Goal: Task Accomplishment & Management: Use online tool/utility

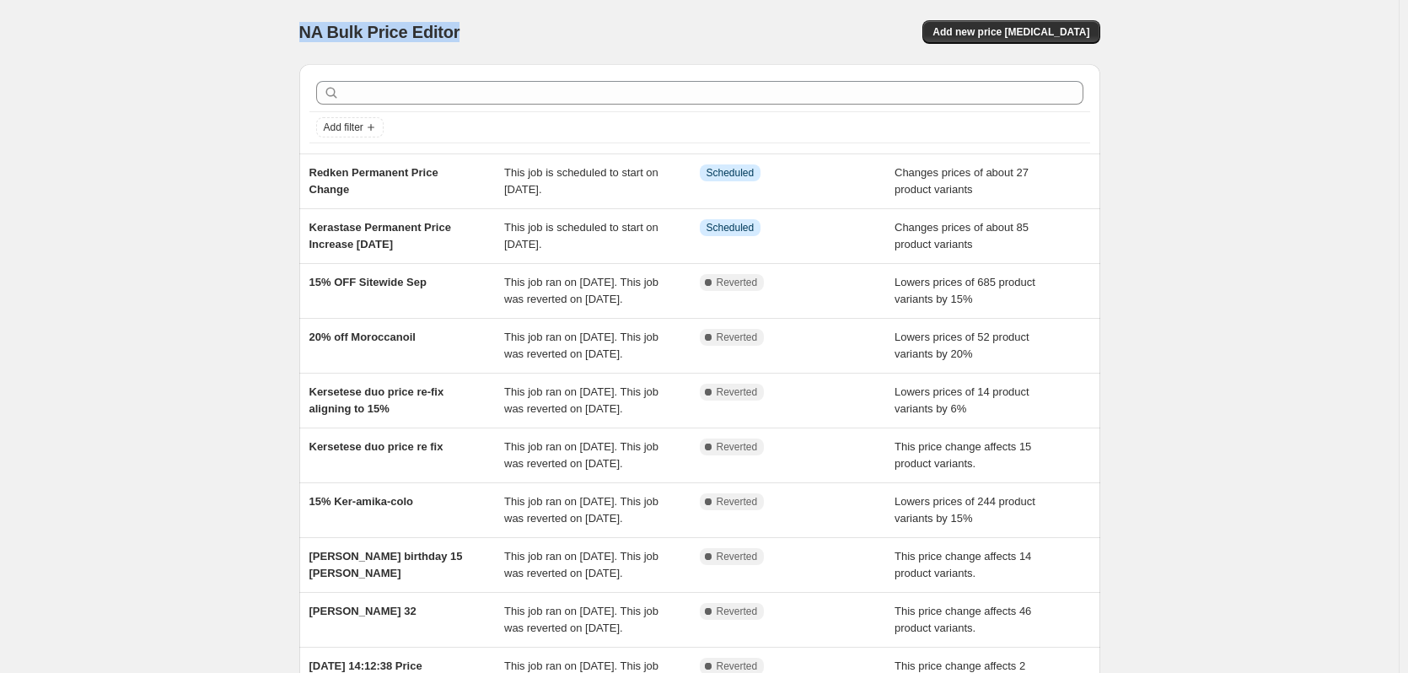
drag, startPoint x: 294, startPoint y: 42, endPoint x: 494, endPoint y: 40, distance: 199.9
click at [494, 40] on div "NA Bulk Price Editor. This page is ready NA Bulk Price Editor Add new price [ME…" at bounding box center [700, 434] width 842 height 869
click at [495, 42] on div "NA Bulk Price Editor" at bounding box center [491, 32] width 385 height 24
click at [435, 38] on span "NA Bulk Price Editor" at bounding box center [379, 32] width 161 height 19
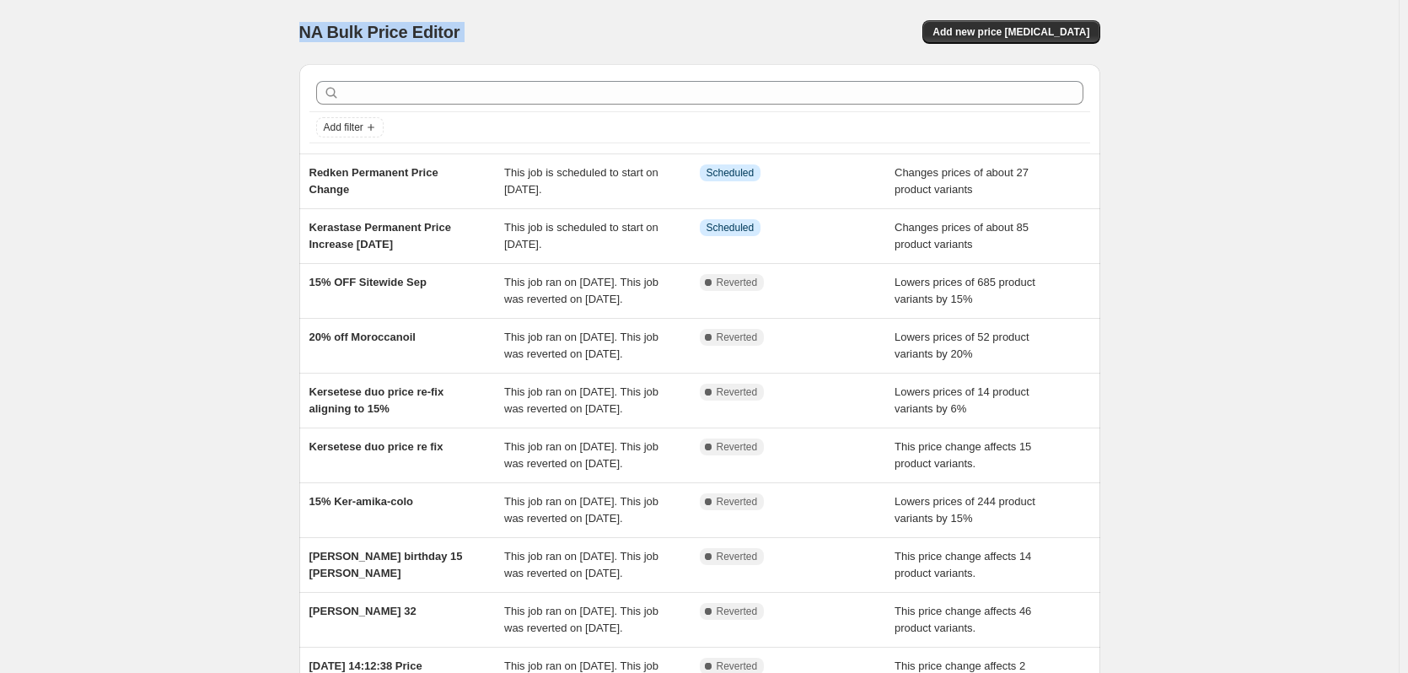
click at [435, 38] on span "NA Bulk Price Editor" at bounding box center [379, 32] width 161 height 19
click at [293, 43] on div "NA Bulk Price Editor. This page is ready NA Bulk Price Editor Add new price cha…" at bounding box center [700, 434] width 842 height 869
click at [439, 30] on span "NA Bulk Price Editor" at bounding box center [379, 32] width 161 height 19
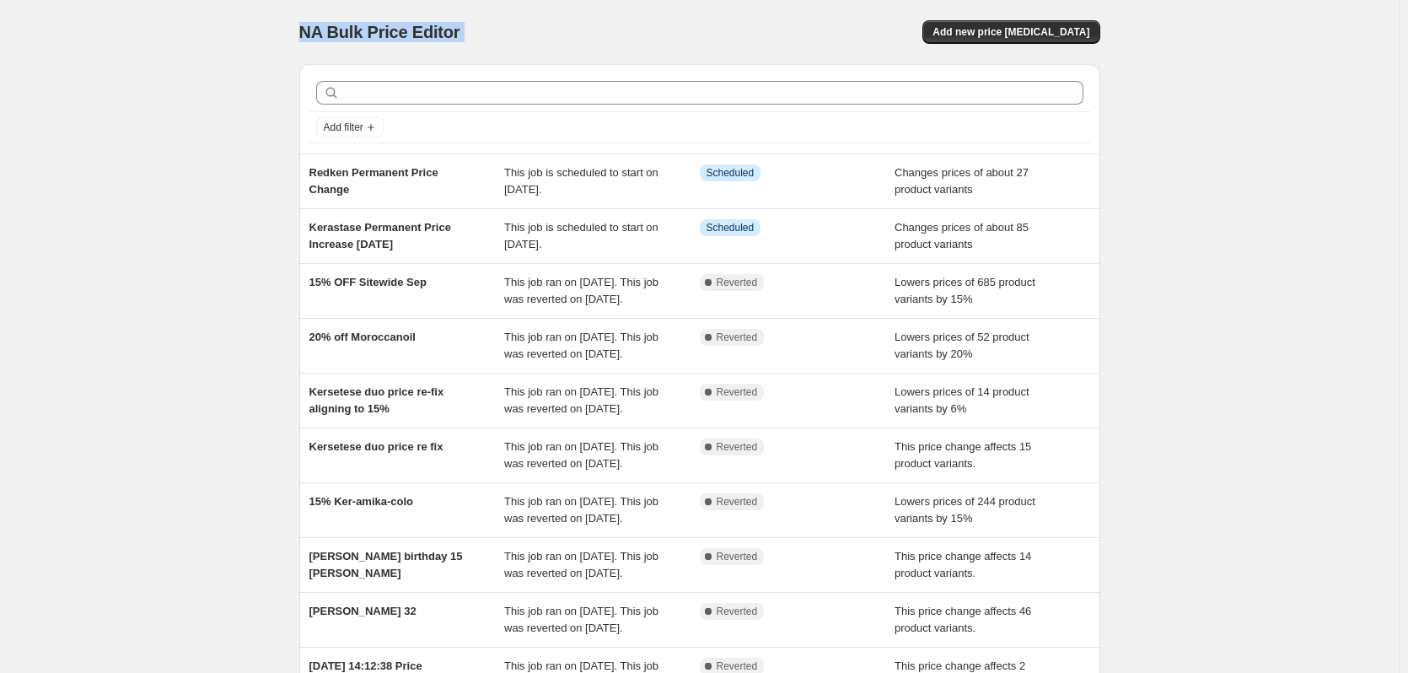
click at [297, 44] on div "NA Bulk Price Editor. This page is ready NA Bulk Price Editor Add new price cha…" at bounding box center [700, 434] width 842 height 869
click at [306, 34] on span "NA Bulk Price Editor" at bounding box center [379, 32] width 161 height 19
click at [287, 48] on div "NA Bulk Price Editor. This page is ready NA Bulk Price Editor Add new price cha…" at bounding box center [700, 434] width 842 height 869
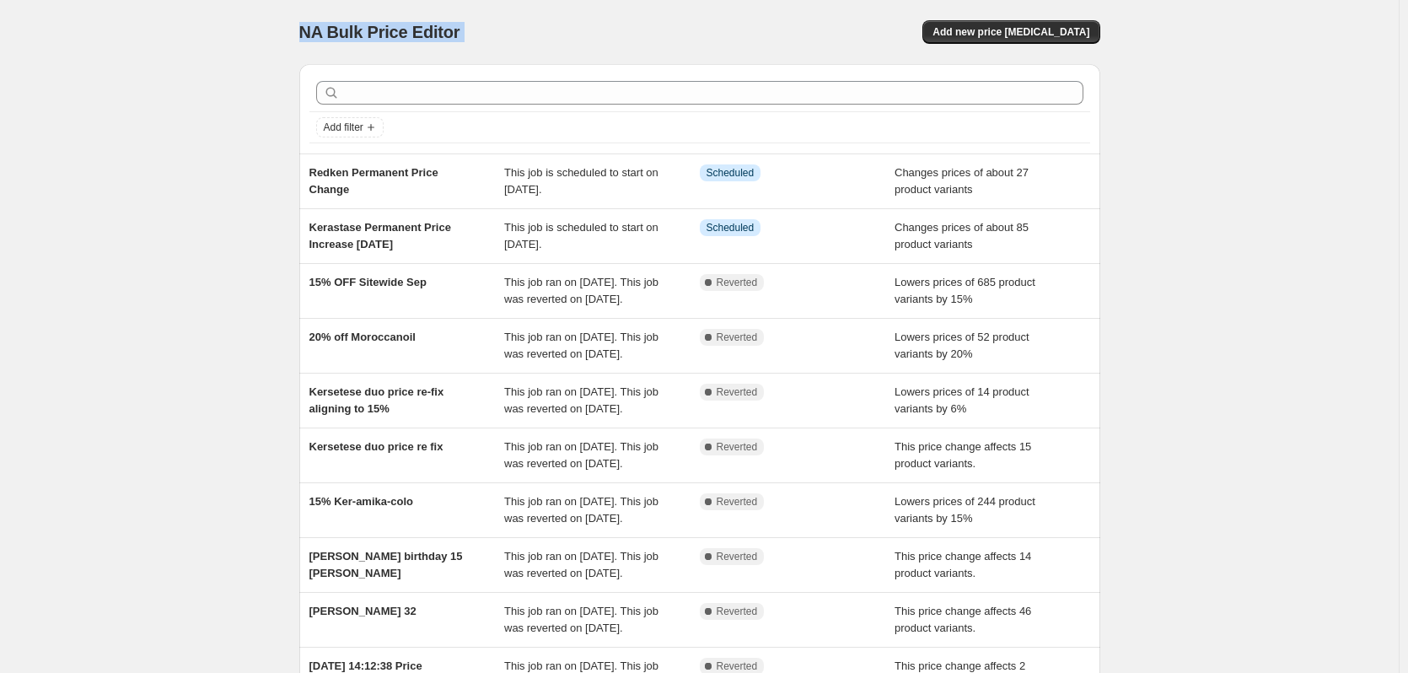
click at [318, 30] on span "NA Bulk Price Editor" at bounding box center [379, 32] width 161 height 19
click at [256, 49] on div "NA Bulk Price Editor. This page is ready NA Bulk Price Editor Add new price cha…" at bounding box center [699, 434] width 1399 height 869
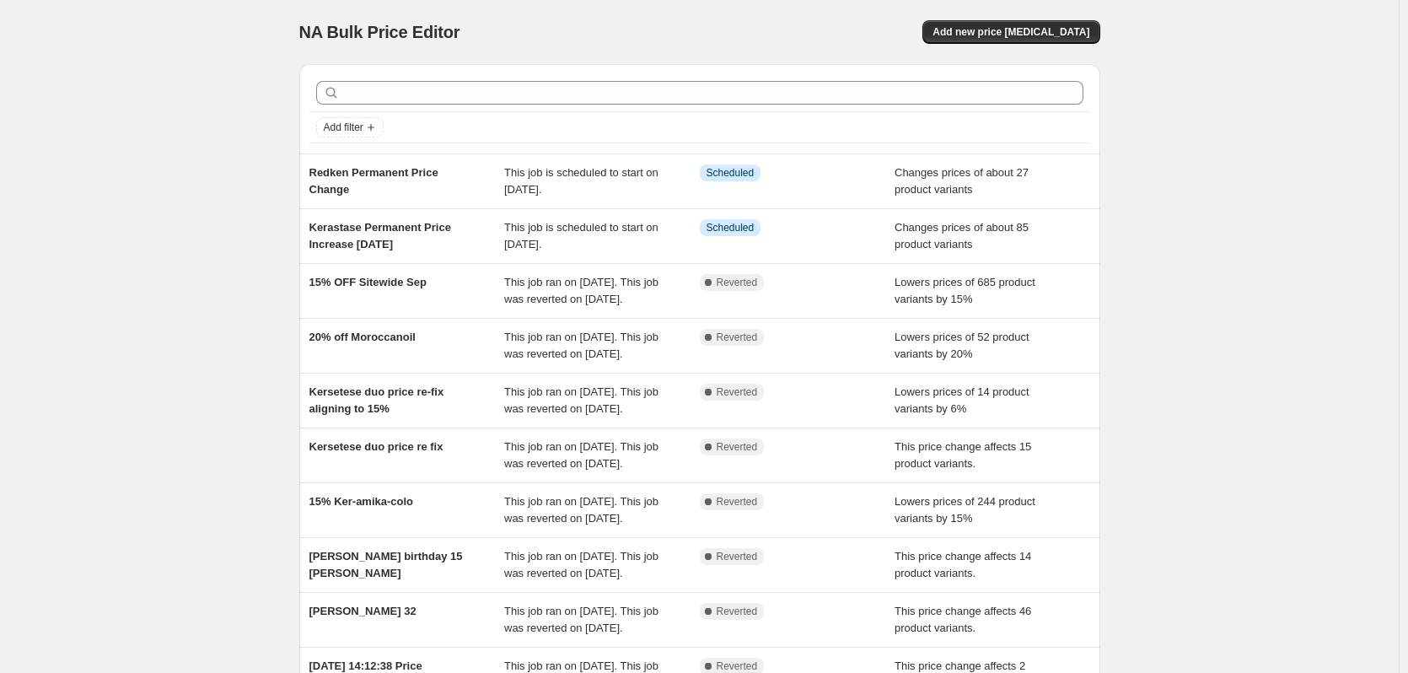
click at [358, 29] on span "NA Bulk Price Editor" at bounding box center [379, 32] width 161 height 19
click at [302, 43] on div "NA Bulk Price Editor. This page is ready NA Bulk Price Editor Add new price cha…" at bounding box center [700, 434] width 842 height 869
click at [270, 57] on div "NA Bulk Price Editor. This page is ready NA Bulk Price Editor Add new price cha…" at bounding box center [699, 434] width 1399 height 869
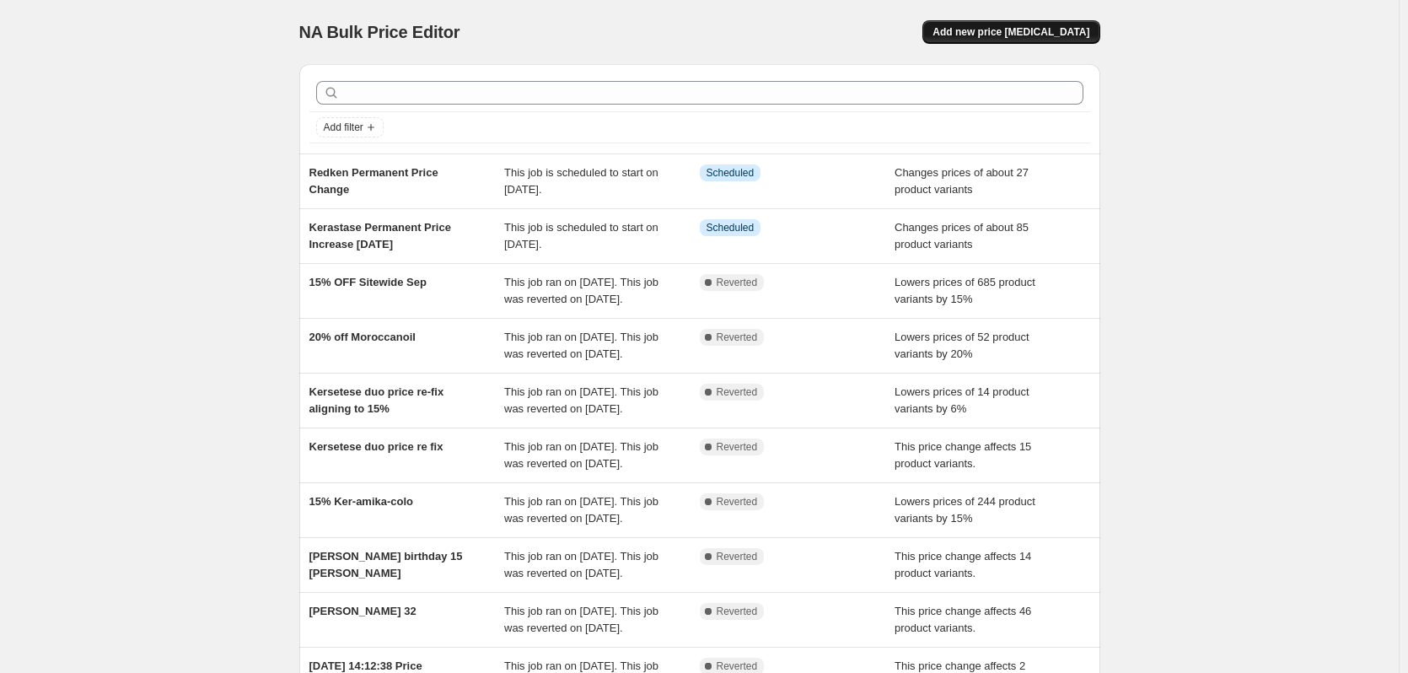
click at [1004, 36] on span "Add new price [MEDICAL_DATA]" at bounding box center [1011, 31] width 157 height 13
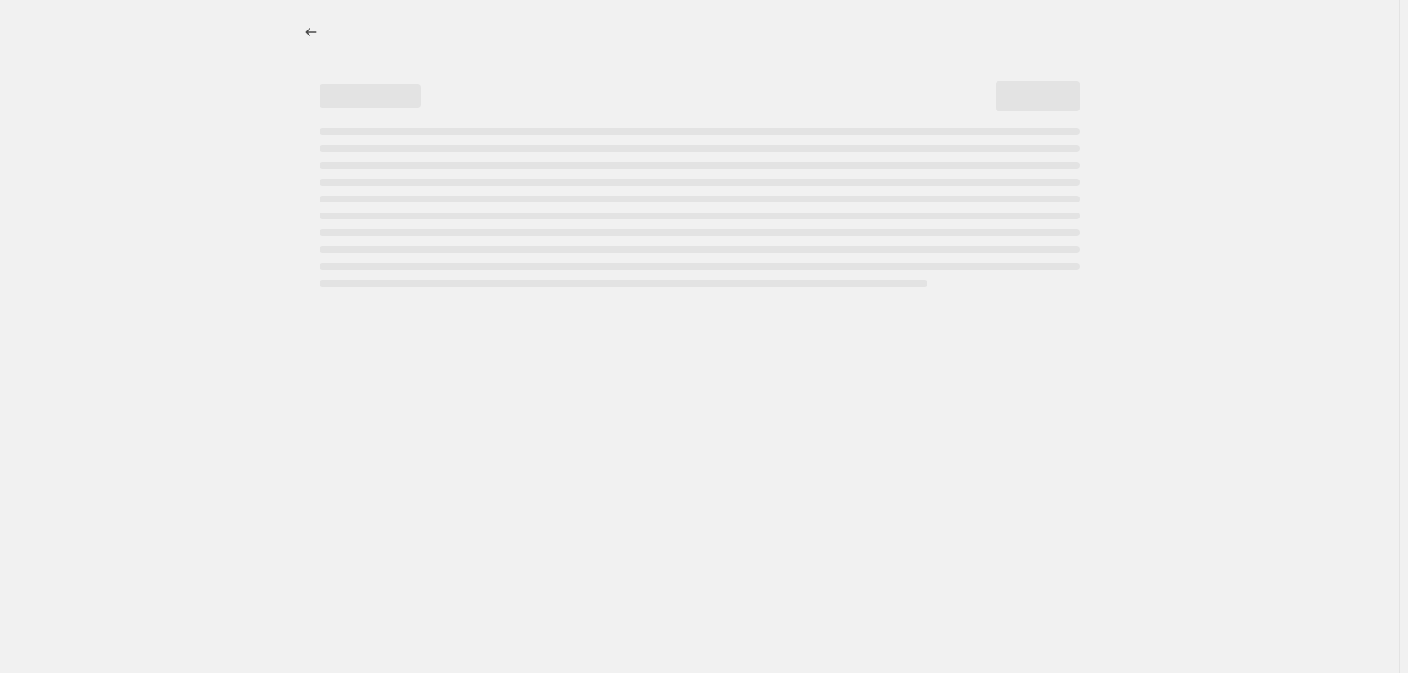
select select "percentage"
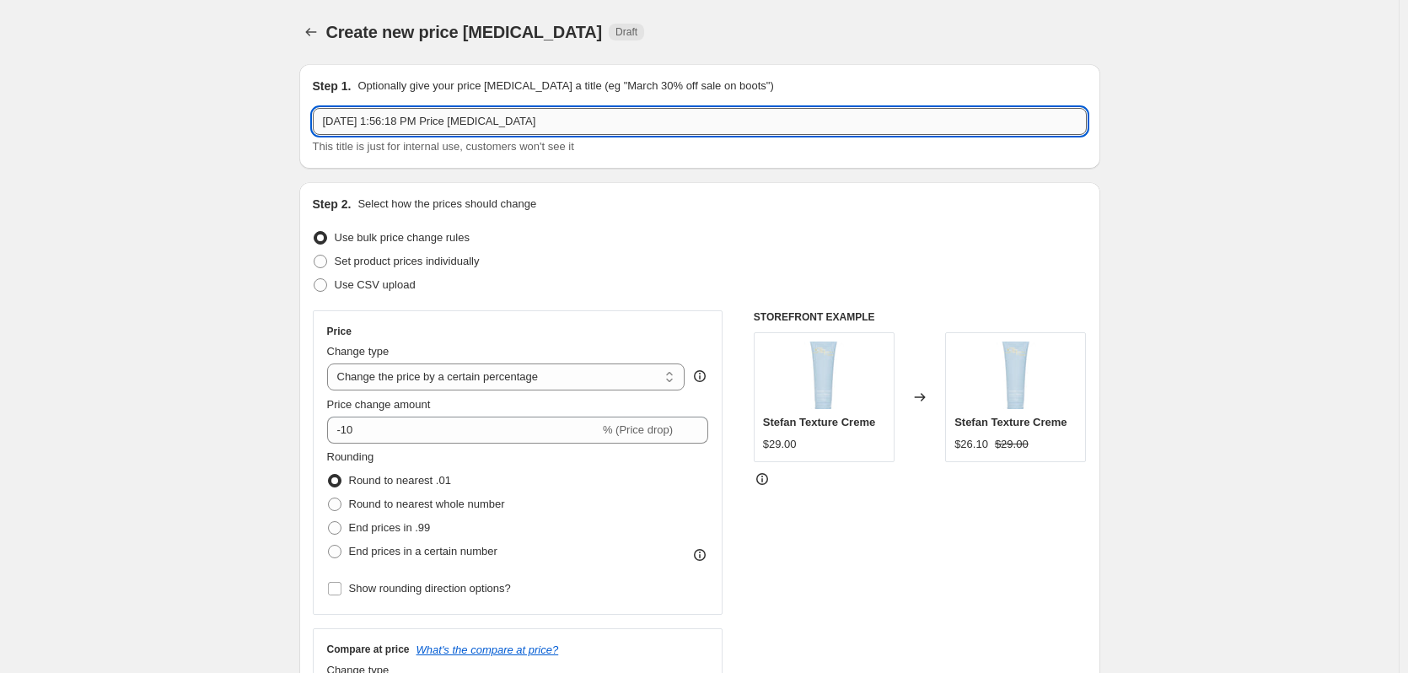
click at [417, 123] on input "[DATE] 1:56:18 PM Price [MEDICAL_DATA]" at bounding box center [700, 121] width 774 height 27
type input "L'oreal Permanent Price Increase"
click at [369, 261] on span "Set product prices individually" at bounding box center [407, 261] width 145 height 13
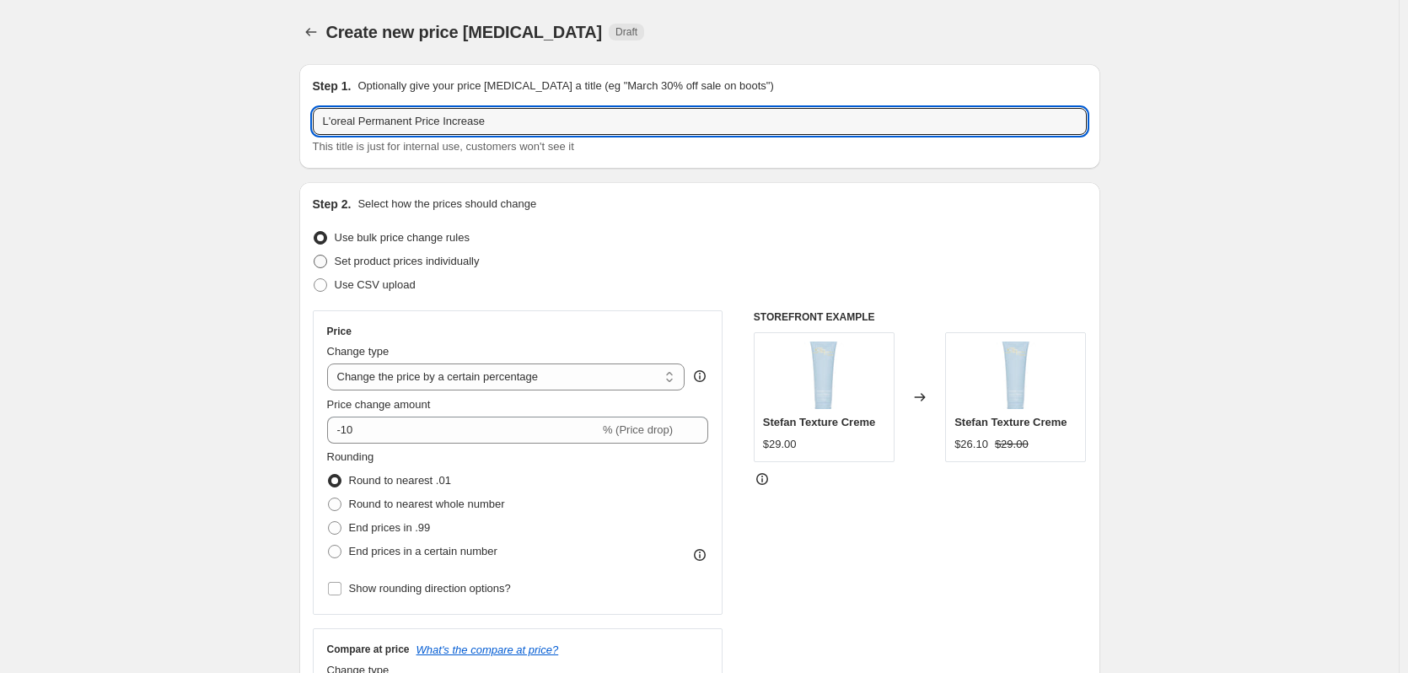
click at [315, 256] on input "Set product prices individually" at bounding box center [314, 255] width 1 height 1
radio input "true"
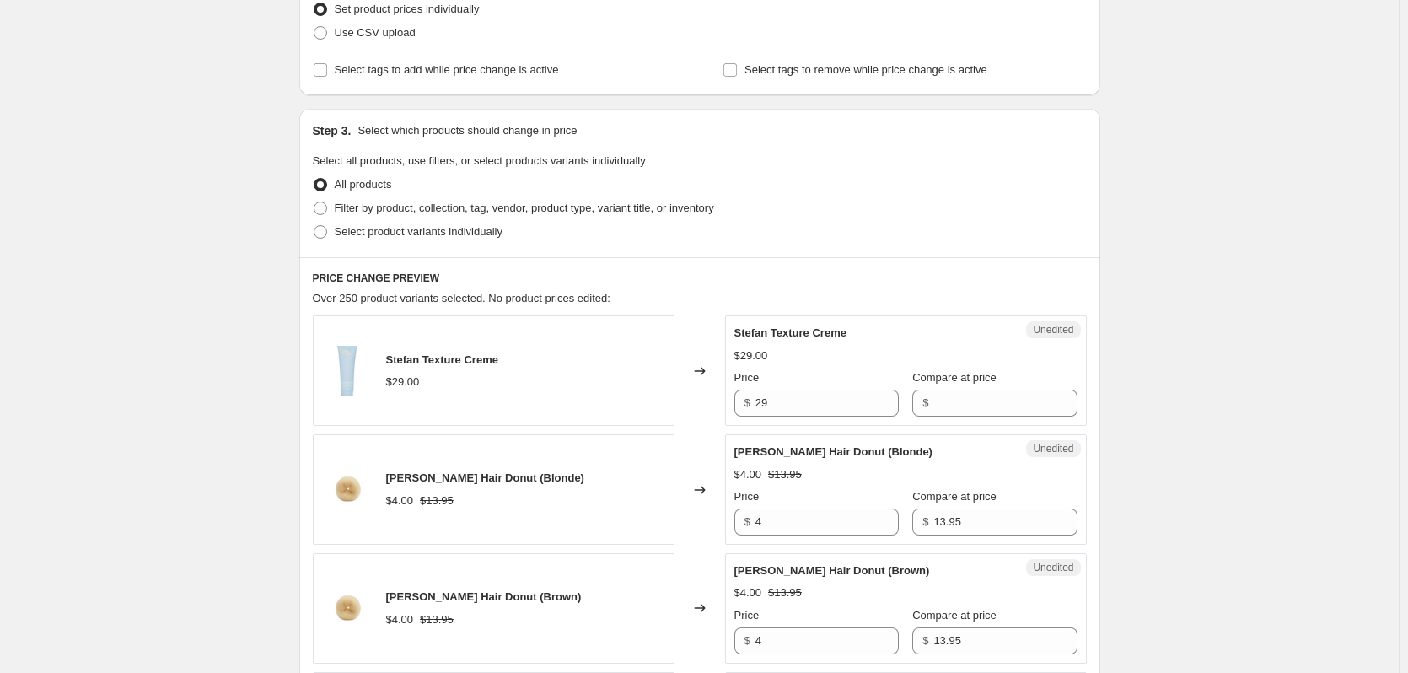
scroll to position [253, 0]
click at [359, 218] on label "Filter by product, collection, tag, vendor, product type, variant title, or inv…" at bounding box center [513, 208] width 401 height 24
click at [315, 202] on input "Filter by product, collection, tag, vendor, product type, variant title, or inv…" at bounding box center [314, 201] width 1 height 1
radio input "true"
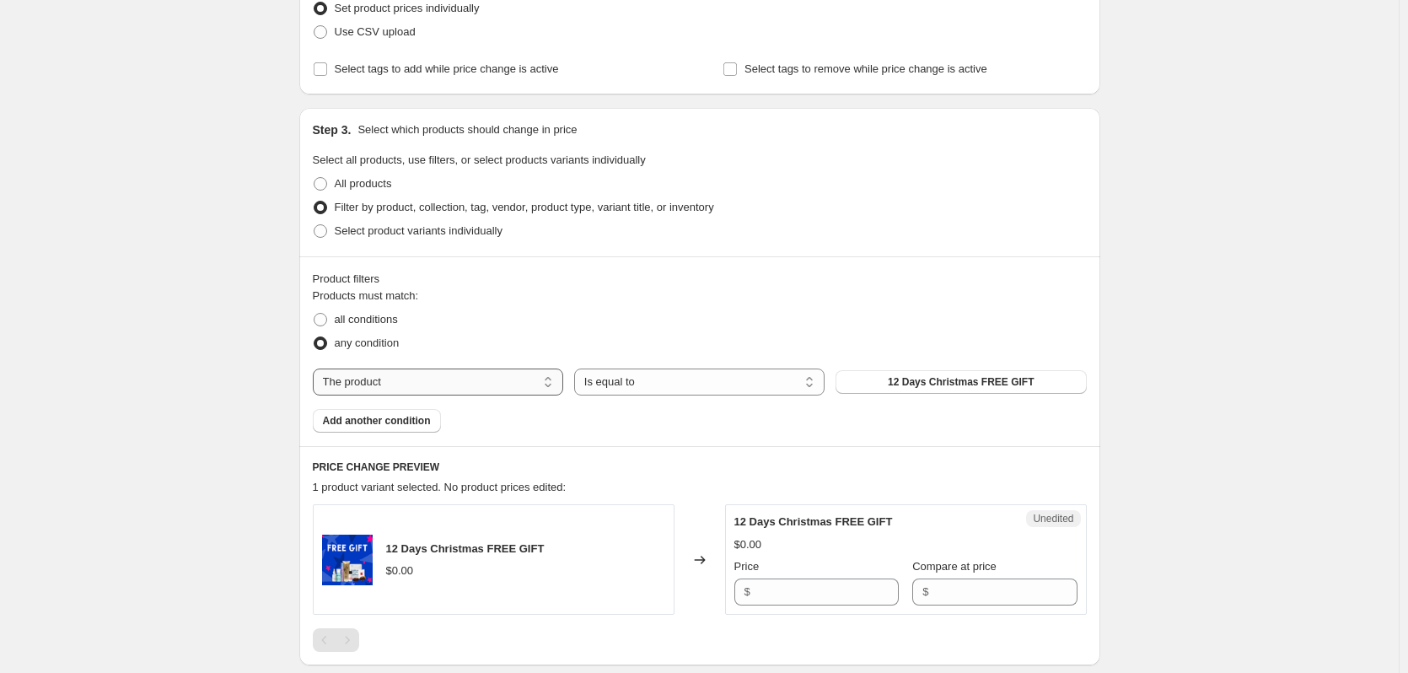
drag, startPoint x: 390, startPoint y: 377, endPoint x: 403, endPoint y: 382, distance: 13.6
click at [390, 377] on select "The product The product's collection The product's tag The product's vendor The…" at bounding box center [438, 382] width 250 height 27
select select "vendor"
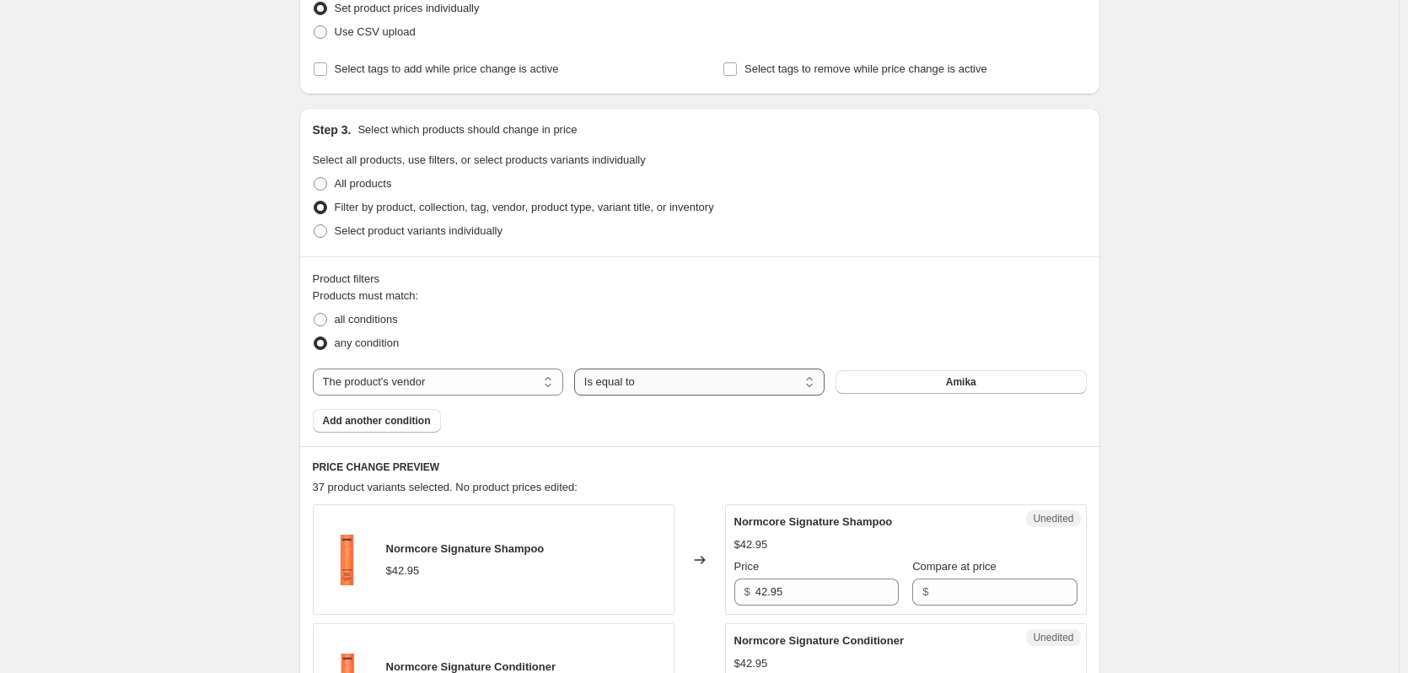
click at [632, 383] on select "Is equal to Is not equal to" at bounding box center [699, 382] width 250 height 27
click at [902, 385] on button "Amika" at bounding box center [961, 382] width 250 height 24
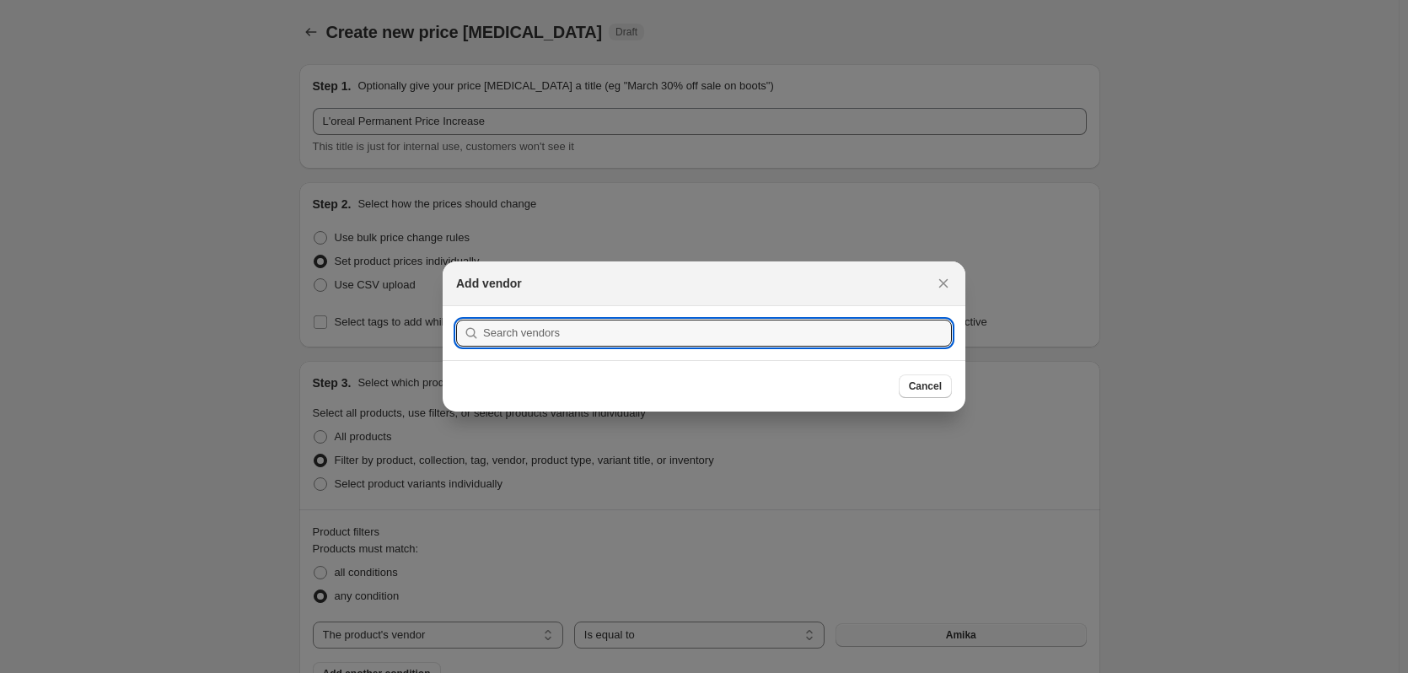
scroll to position [0, 0]
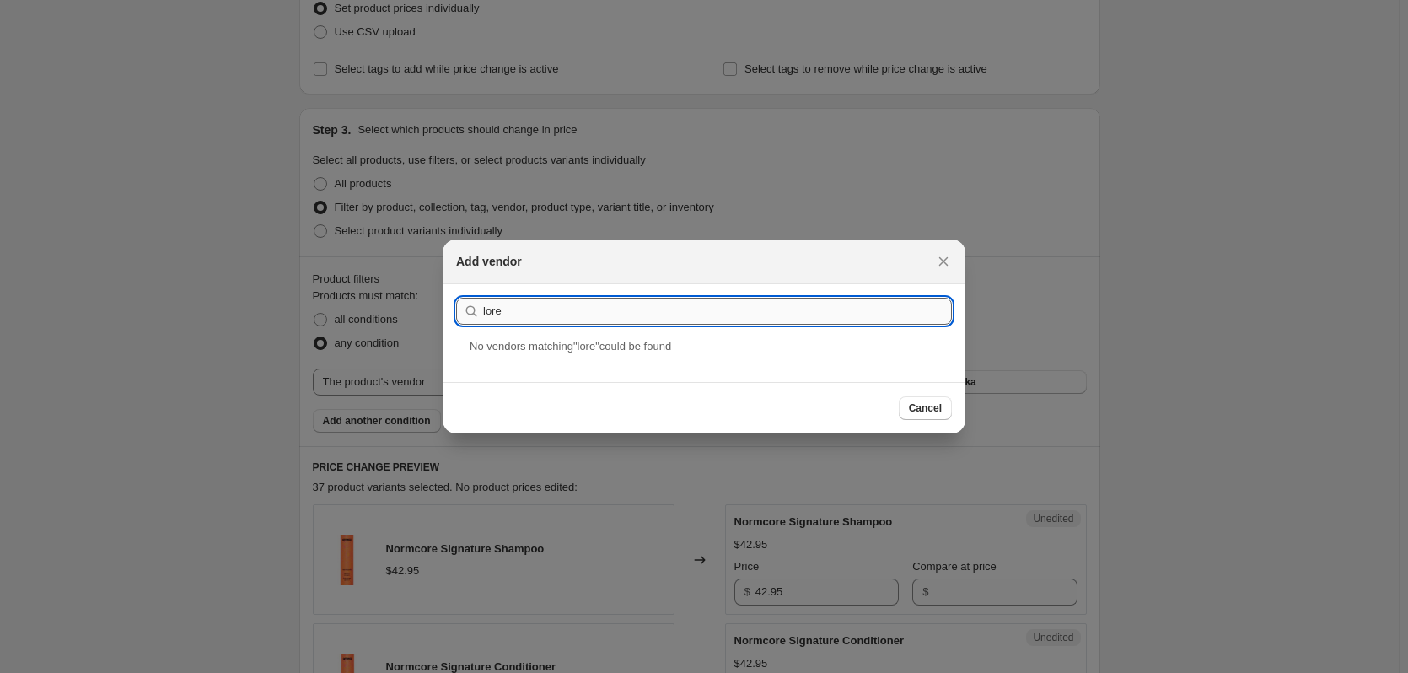
click at [489, 309] on input "lore" at bounding box center [717, 311] width 469 height 27
click at [482, 307] on div "lore" at bounding box center [704, 311] width 496 height 27
click at [489, 307] on input "lore" at bounding box center [717, 311] width 469 height 27
drag, startPoint x: 467, startPoint y: 295, endPoint x: 234, endPoint y: 296, distance: 233.6
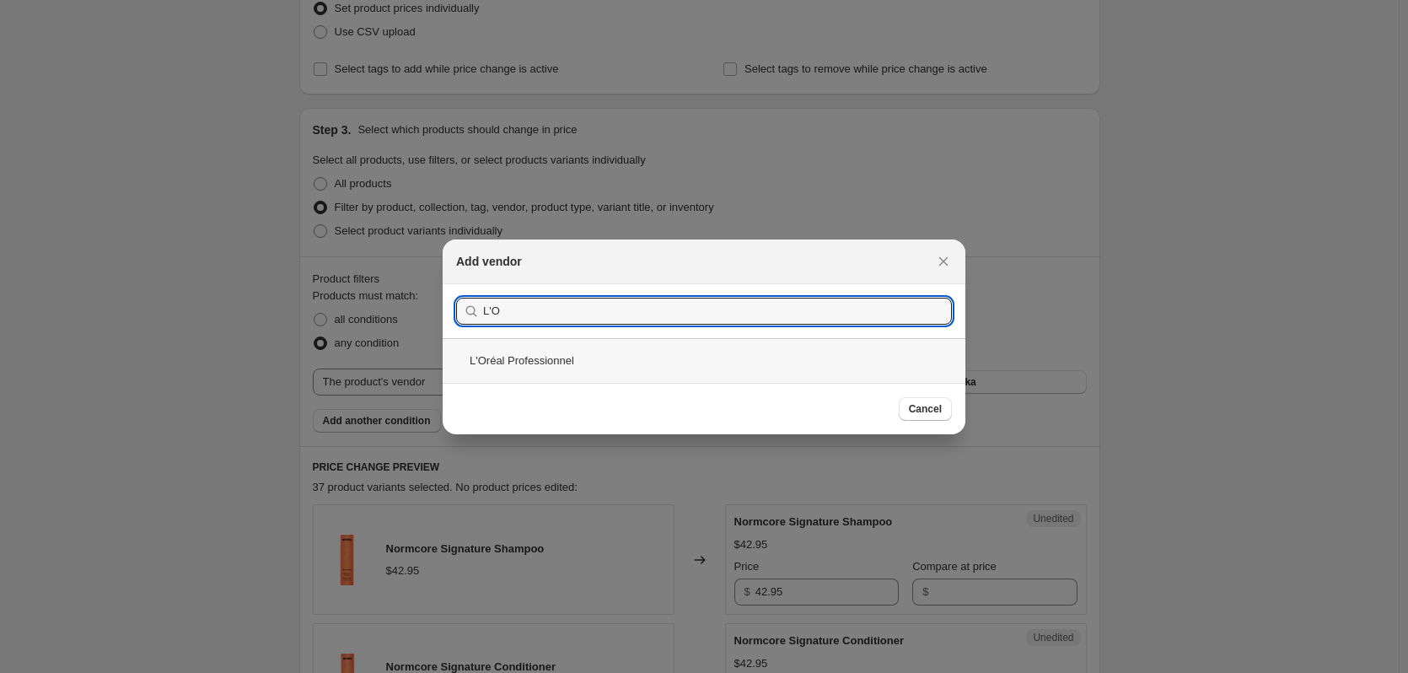
type input "L'O"
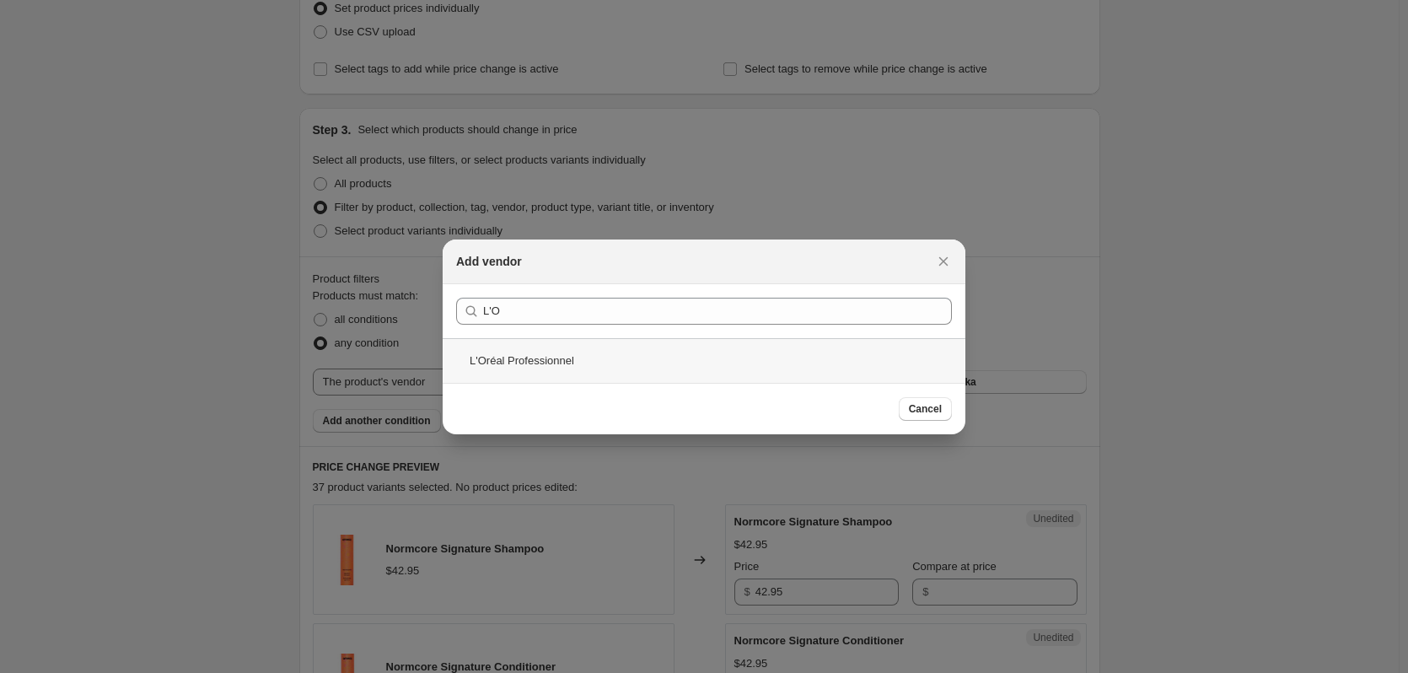
click at [543, 359] on div "L'Oréal Professionnel" at bounding box center [704, 360] width 523 height 45
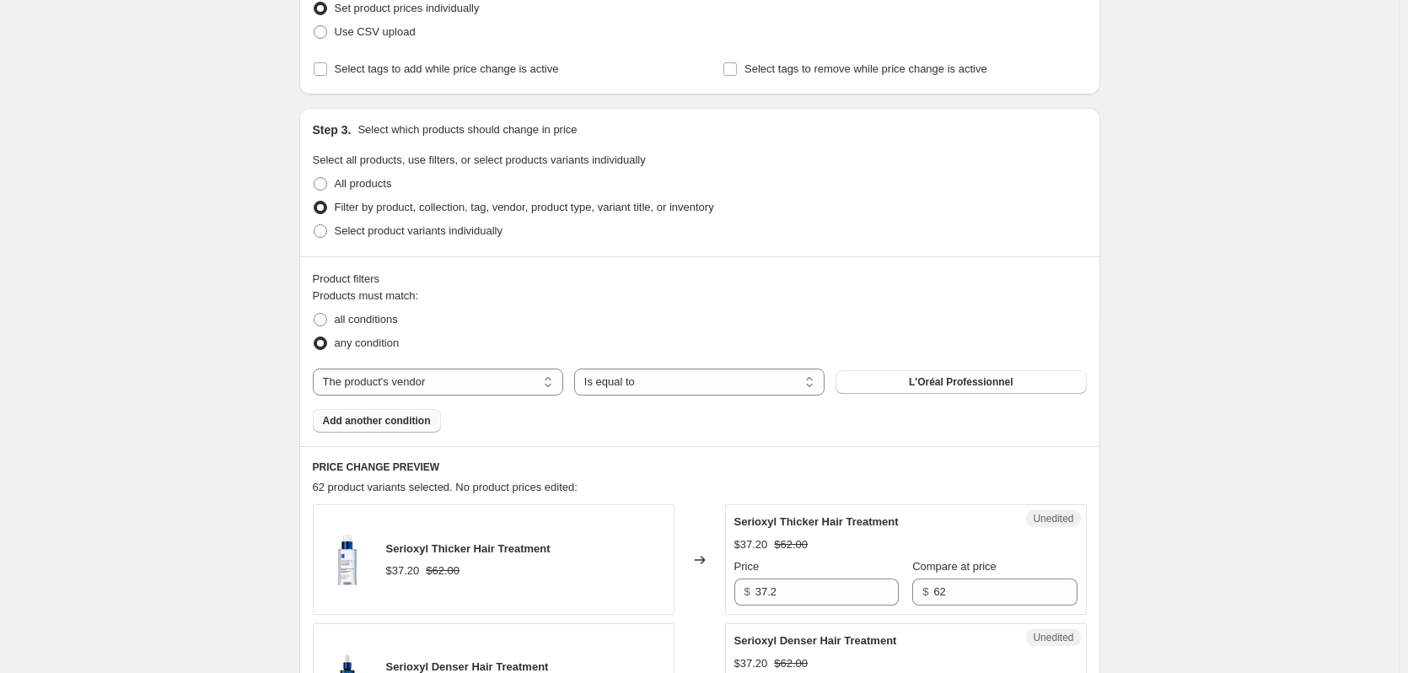
click at [374, 425] on span "Add another condition" at bounding box center [377, 420] width 108 height 13
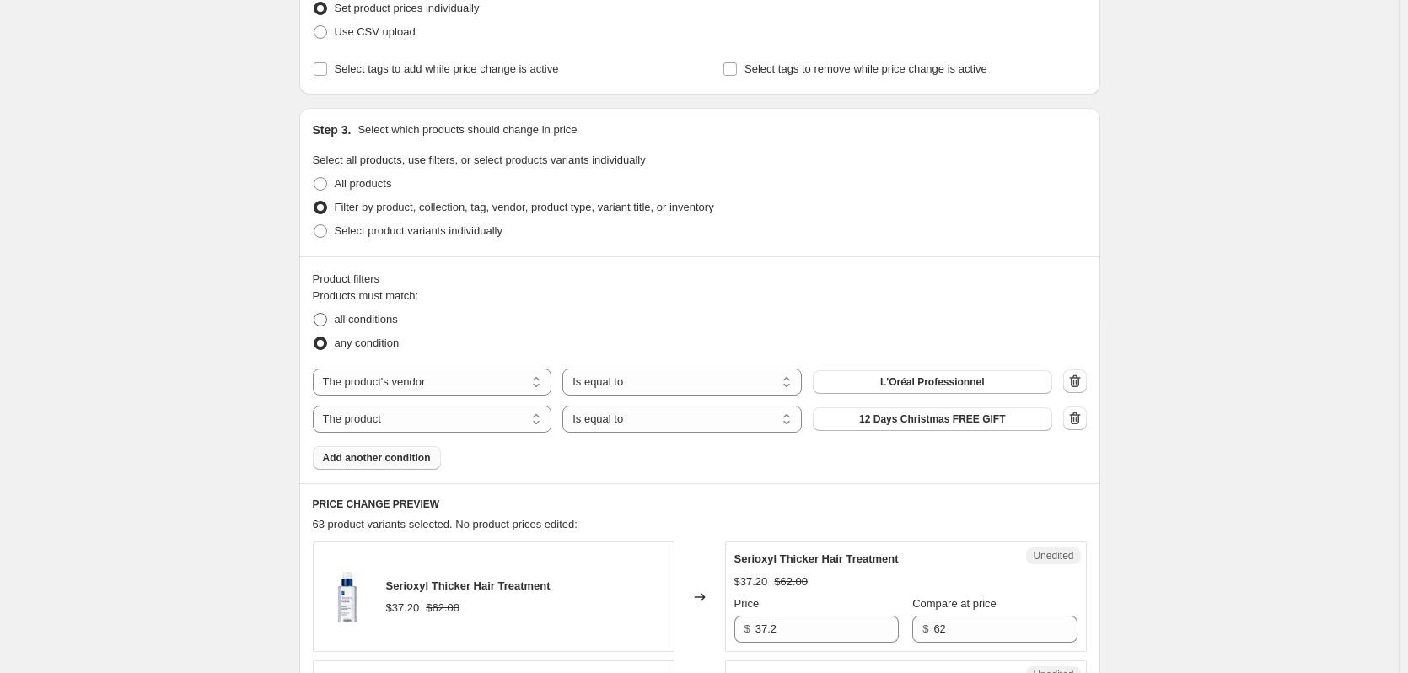
click at [374, 320] on span "all conditions" at bounding box center [366, 319] width 63 height 13
click at [315, 314] on input "all conditions" at bounding box center [314, 313] width 1 height 1
radio input "true"
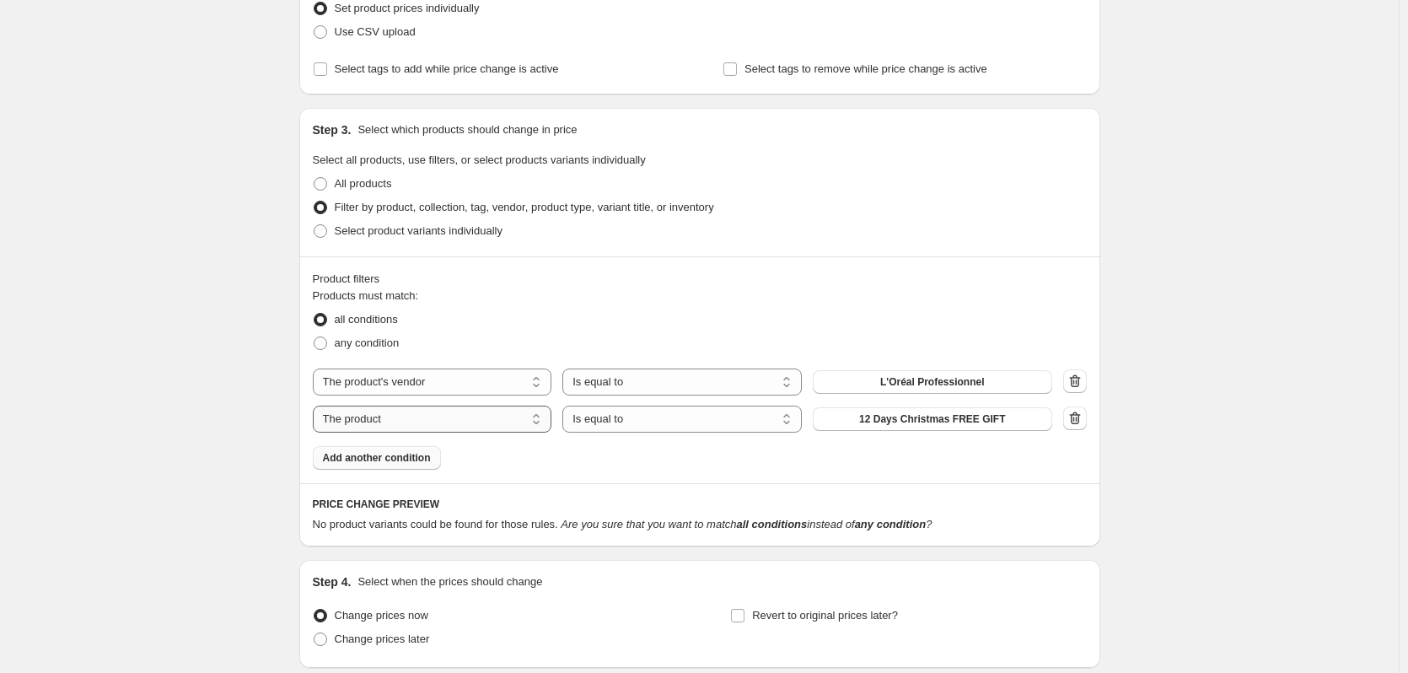
click at [472, 428] on select "The product The product's collection The product's tag The product's vendor The…" at bounding box center [433, 419] width 240 height 27
select select "product_status"
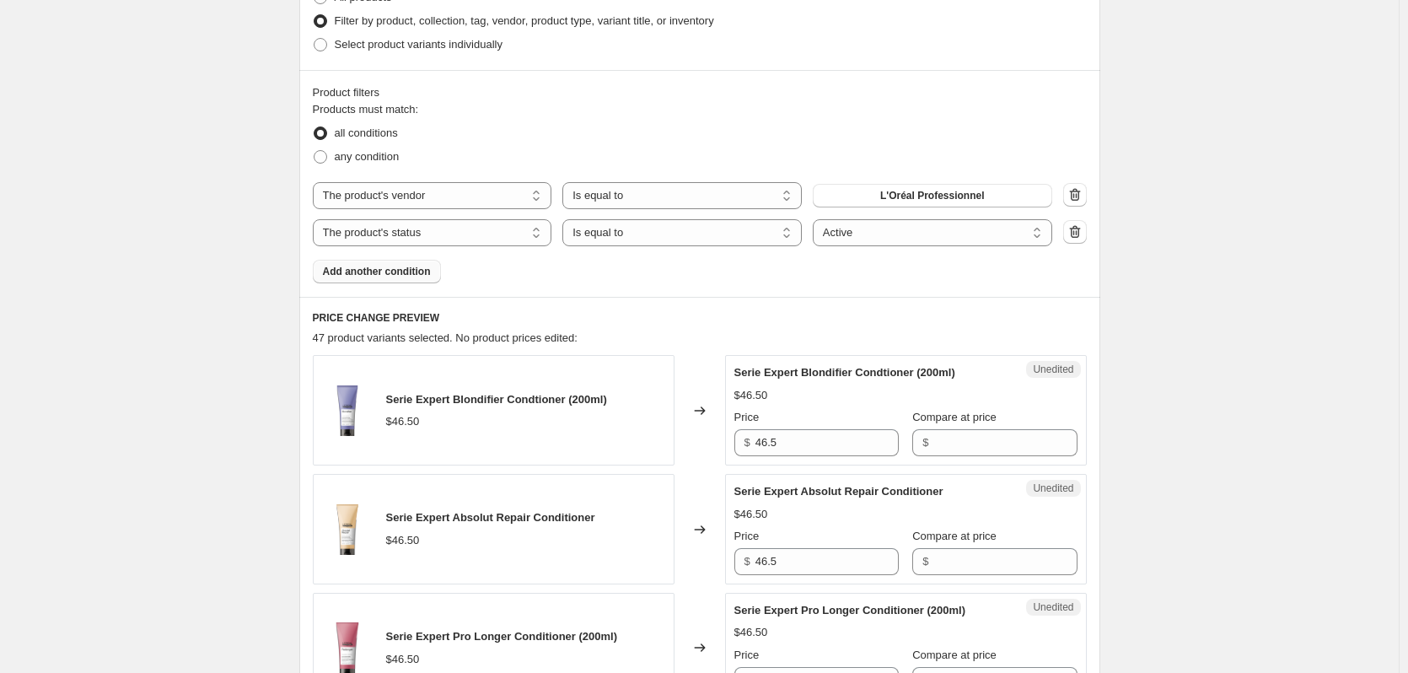
scroll to position [590, 0]
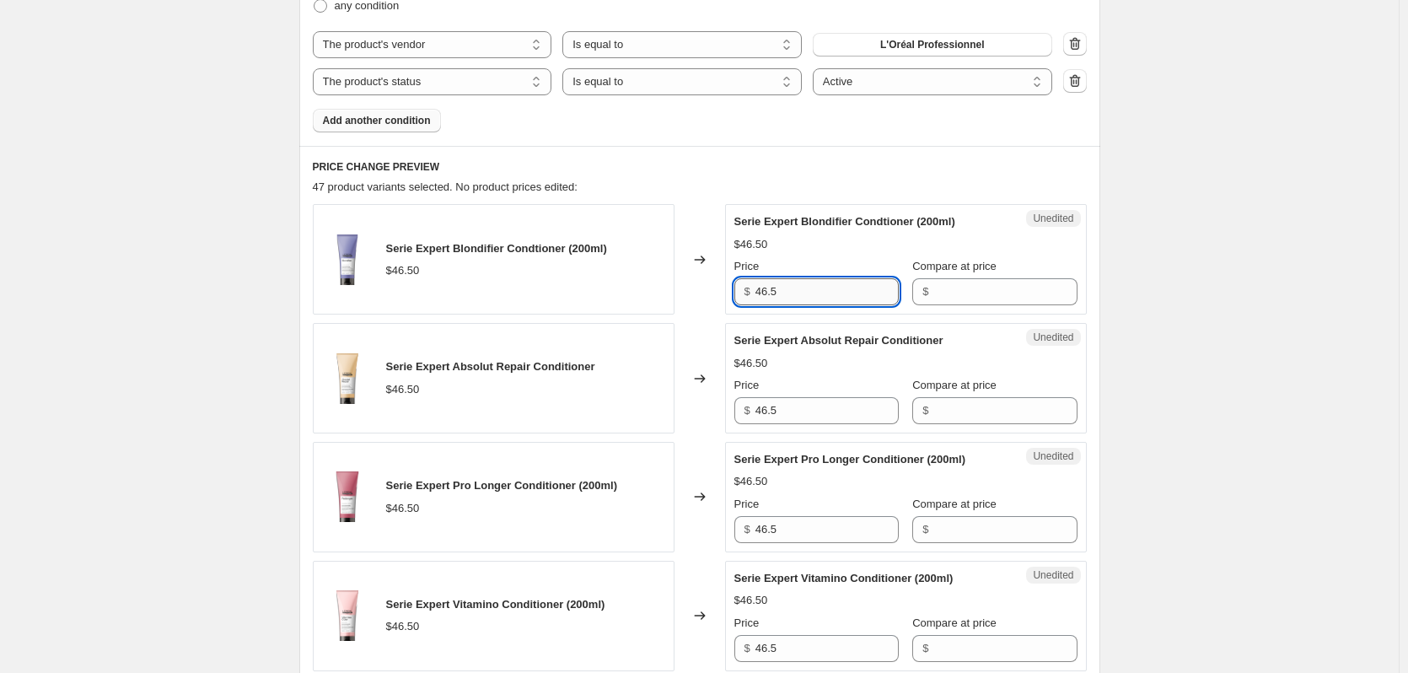
click at [791, 293] on input "46.5" at bounding box center [827, 291] width 143 height 27
type input "48"
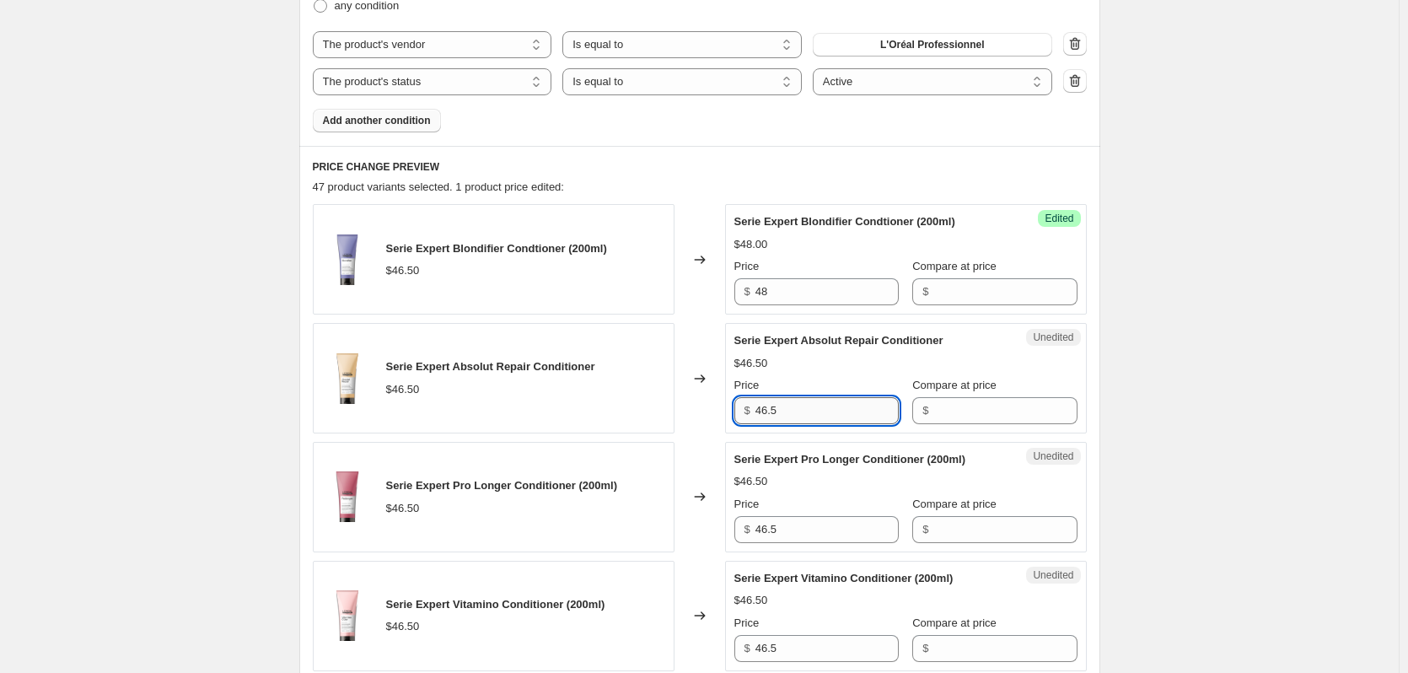
click at [822, 420] on input "46.5" at bounding box center [827, 410] width 143 height 27
click at [822, 419] on input "46.5" at bounding box center [827, 410] width 143 height 27
type input "48"
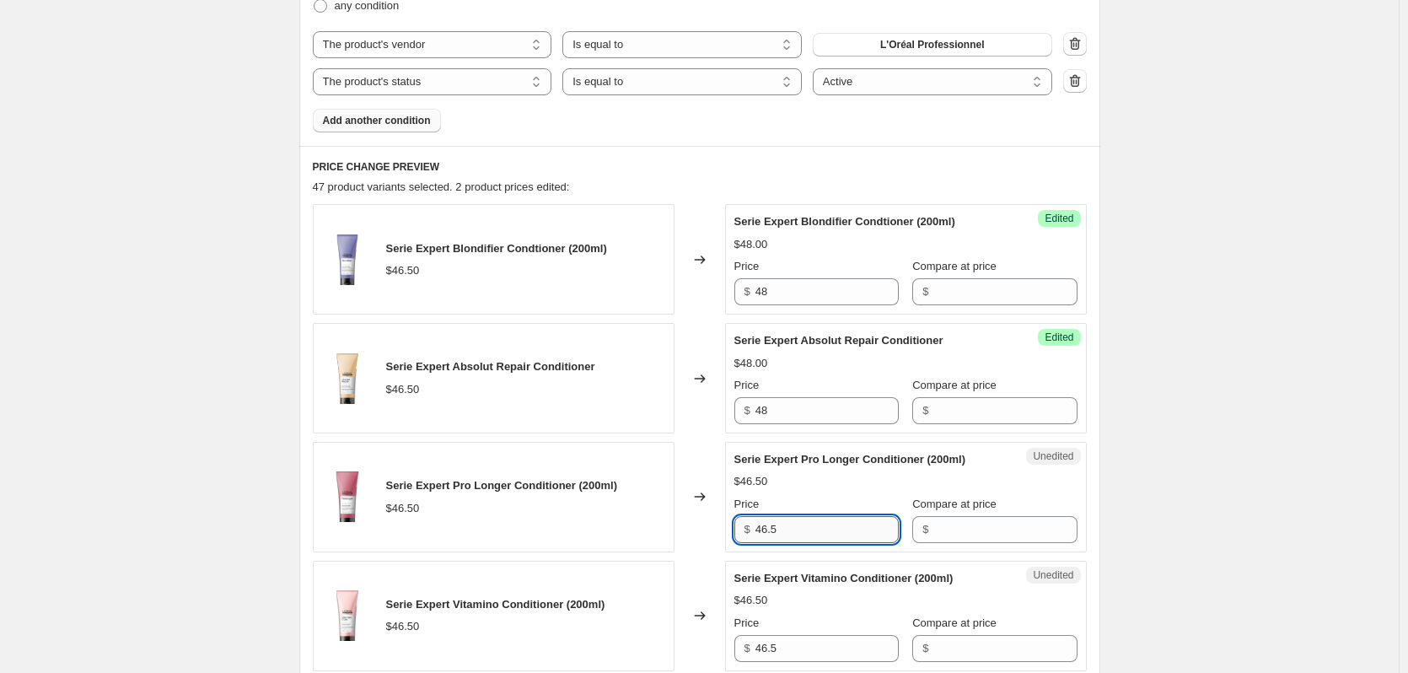
click at [789, 518] on input "46.5" at bounding box center [827, 529] width 143 height 27
type input "48"
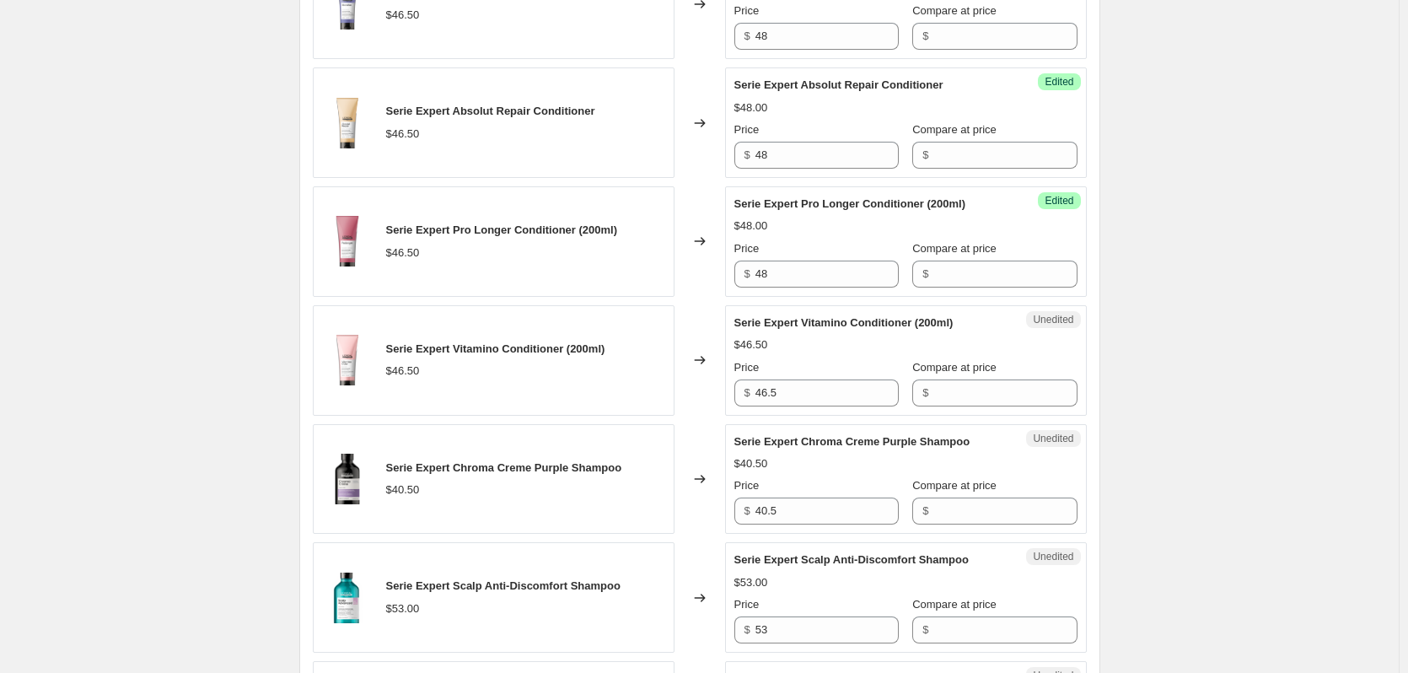
scroll to position [928, 0]
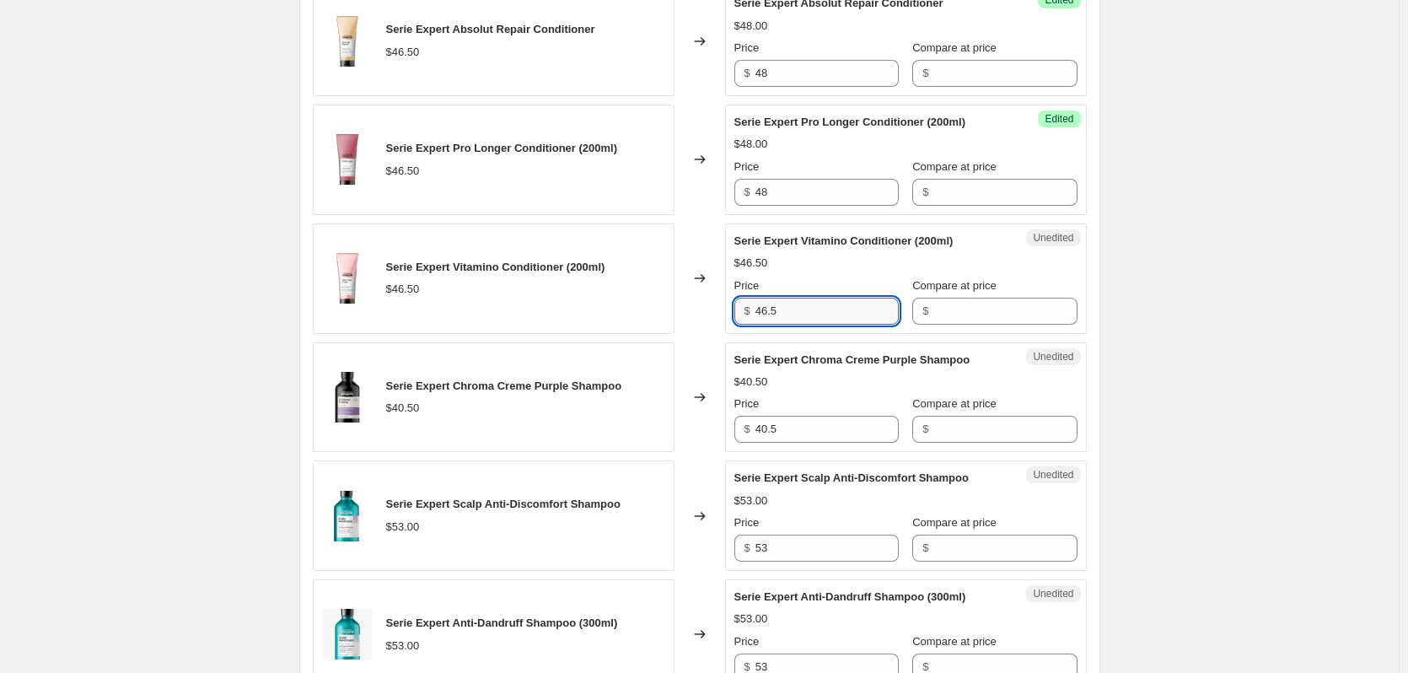
click at [819, 307] on input "46.5" at bounding box center [827, 311] width 143 height 27
type input "48"
click at [799, 429] on input "40.5" at bounding box center [827, 429] width 143 height 27
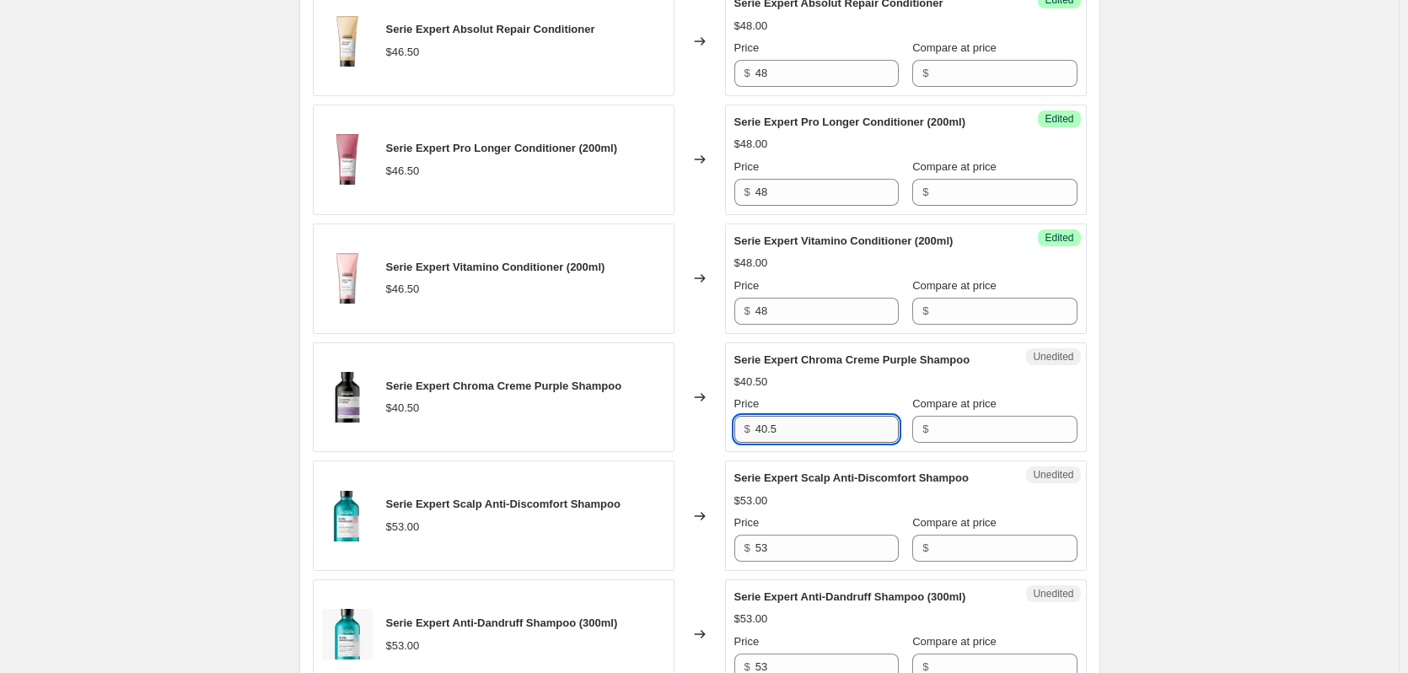
click at [799, 429] on input "40.5" at bounding box center [827, 429] width 143 height 27
type input "44"
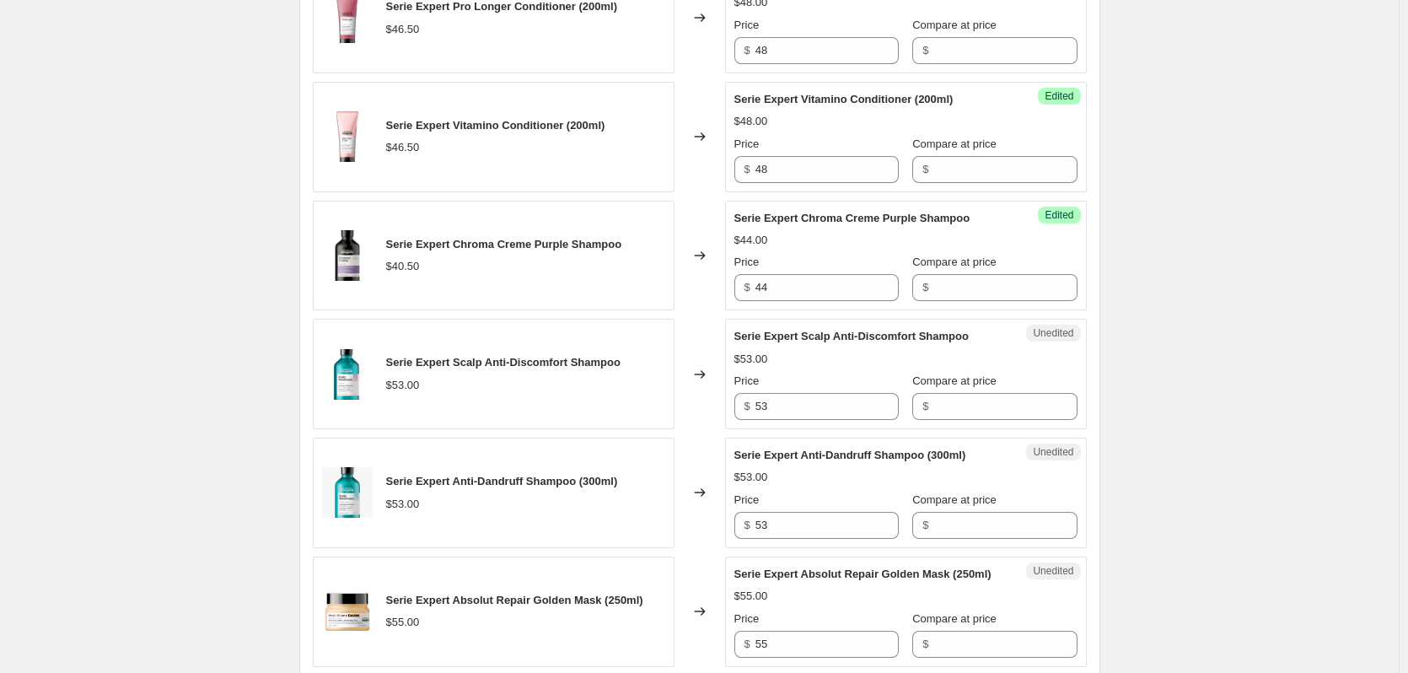
scroll to position [1096, 0]
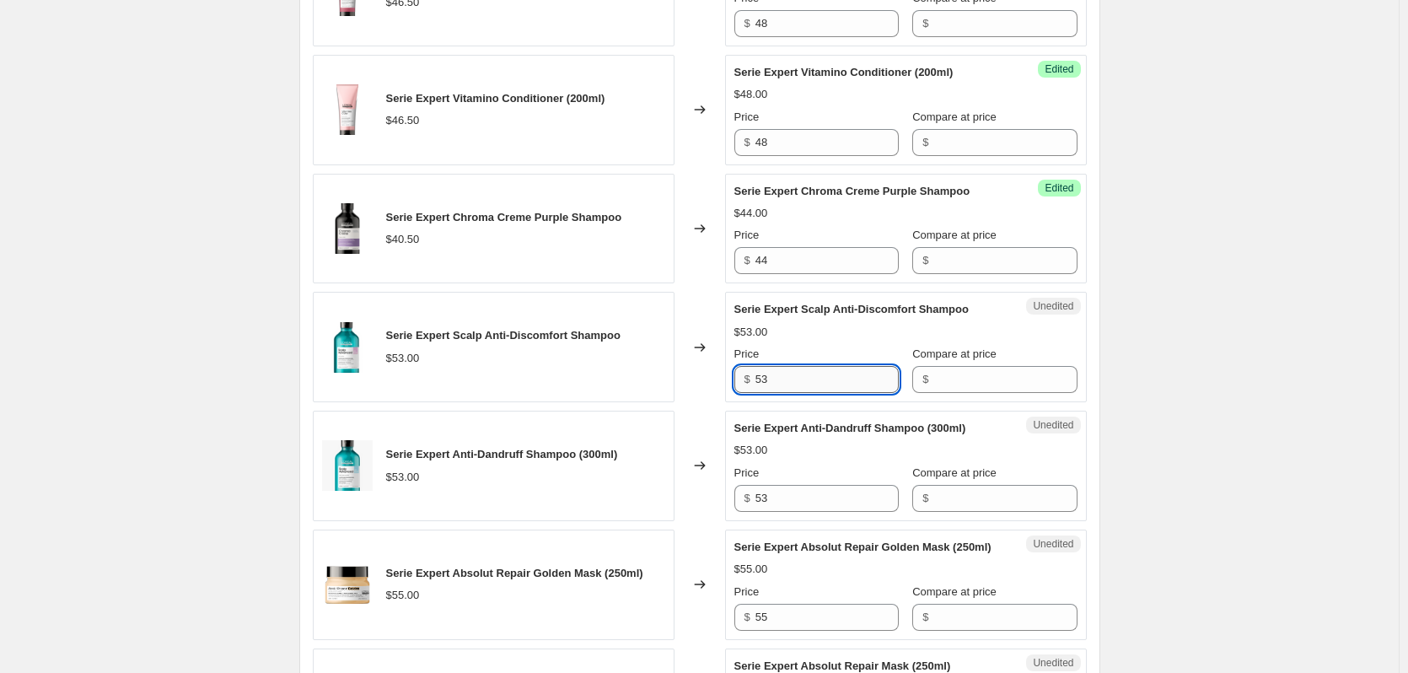
click at [794, 375] on input "53" at bounding box center [827, 379] width 143 height 27
type input "55"
click at [806, 503] on input "53" at bounding box center [827, 498] width 143 height 27
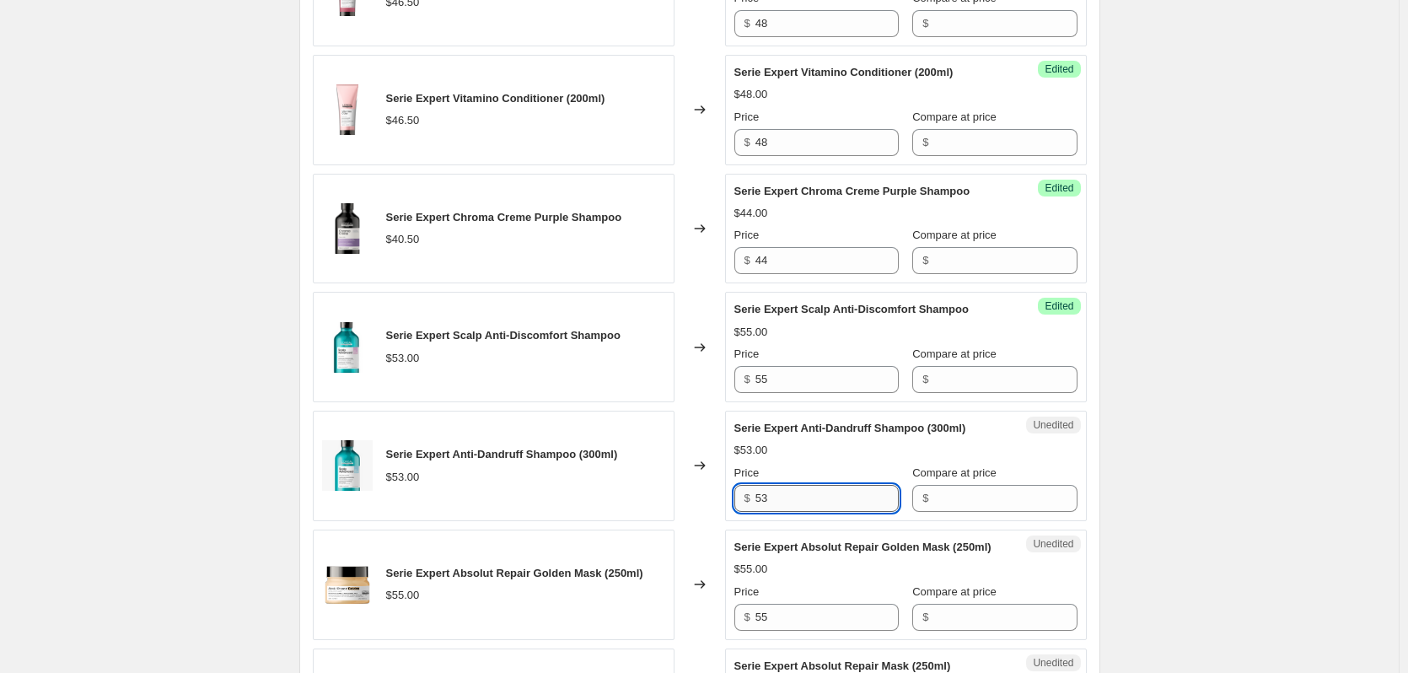
click at [806, 503] on input "53" at bounding box center [827, 498] width 143 height 27
type input "55"
click at [1224, 396] on div "Create new price [MEDICAL_DATA]. This page is ready Create new price [MEDICAL_D…" at bounding box center [699, 640] width 1399 height 3473
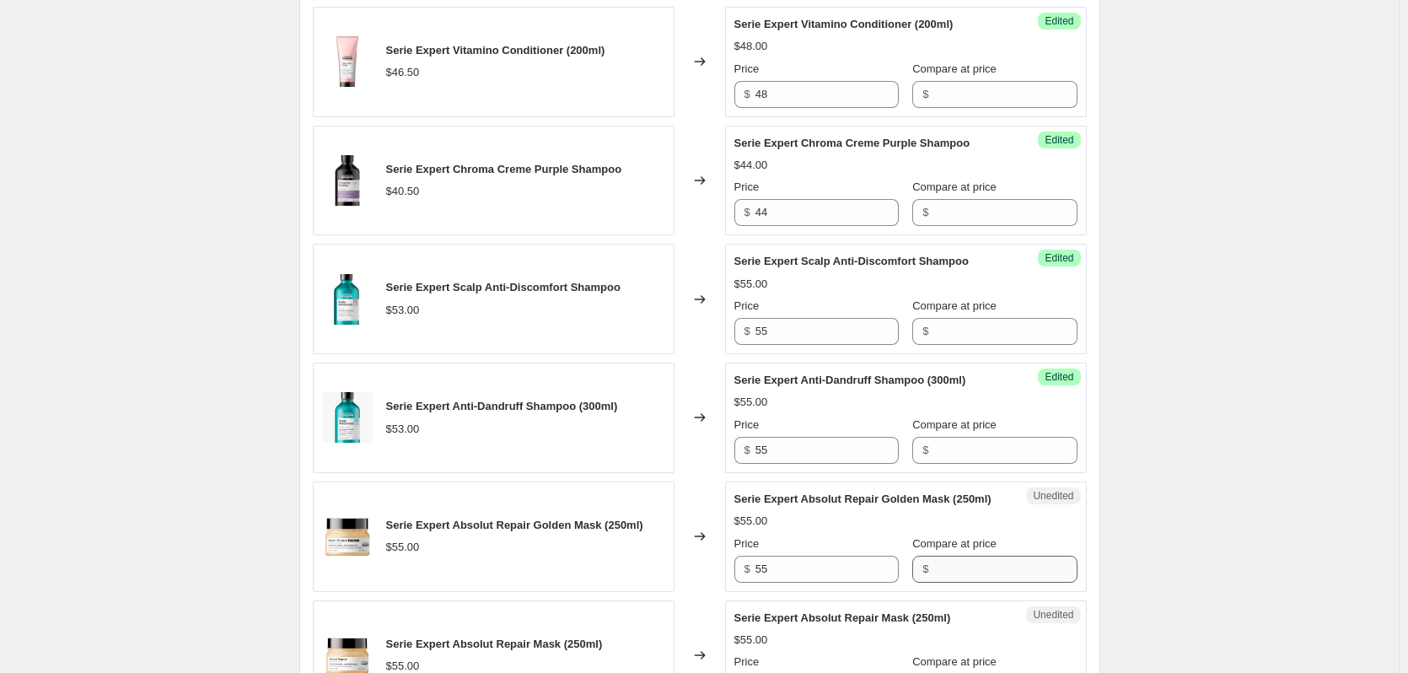
scroll to position [1265, 0]
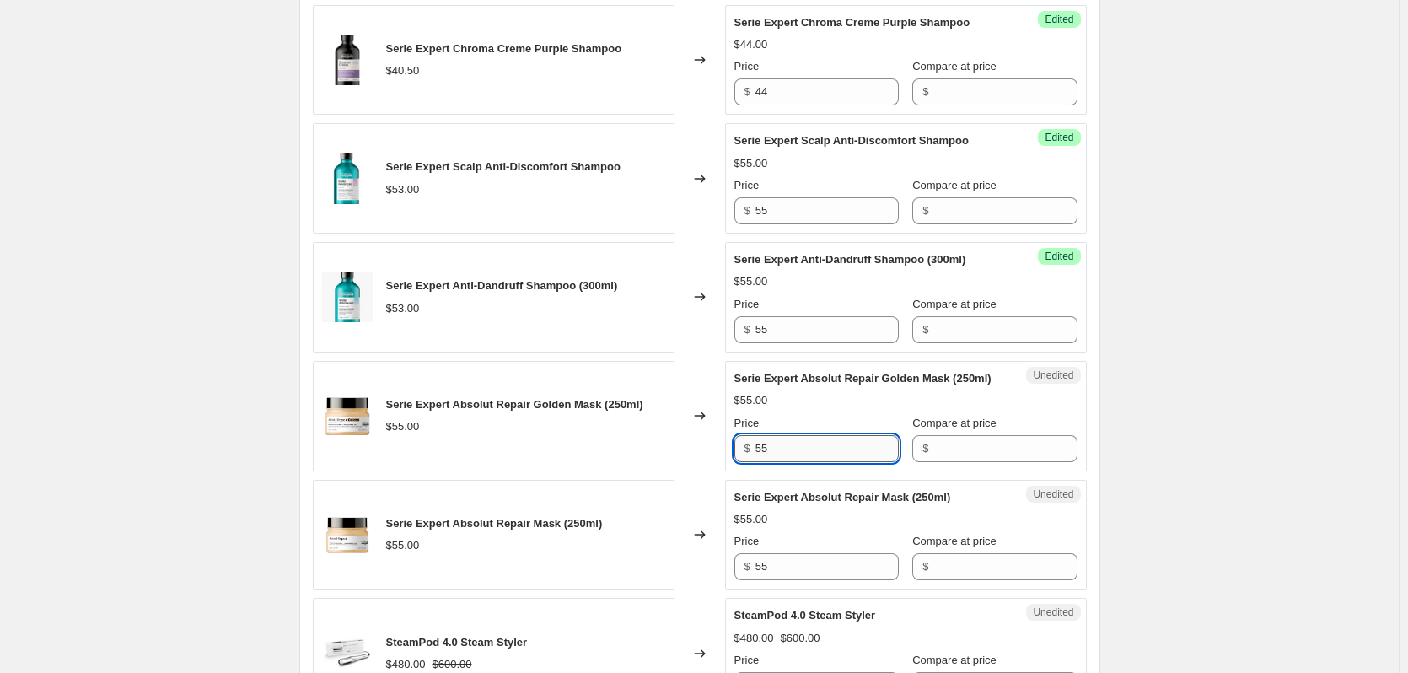
click at [814, 462] on input "55" at bounding box center [827, 448] width 143 height 27
type input "57"
click at [811, 590] on div "Unedited Serie Expert Absolut Repair Mask (250ml) $55.00 Price $ 55 Compare at …" at bounding box center [906, 535] width 362 height 110
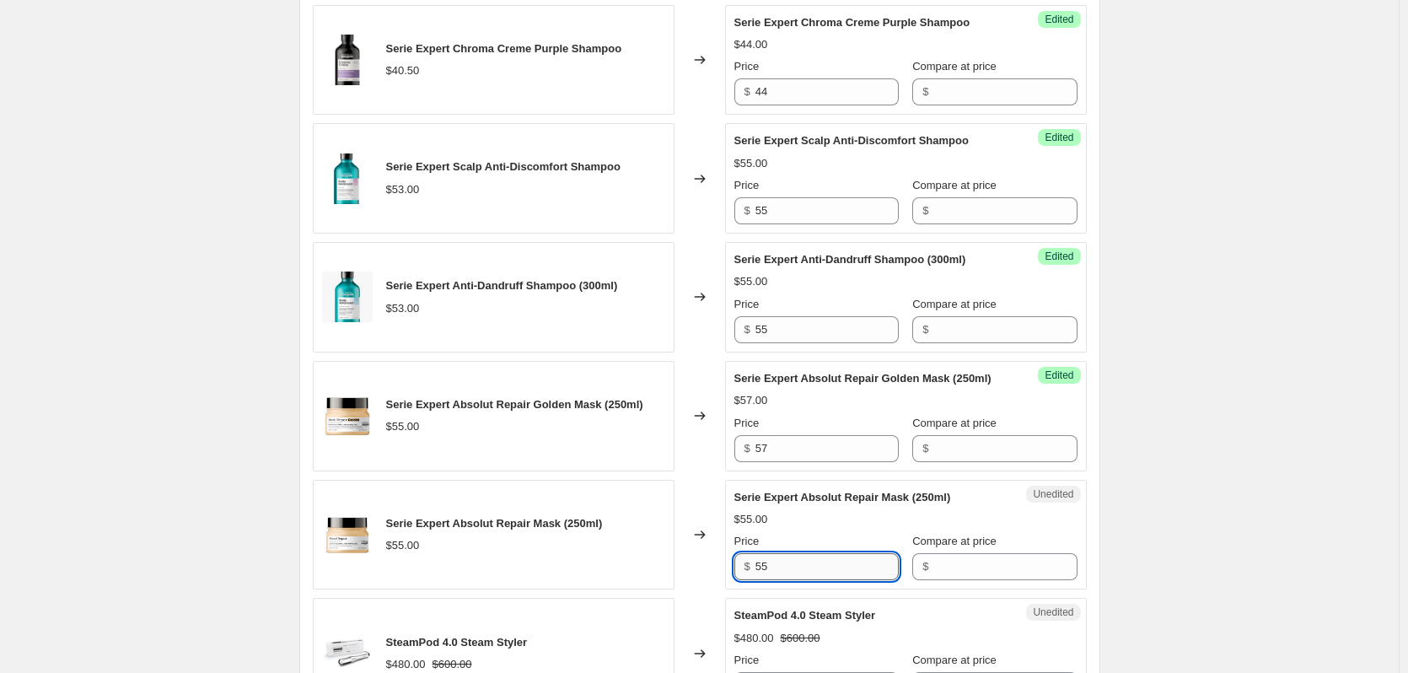
click at [812, 580] on input "55" at bounding box center [827, 566] width 143 height 27
type input "57"
click at [1215, 398] on div "Create new price [MEDICAL_DATA]. This page is ready Create new price [MEDICAL_D…" at bounding box center [699, 471] width 1399 height 3473
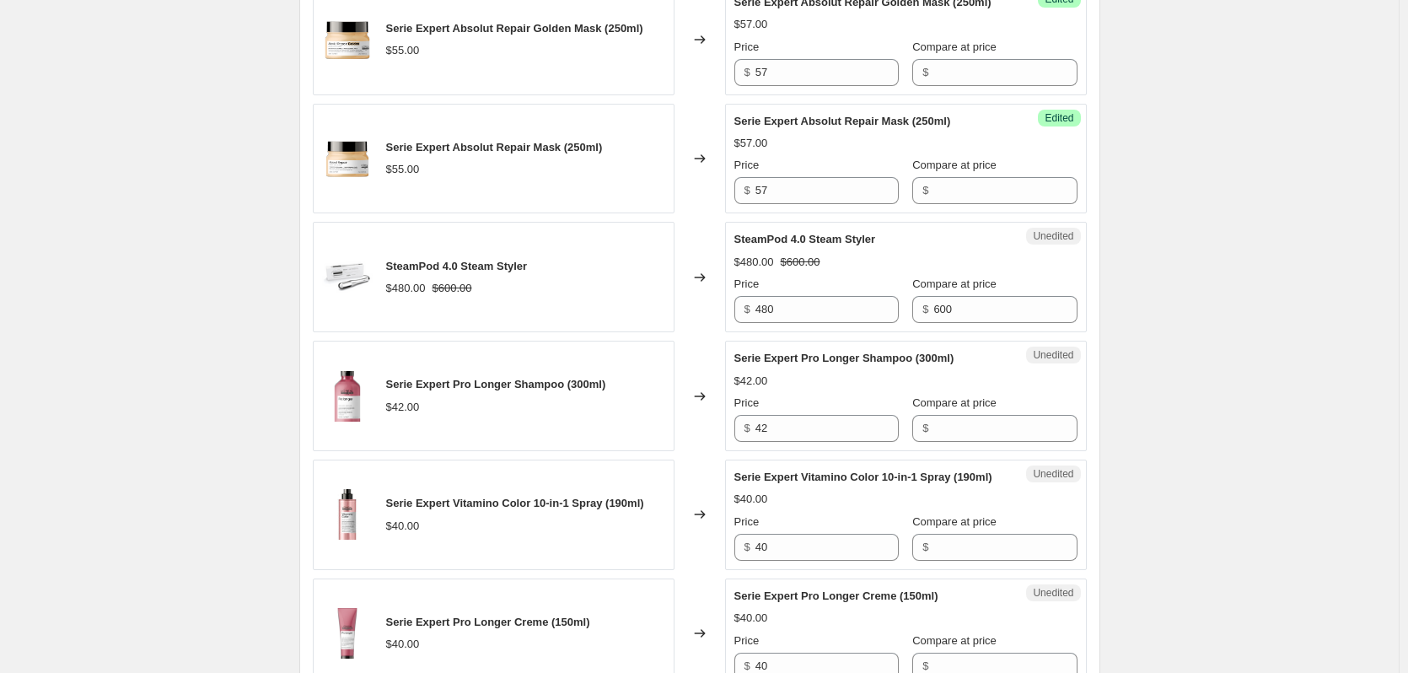
scroll to position [1771, 0]
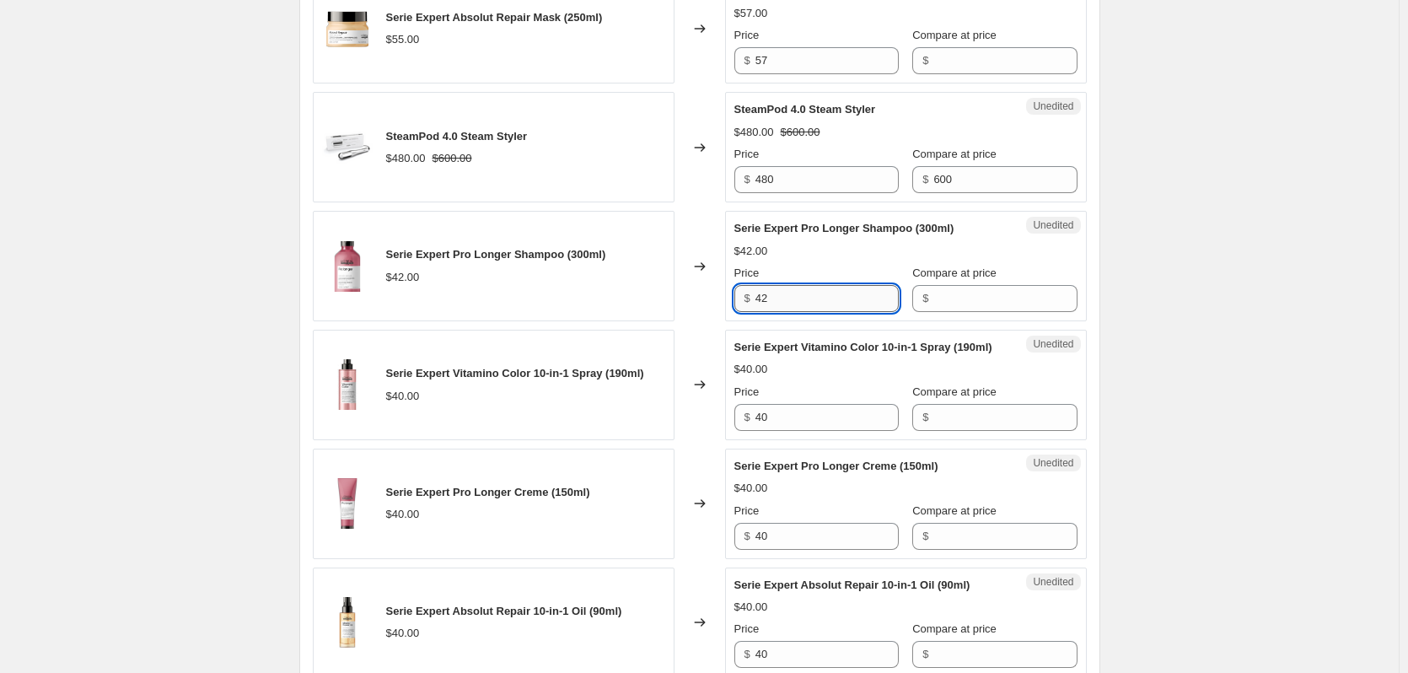
click at [813, 312] on input "42" at bounding box center [827, 298] width 143 height 27
type input "44"
click at [832, 431] on input "40" at bounding box center [827, 417] width 143 height 27
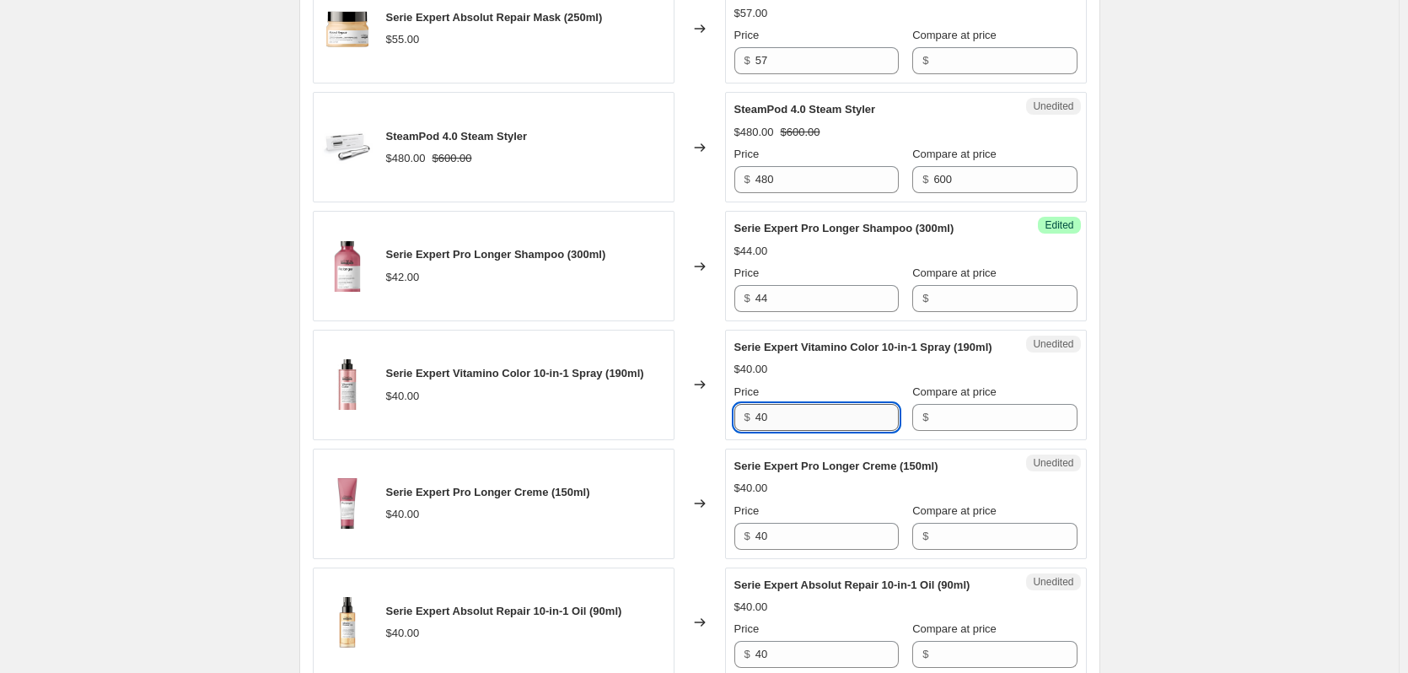
click at [832, 431] on input "40" at bounding box center [827, 417] width 143 height 27
type input "45"
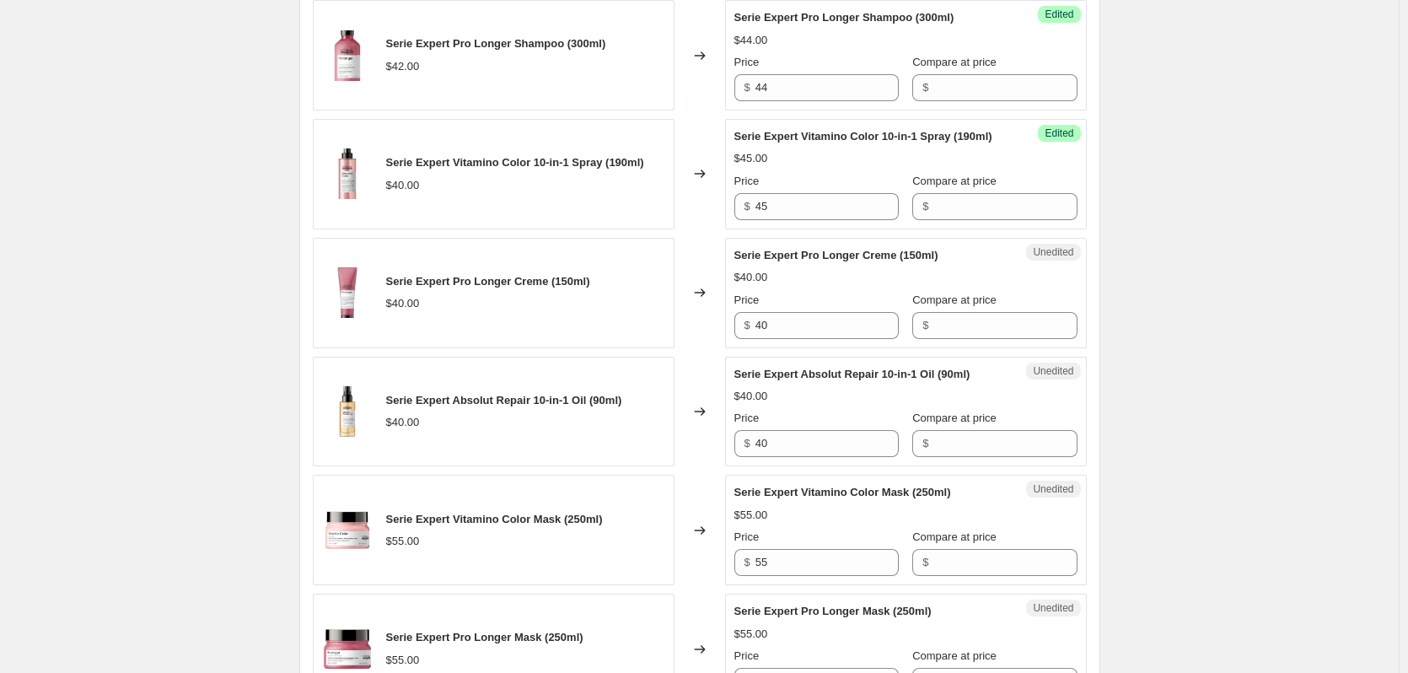
scroll to position [2024, 0]
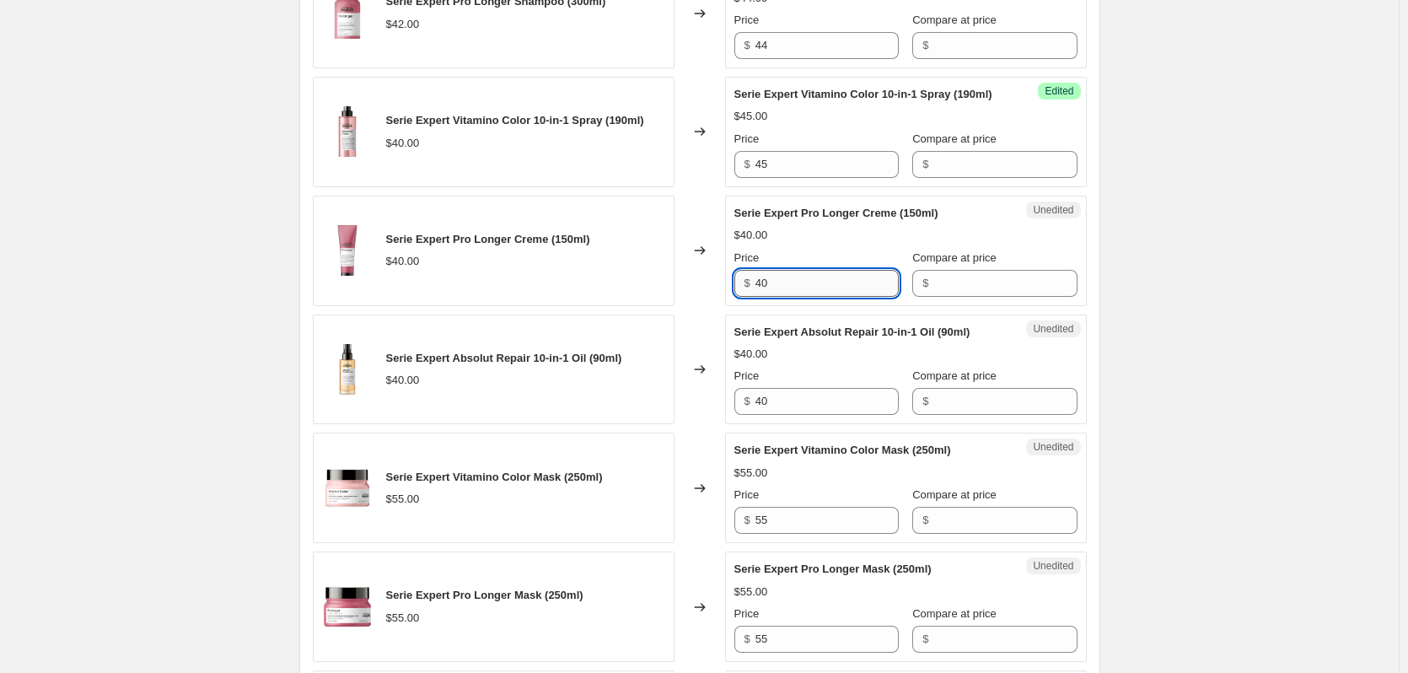
click at [791, 297] on input "40" at bounding box center [827, 283] width 143 height 27
type input "41.5"
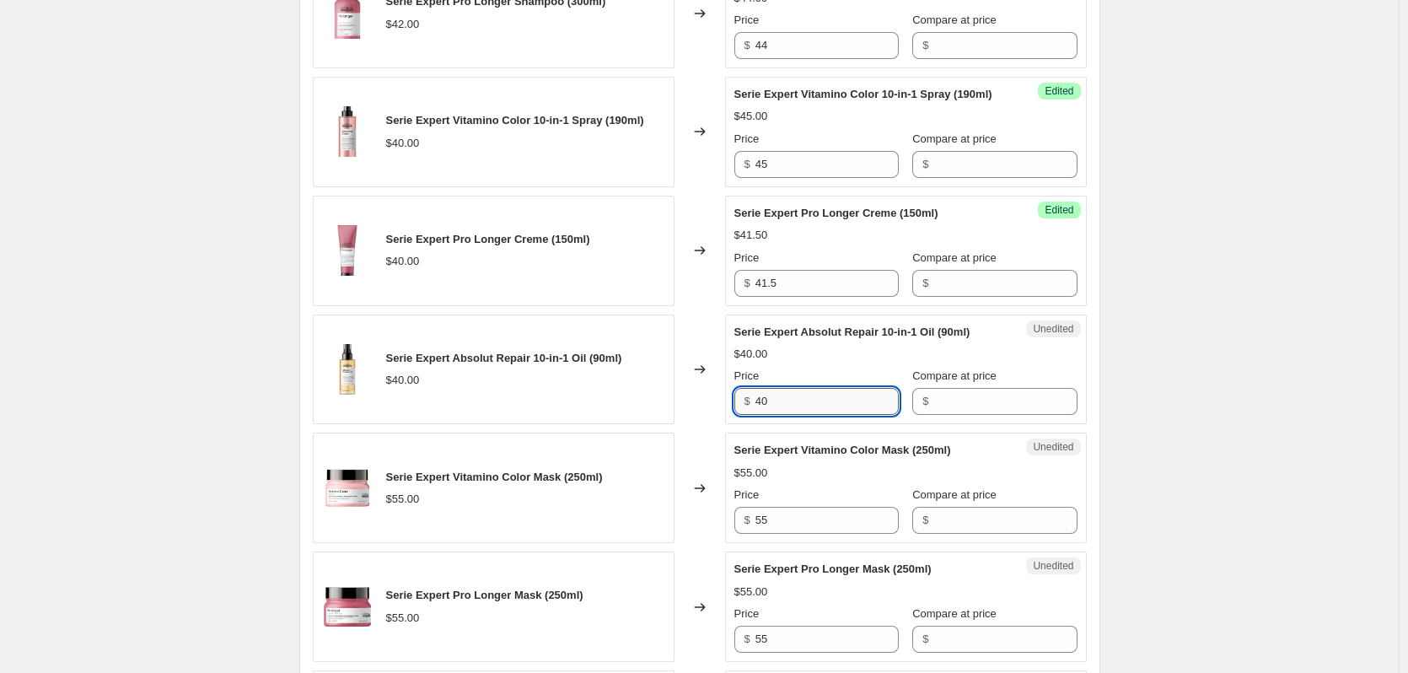
click at [834, 415] on input "40" at bounding box center [827, 401] width 143 height 27
click at [794, 415] on input "40" at bounding box center [827, 401] width 143 height 27
type input "45"
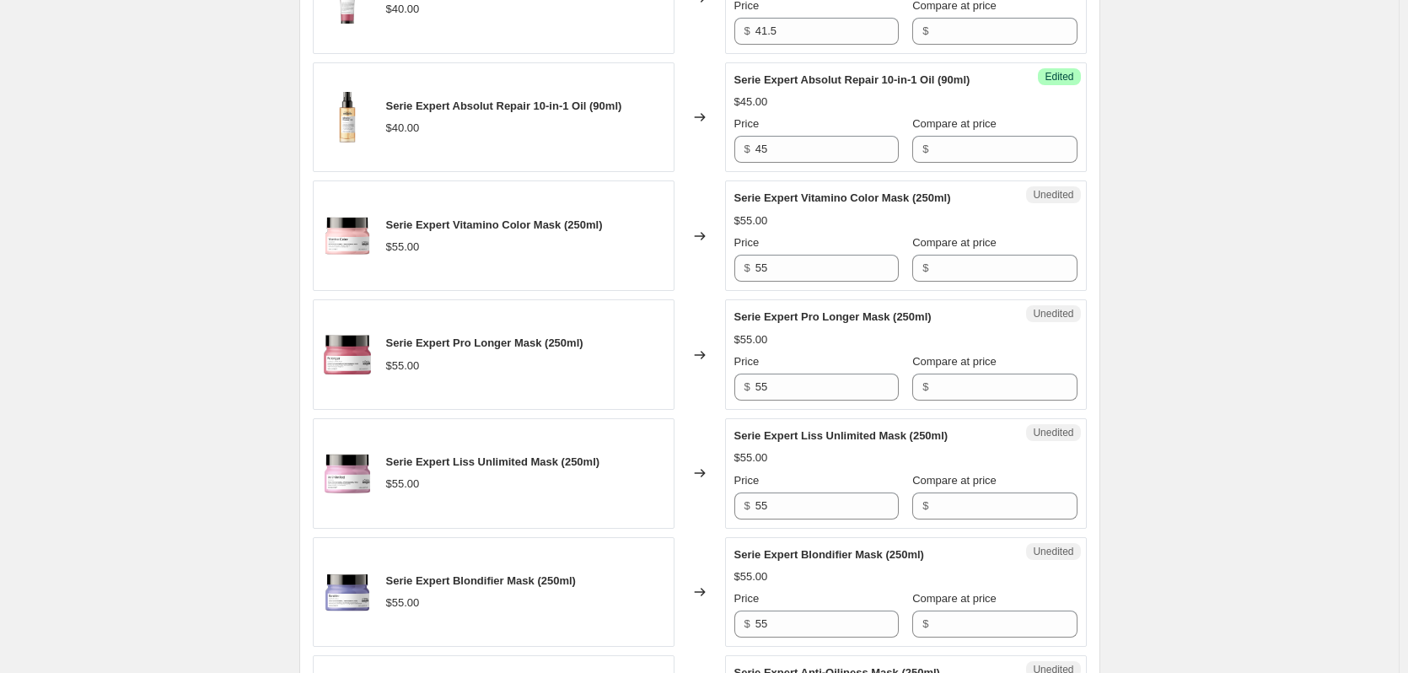
scroll to position [2277, 0]
click at [797, 281] on input "55" at bounding box center [827, 267] width 143 height 27
type input "57"
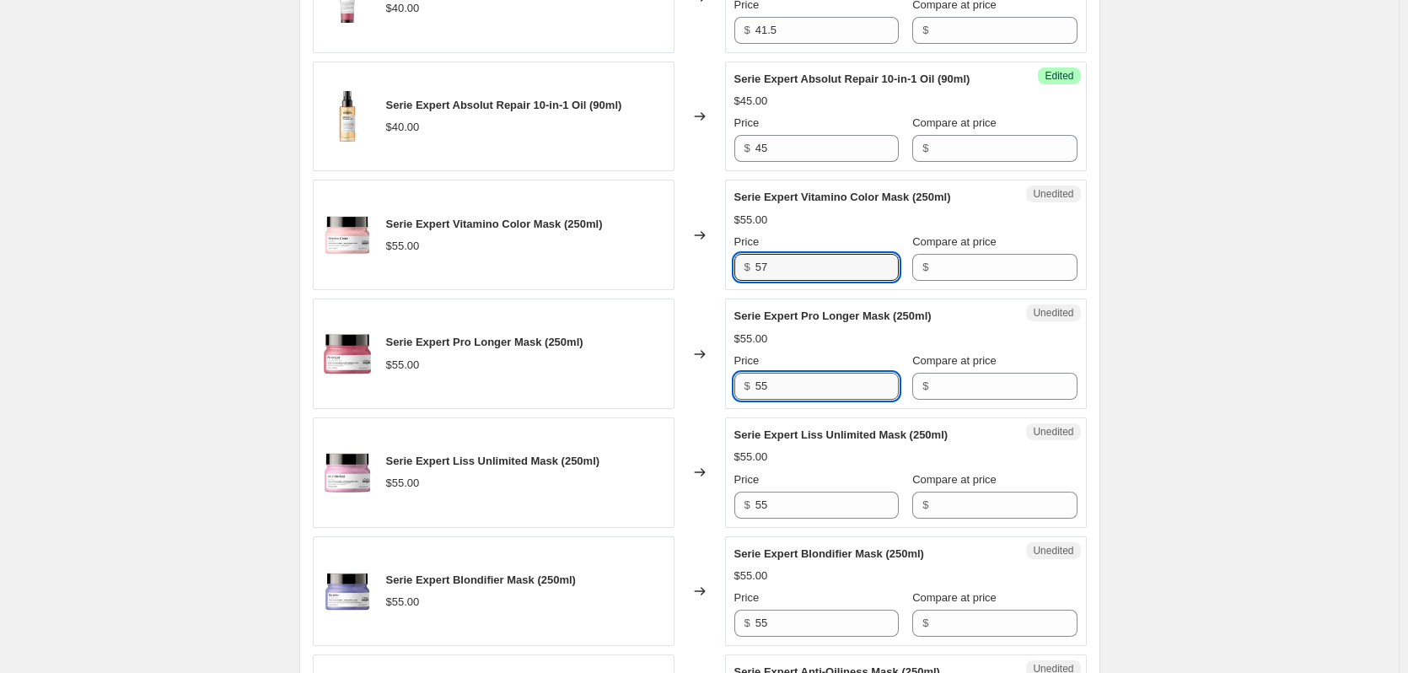
click at [779, 400] on input "55" at bounding box center [827, 386] width 143 height 27
type input "57"
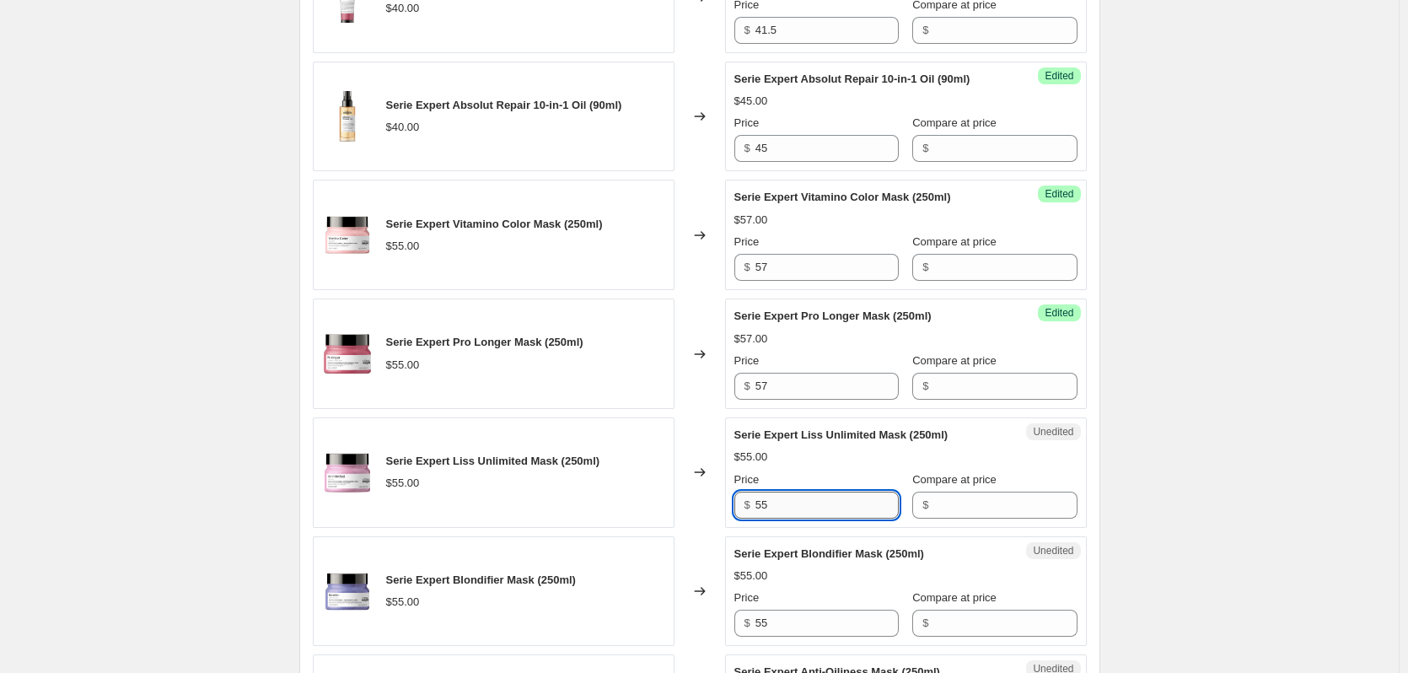
click at [812, 519] on input "55" at bounding box center [827, 505] width 143 height 27
type input "57"
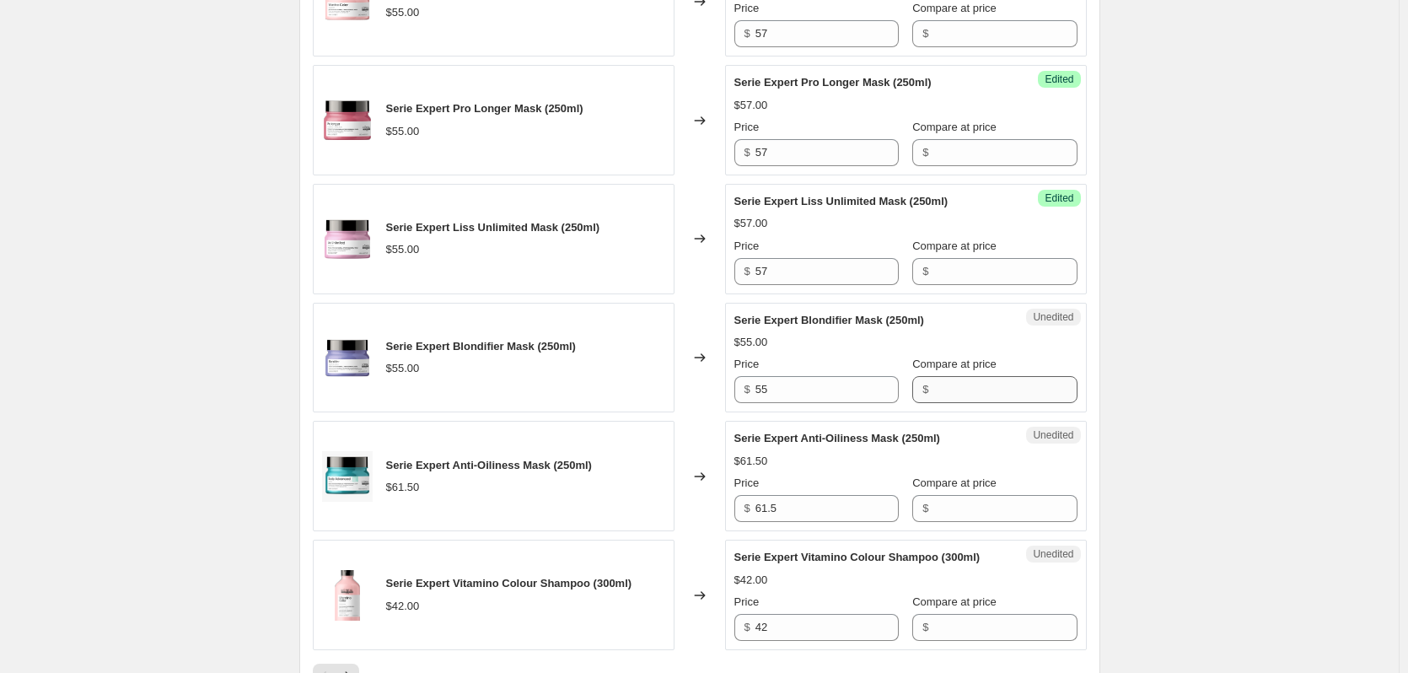
scroll to position [2530, 0]
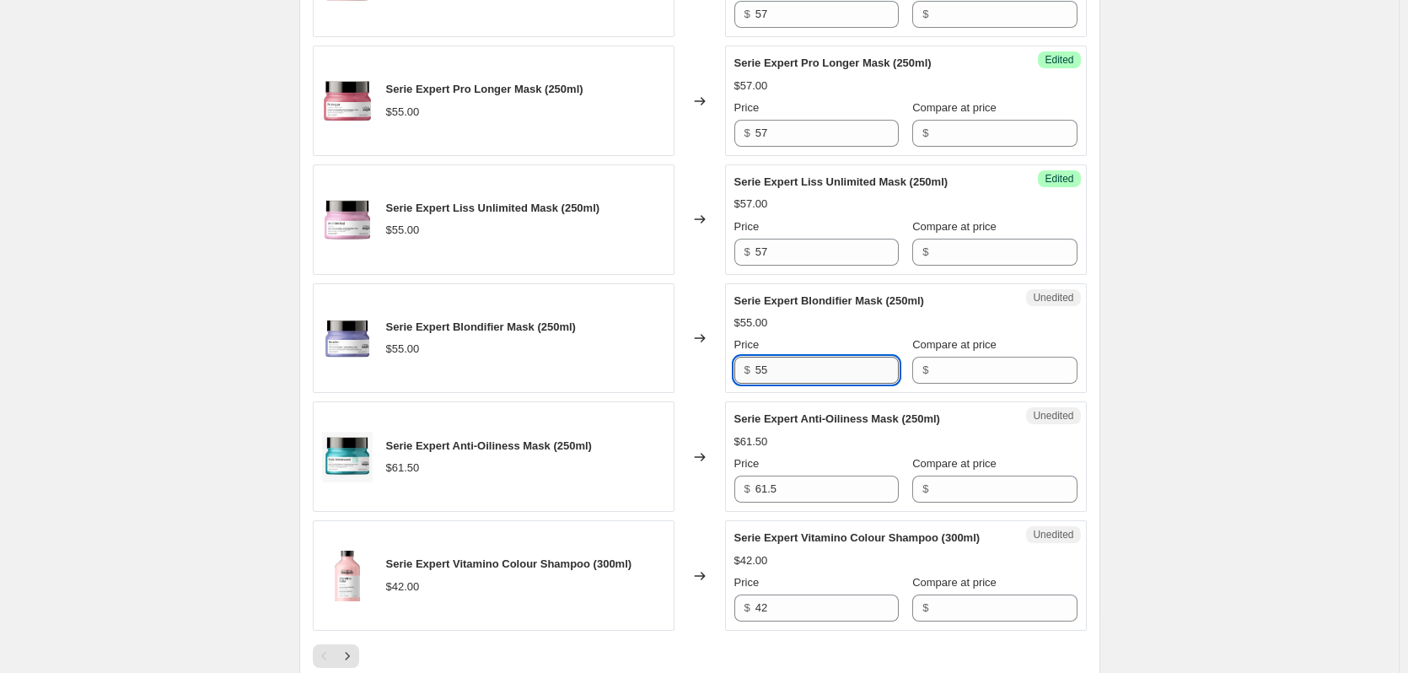
click at [791, 384] on input "55" at bounding box center [827, 370] width 143 height 27
type input "57"
click at [805, 503] on input "61.5" at bounding box center [827, 489] width 143 height 27
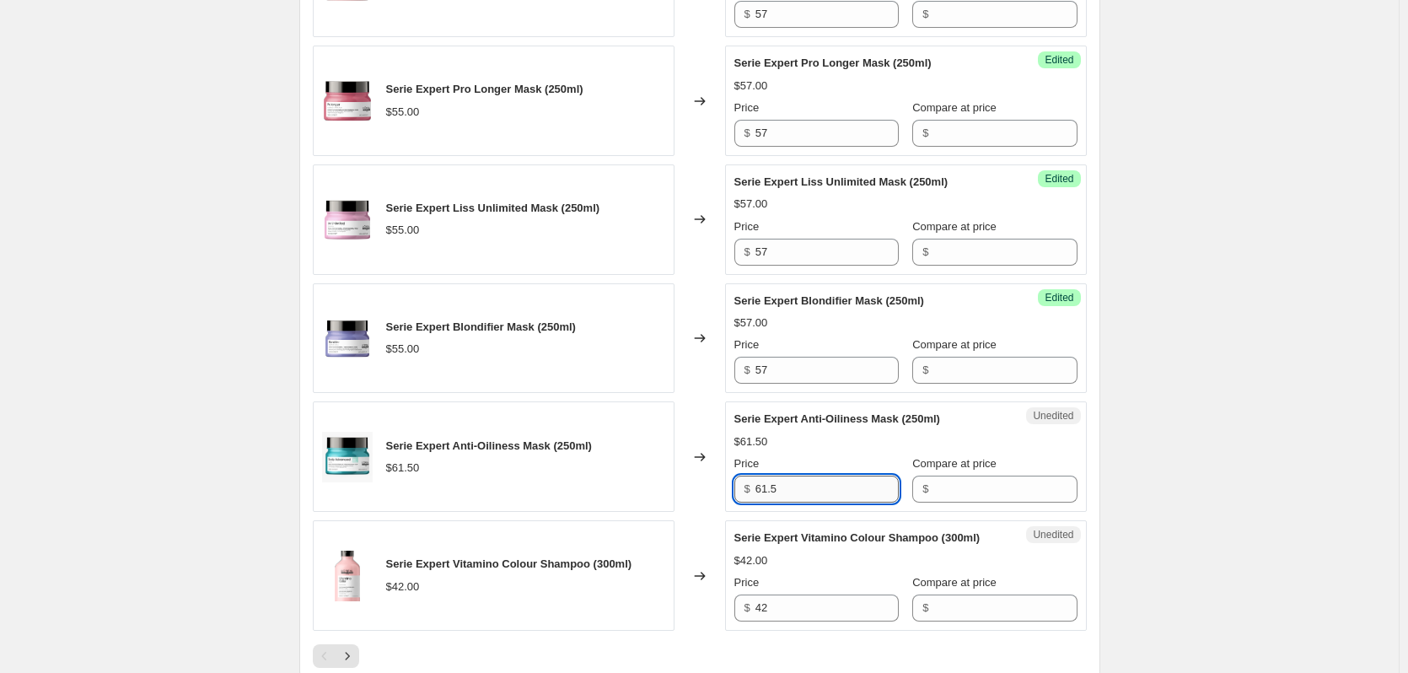
click at [805, 503] on input "61.5" at bounding box center [827, 489] width 143 height 27
click at [807, 503] on input "61.5" at bounding box center [827, 489] width 143 height 27
click at [806, 503] on input "61.5" at bounding box center [827, 489] width 143 height 27
type input "64"
click at [821, 622] on input "42" at bounding box center [827, 608] width 143 height 27
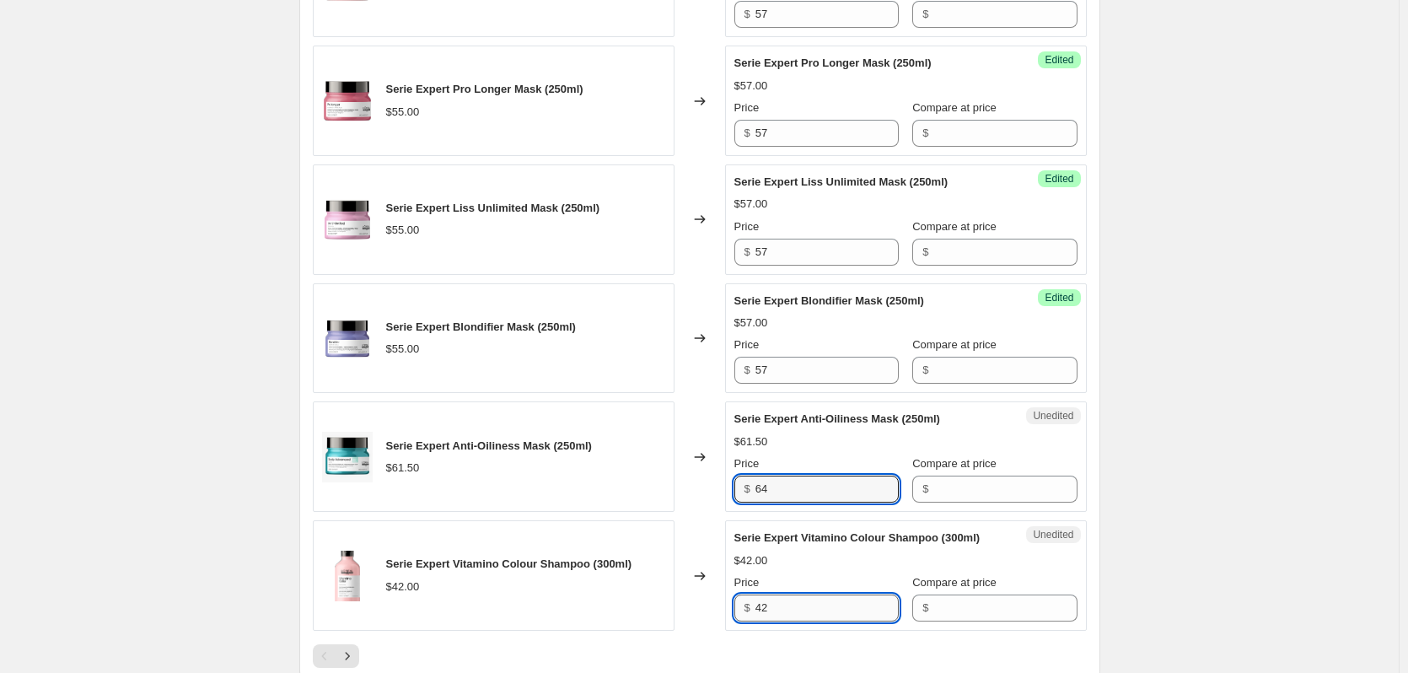
click at [821, 622] on input "42" at bounding box center [827, 608] width 143 height 27
type input "44"
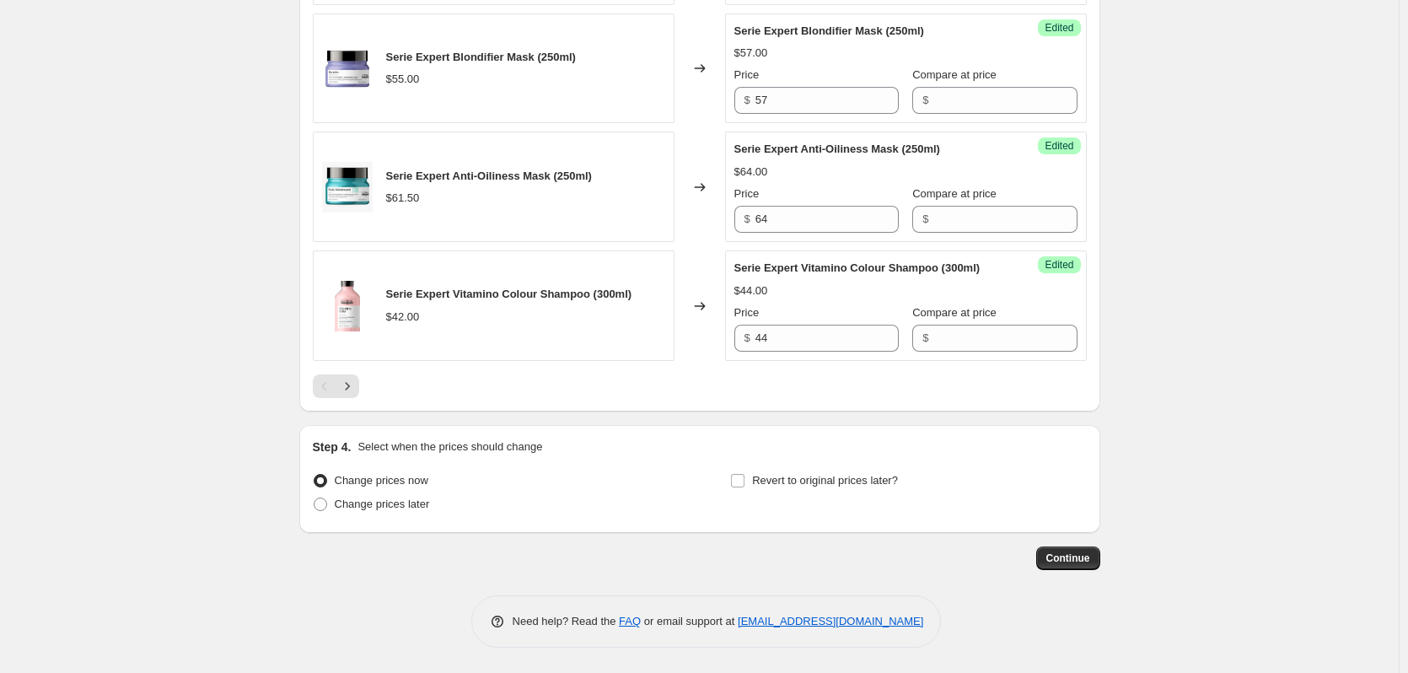
scroll to position [2851, 0]
click at [356, 395] on icon "Next" at bounding box center [347, 386] width 17 height 17
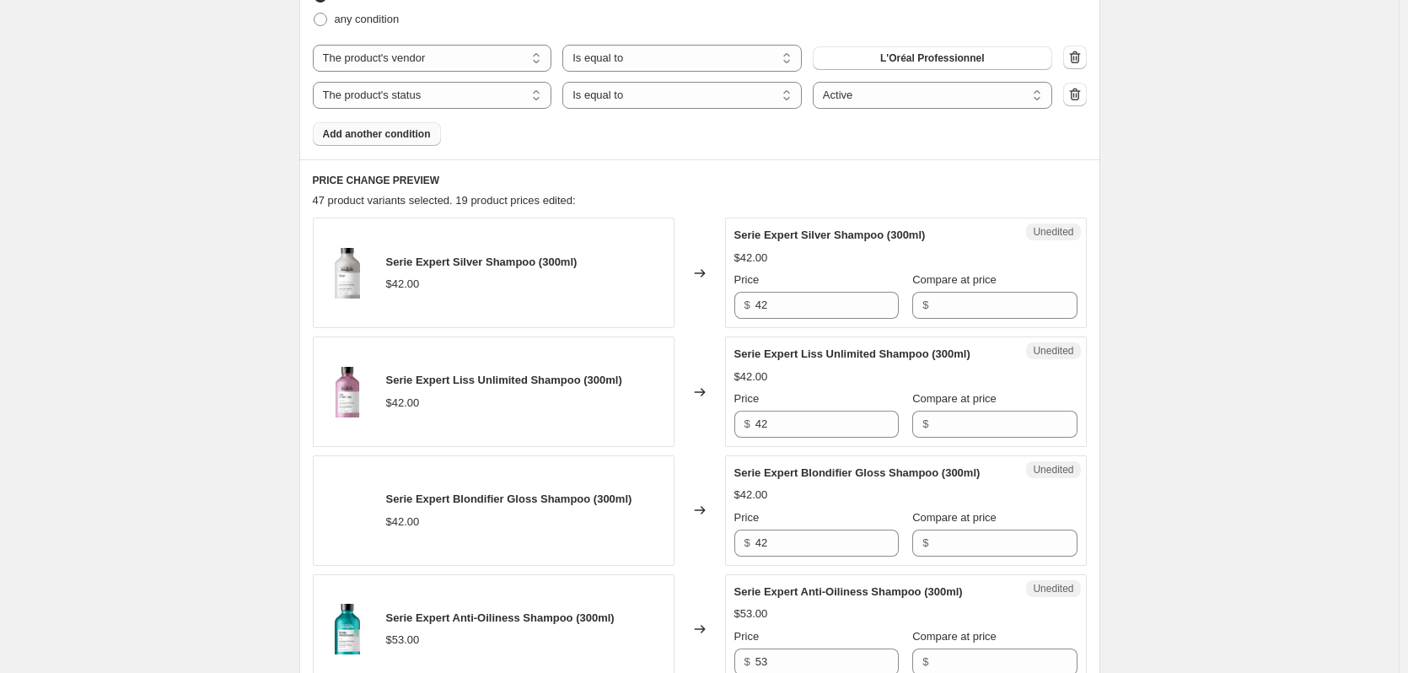
scroll to position [573, 0]
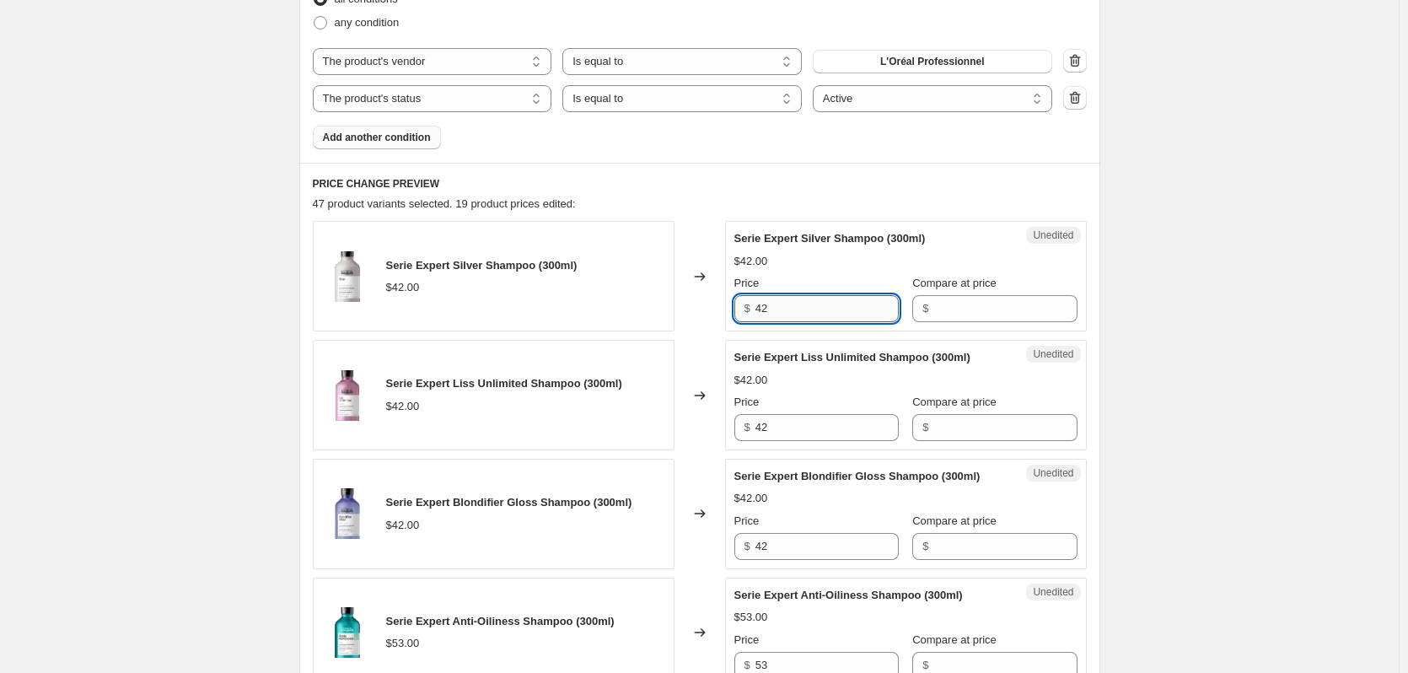
click at [818, 299] on input "42" at bounding box center [827, 308] width 143 height 27
type input "44"
click at [804, 427] on input "42" at bounding box center [827, 427] width 143 height 27
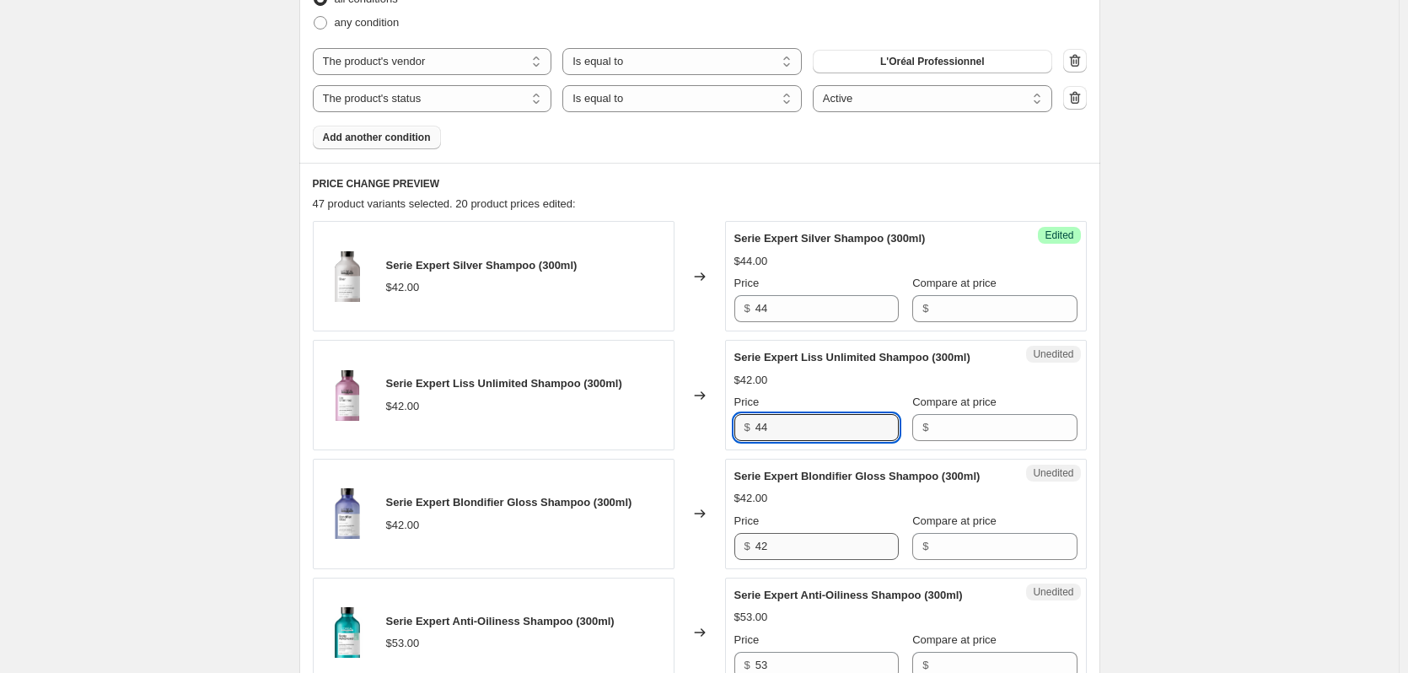
type input "44"
click at [805, 552] on input "42" at bounding box center [827, 546] width 143 height 27
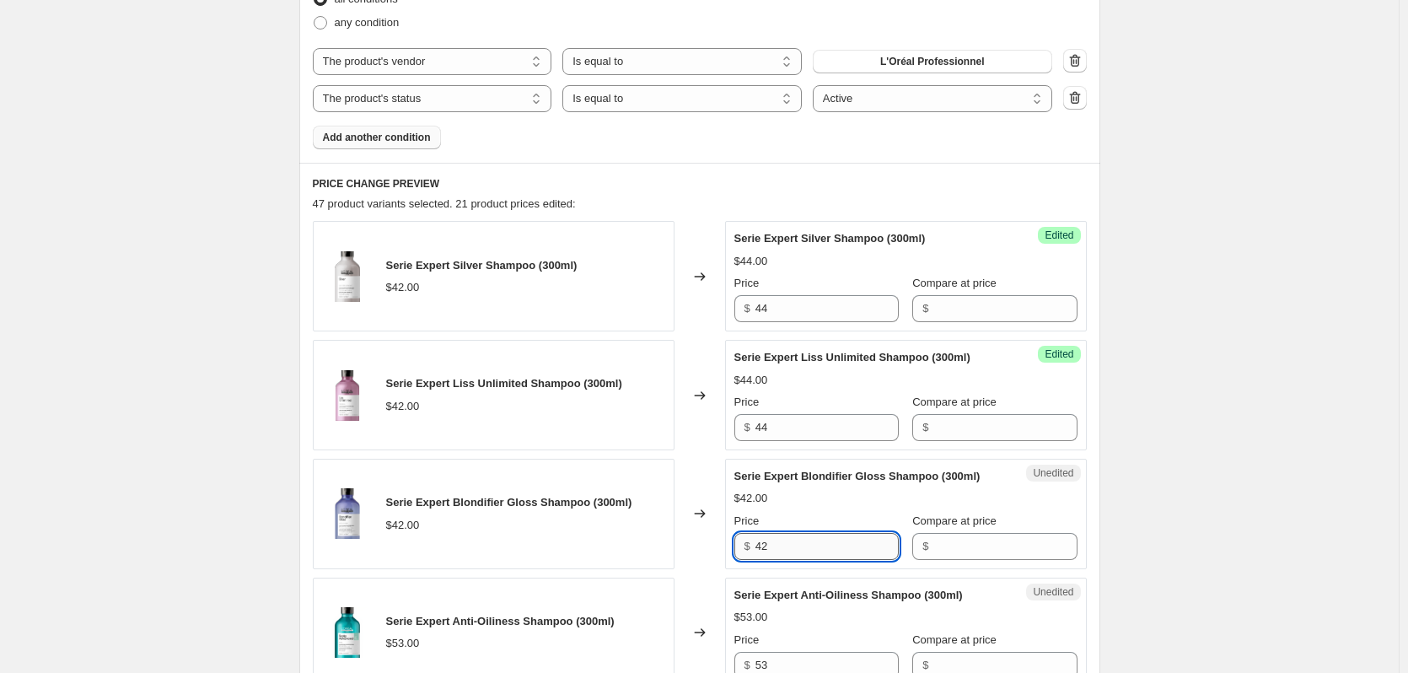
click at [805, 552] on input "42" at bounding box center [827, 546] width 143 height 27
type input "44"
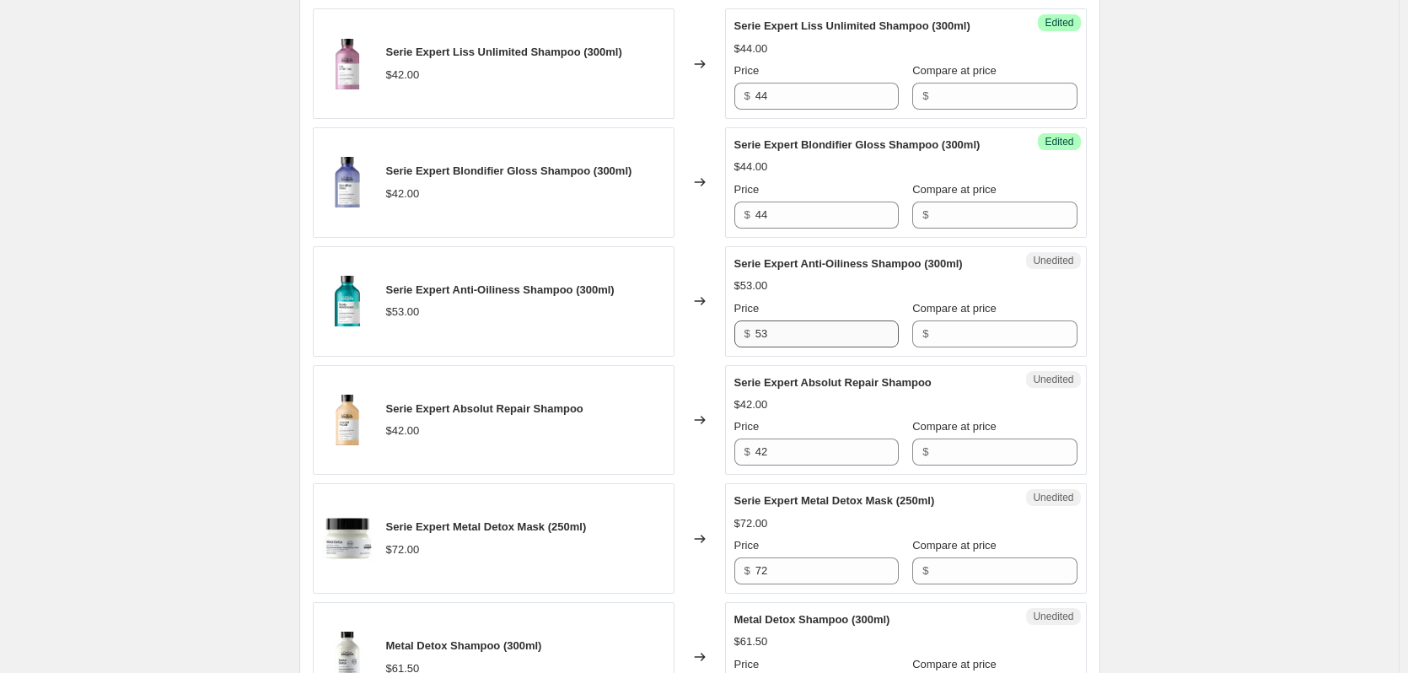
scroll to position [911, 0]
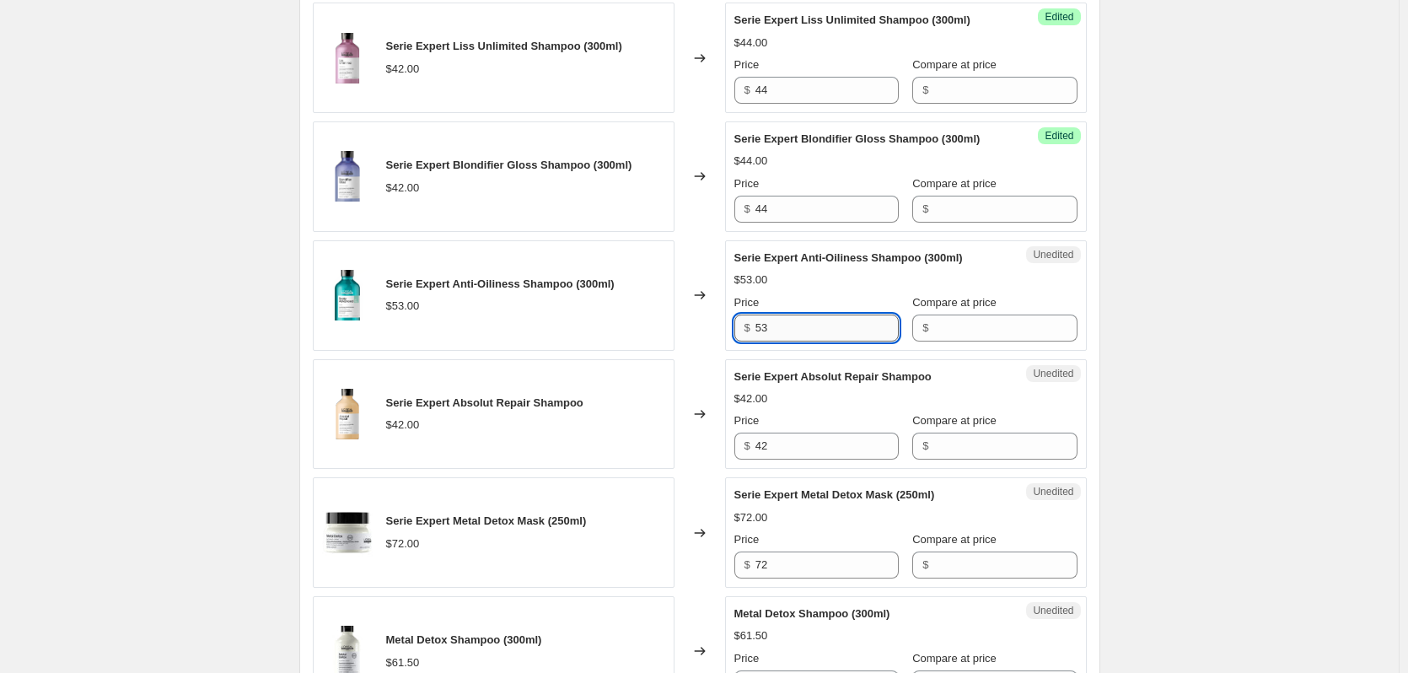
click at [817, 335] on input "53" at bounding box center [827, 328] width 143 height 27
type input "55"
click at [789, 450] on input "42" at bounding box center [827, 446] width 143 height 27
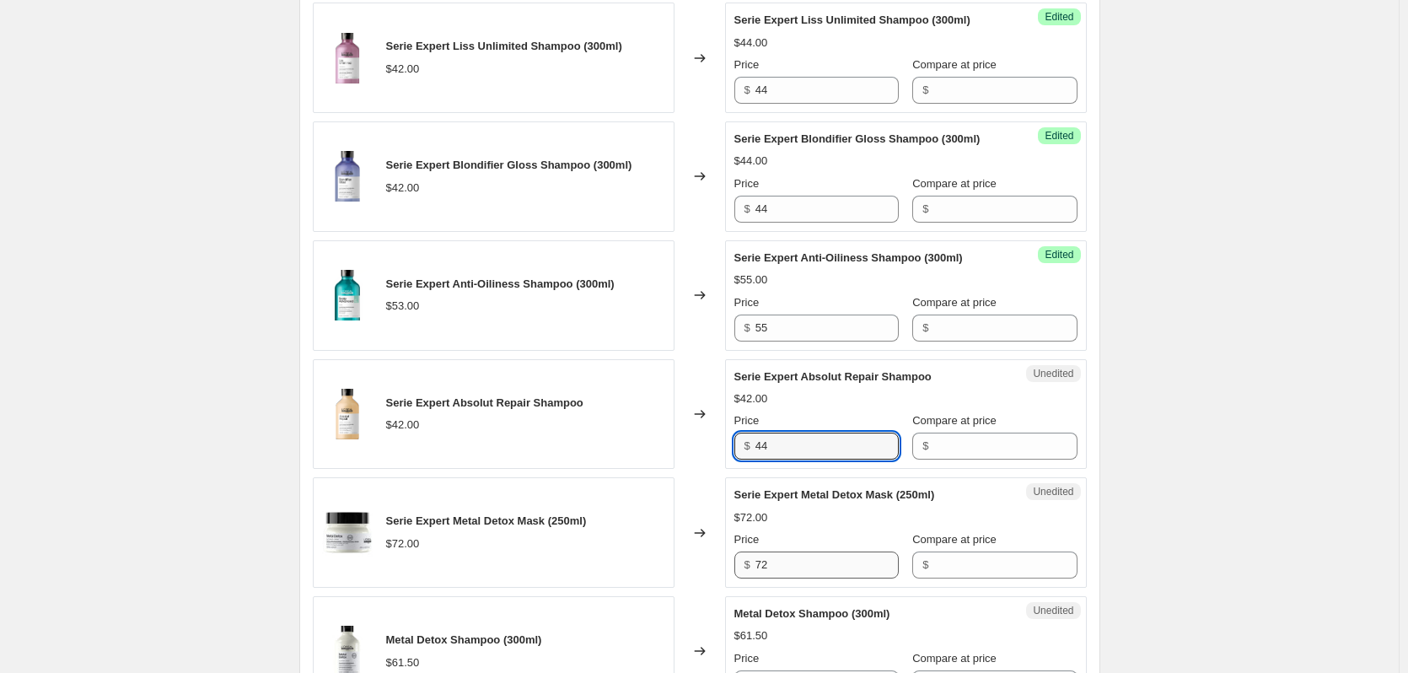
type input "44"
click at [807, 562] on input "72" at bounding box center [827, 565] width 143 height 27
click at [802, 561] on input "72" at bounding box center [827, 565] width 143 height 27
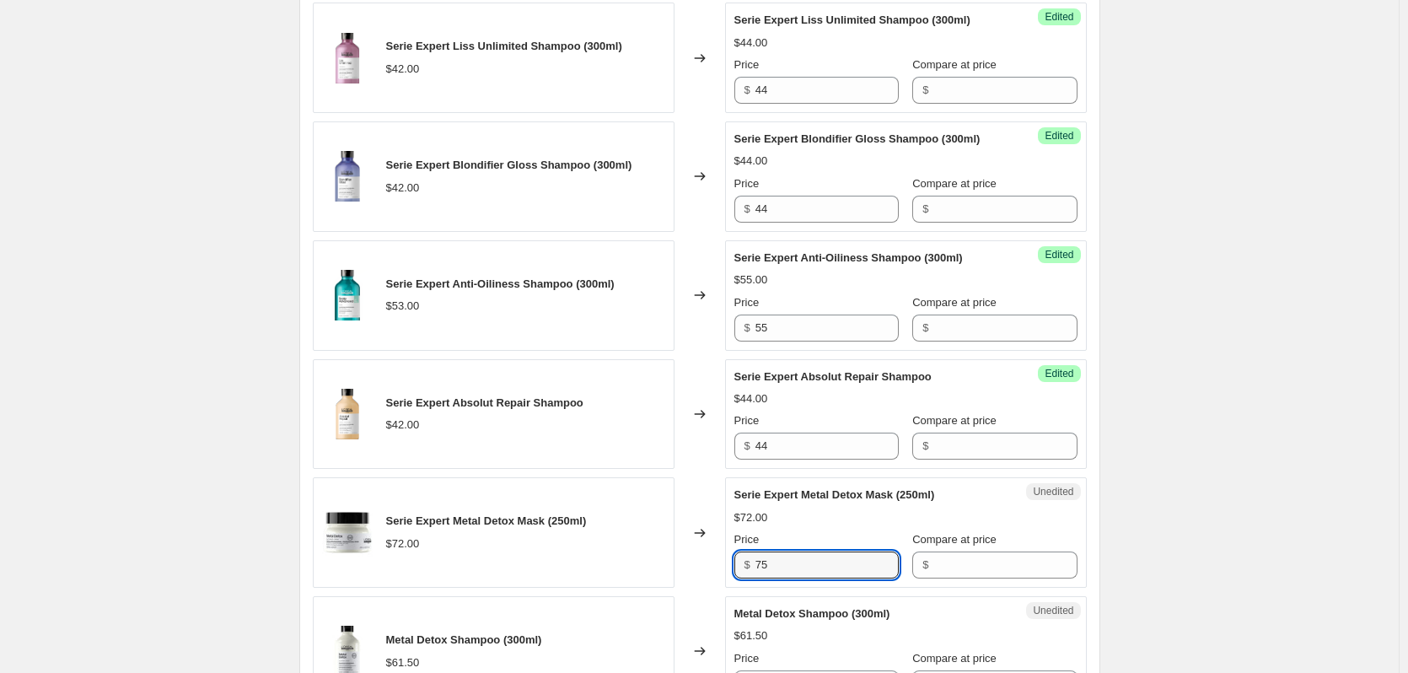
type input "75"
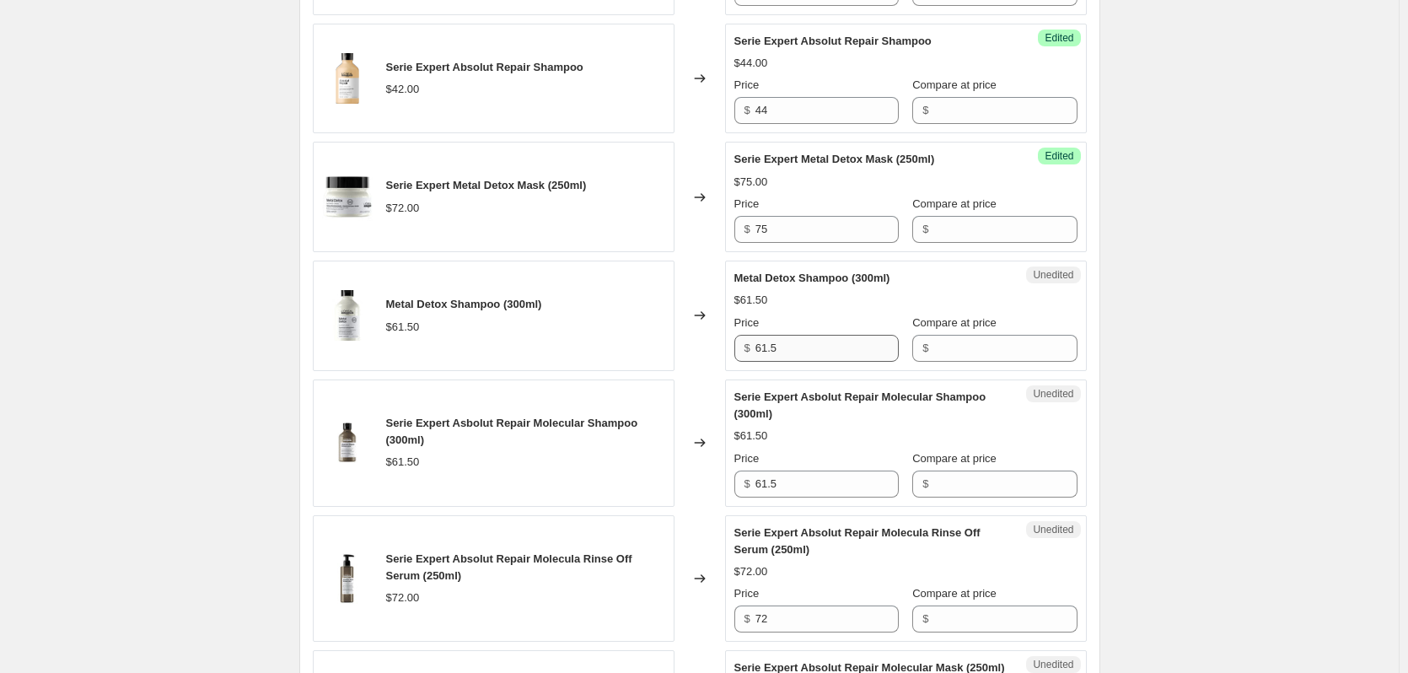
scroll to position [1248, 0]
click at [797, 342] on input "61.5" at bounding box center [827, 346] width 143 height 27
click at [783, 342] on input "61.5" at bounding box center [827, 346] width 143 height 27
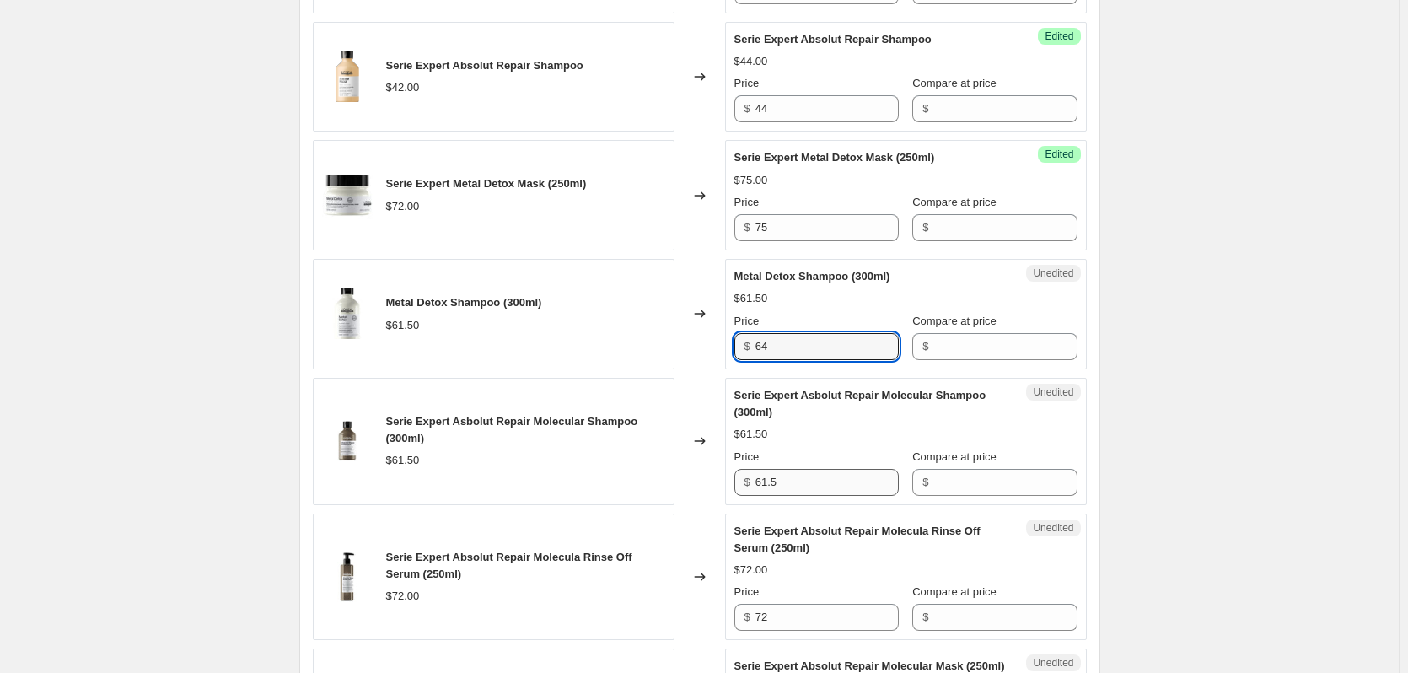
type input "64"
click at [818, 486] on input "61.5" at bounding box center [827, 482] width 143 height 27
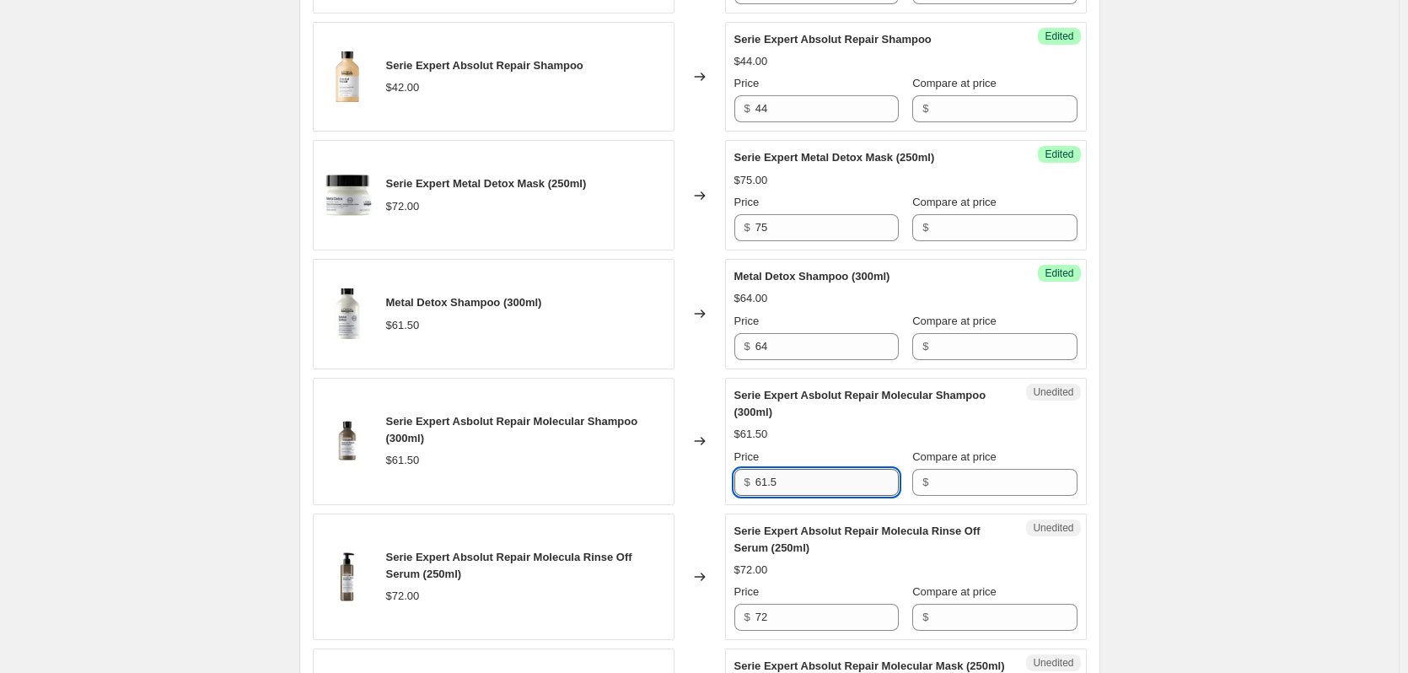
click at [818, 486] on input "61.5" at bounding box center [827, 482] width 143 height 27
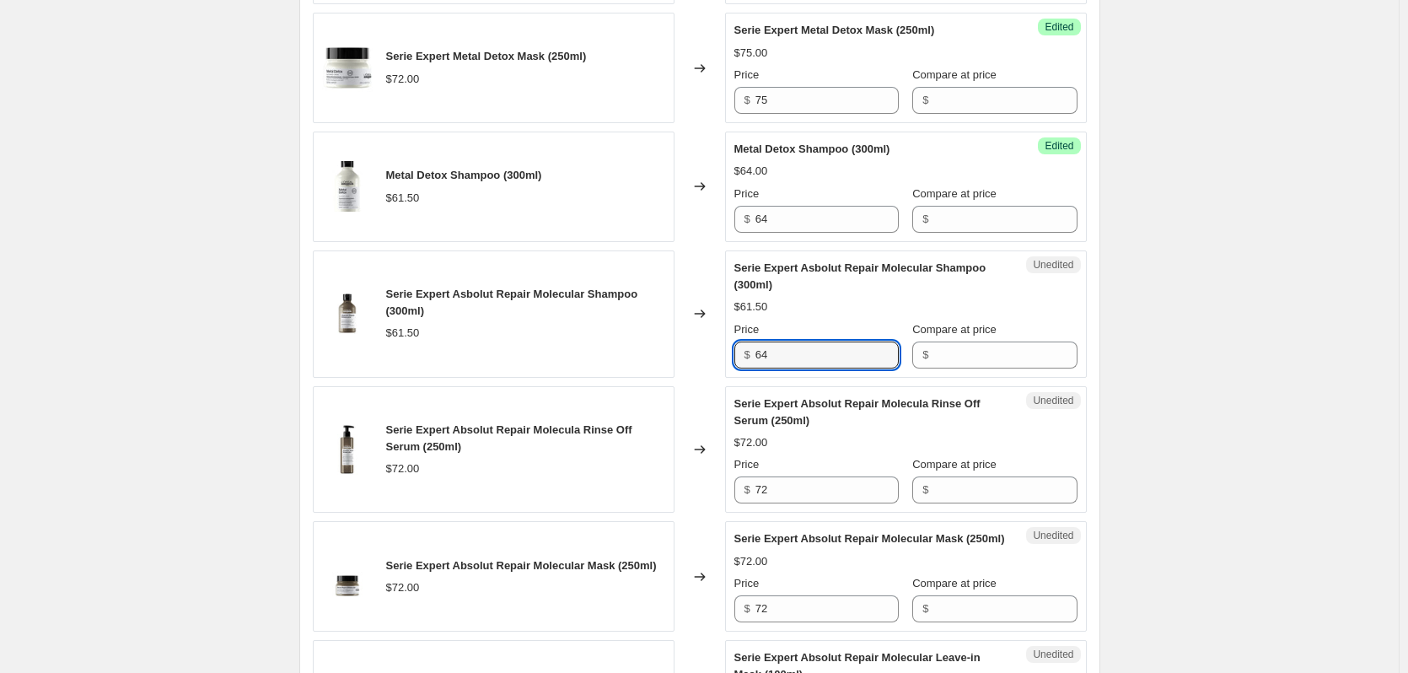
scroll to position [1417, 0]
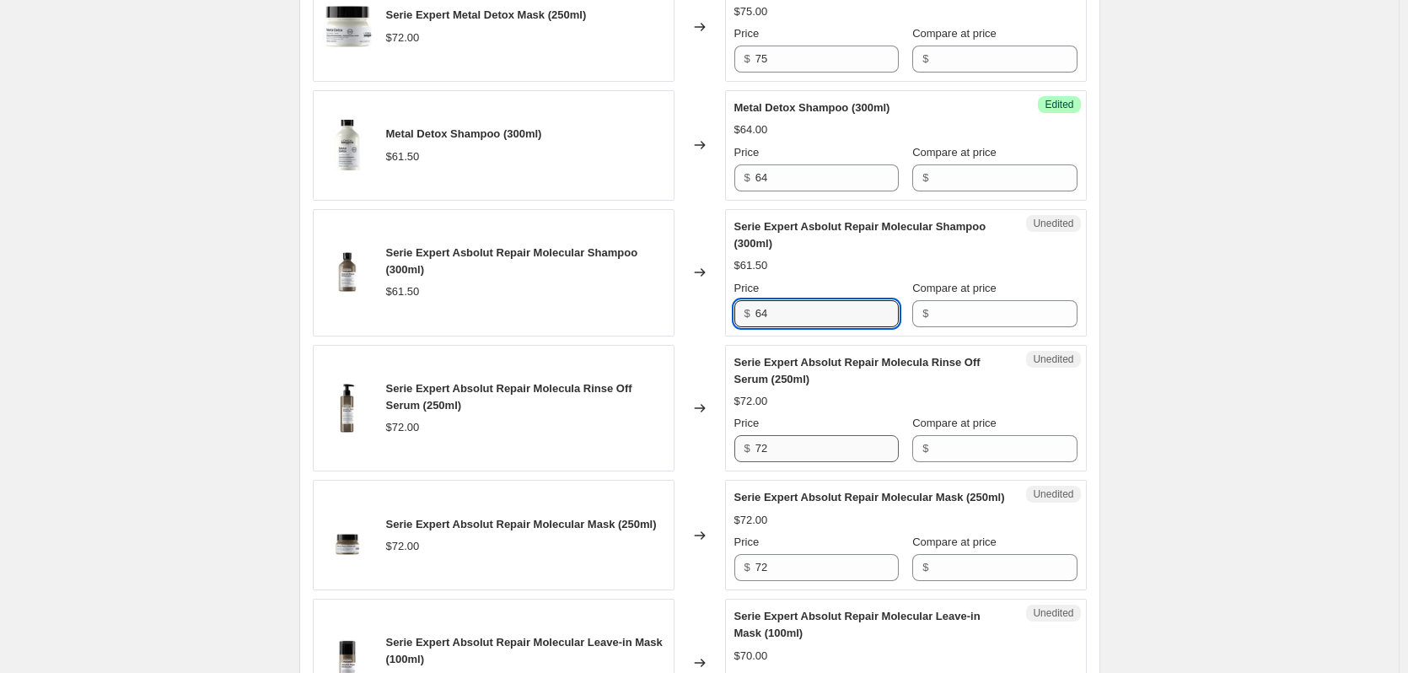
type input "64"
click at [798, 442] on input "72" at bounding box center [827, 448] width 143 height 27
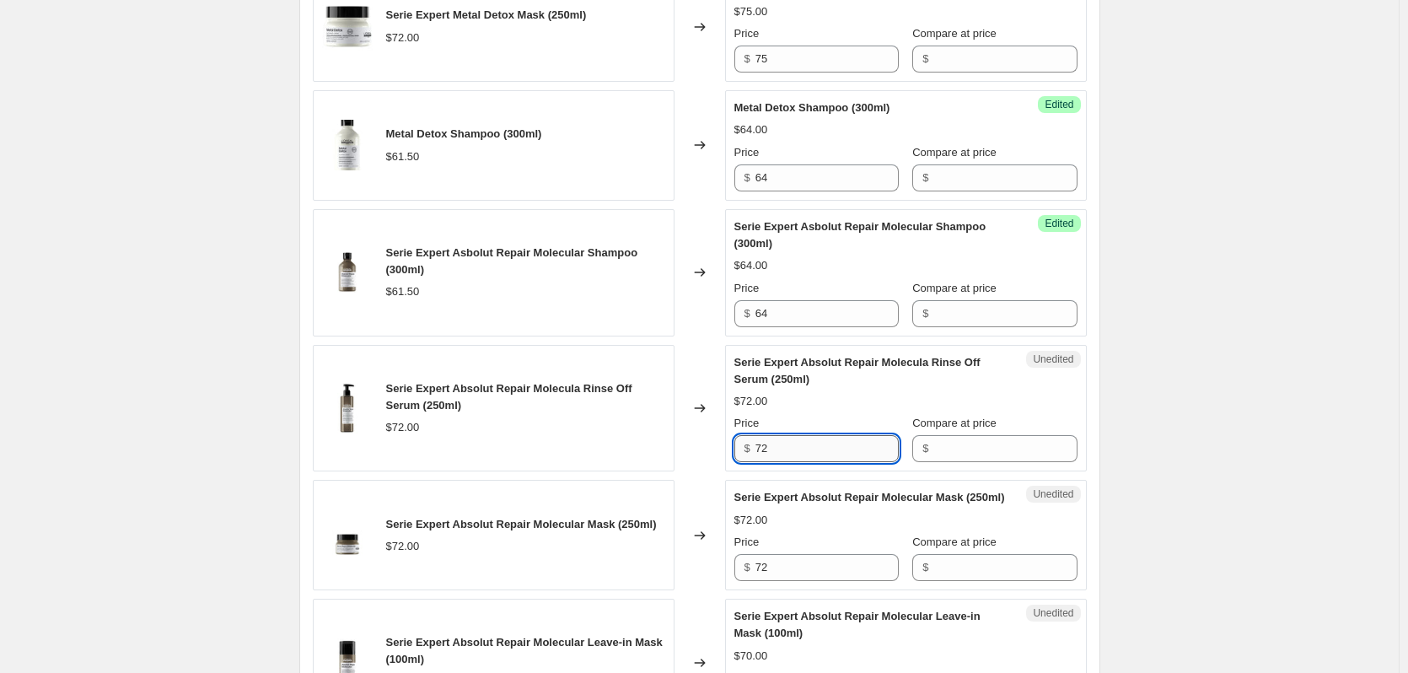
click at [798, 442] on input "72" at bounding box center [827, 448] width 143 height 27
type input "75"
click at [1189, 342] on div "Create new price [MEDICAL_DATA]. This page is ready Create new price [MEDICAL_D…" at bounding box center [699, 387] width 1399 height 3608
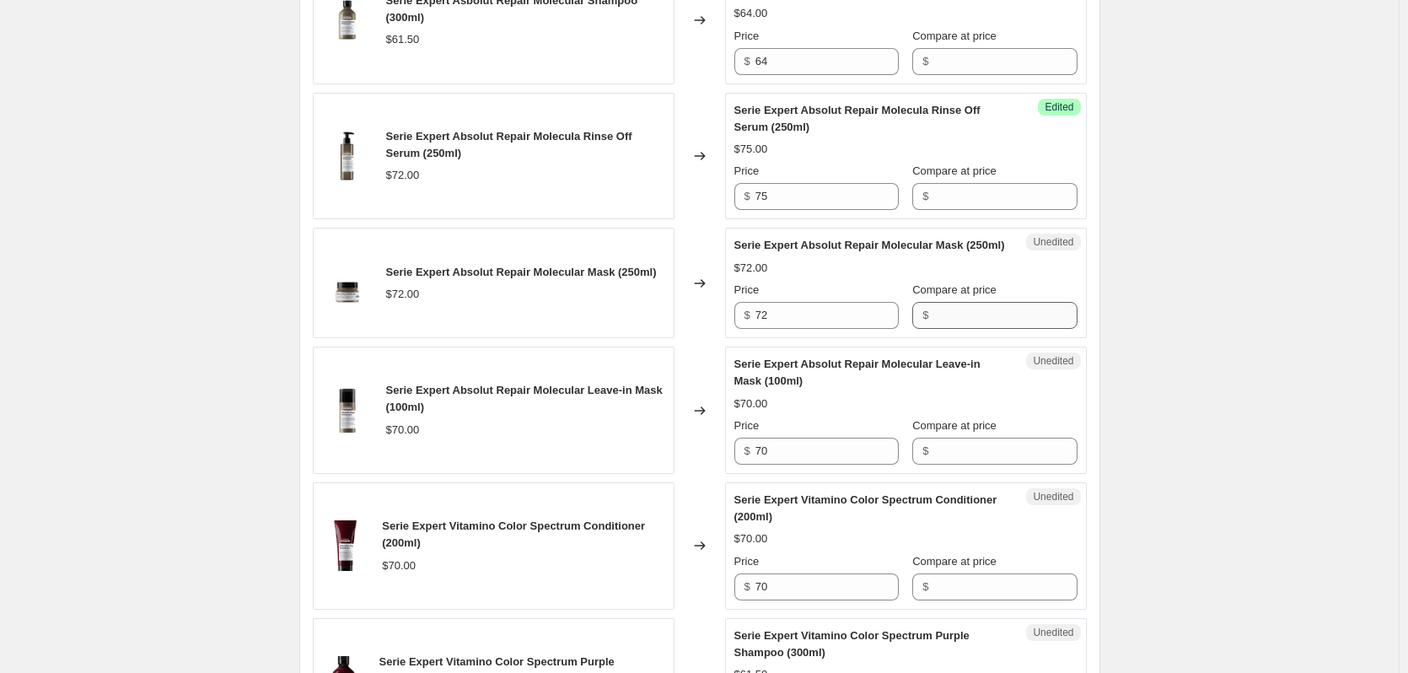
scroll to position [1670, 0]
click at [805, 326] on input "72" at bounding box center [827, 314] width 143 height 27
type input "75"
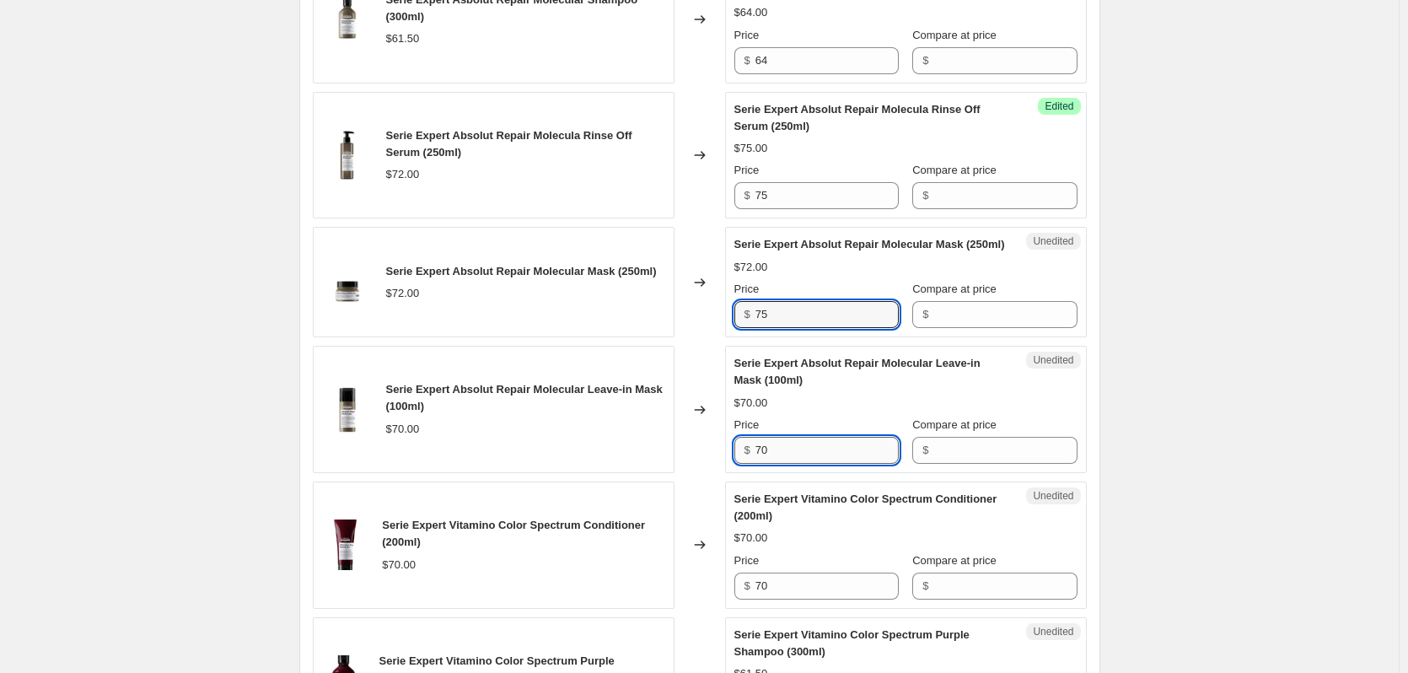
click at [816, 464] on input "70" at bounding box center [827, 450] width 143 height 27
type input "72"
click at [1189, 398] on div "Create new price [MEDICAL_DATA]. This page is ready Create new price [MEDICAL_D…" at bounding box center [699, 134] width 1399 height 3608
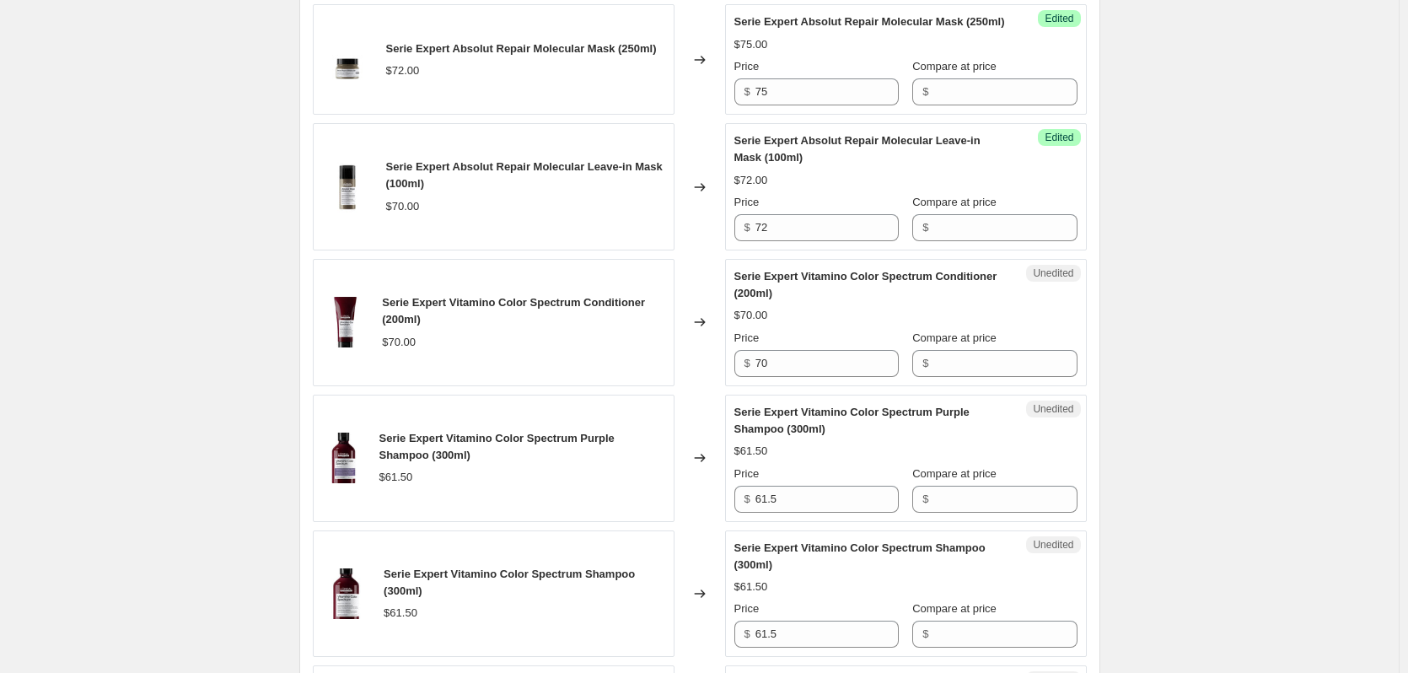
scroll to position [1923, 0]
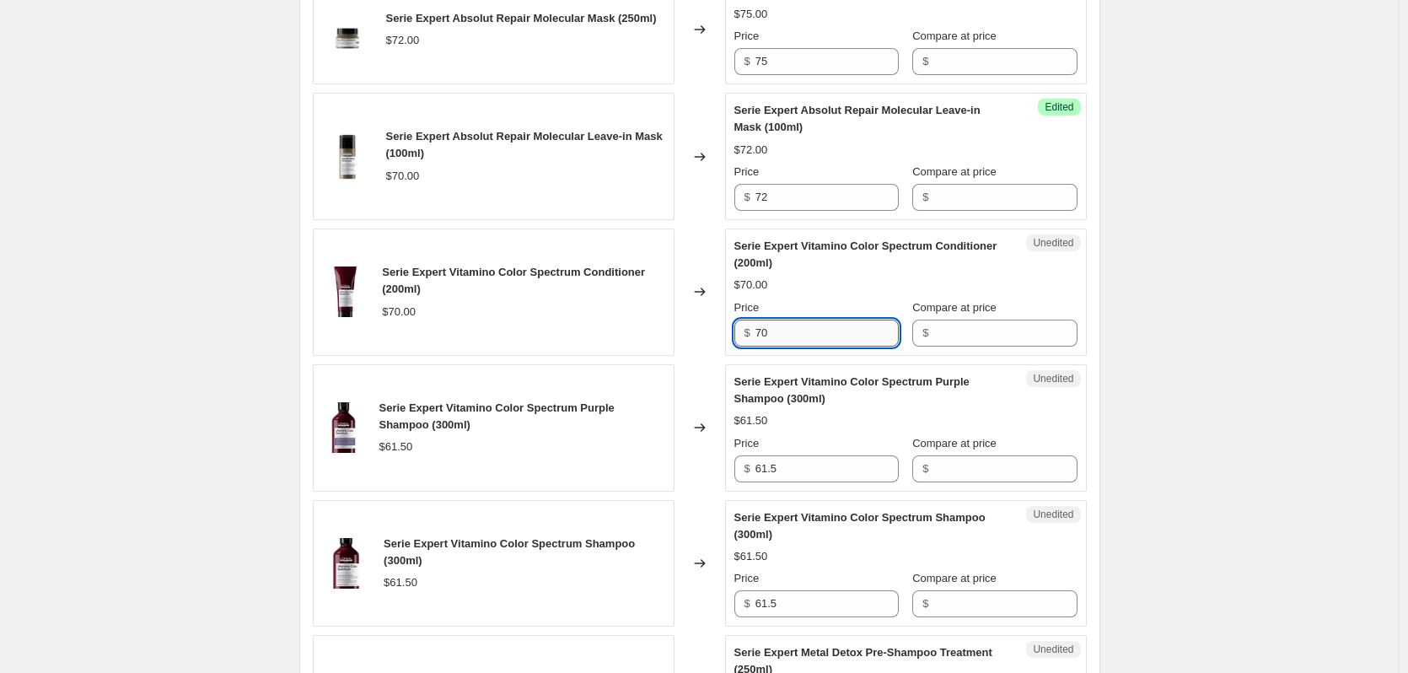
click at [821, 347] on input "70" at bounding box center [827, 333] width 143 height 27
type input "73"
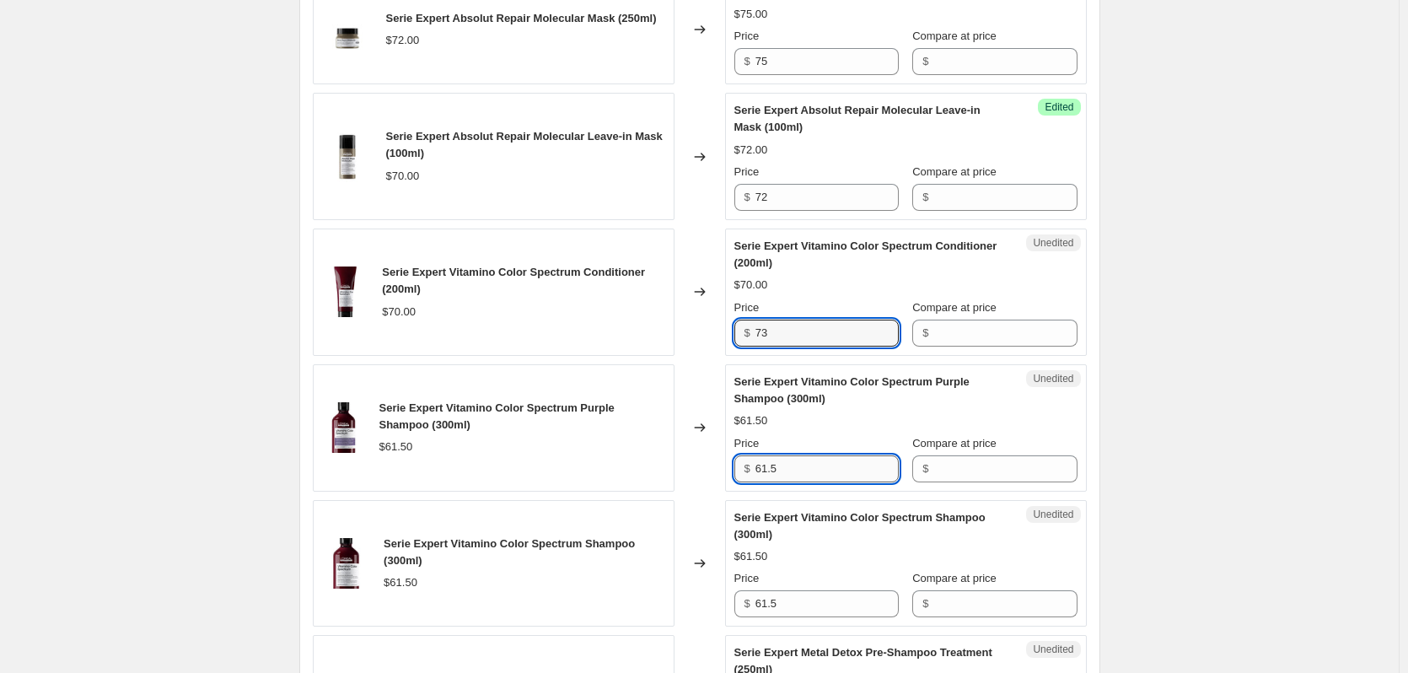
click at [799, 482] on input "61.5" at bounding box center [827, 468] width 143 height 27
type input "64"
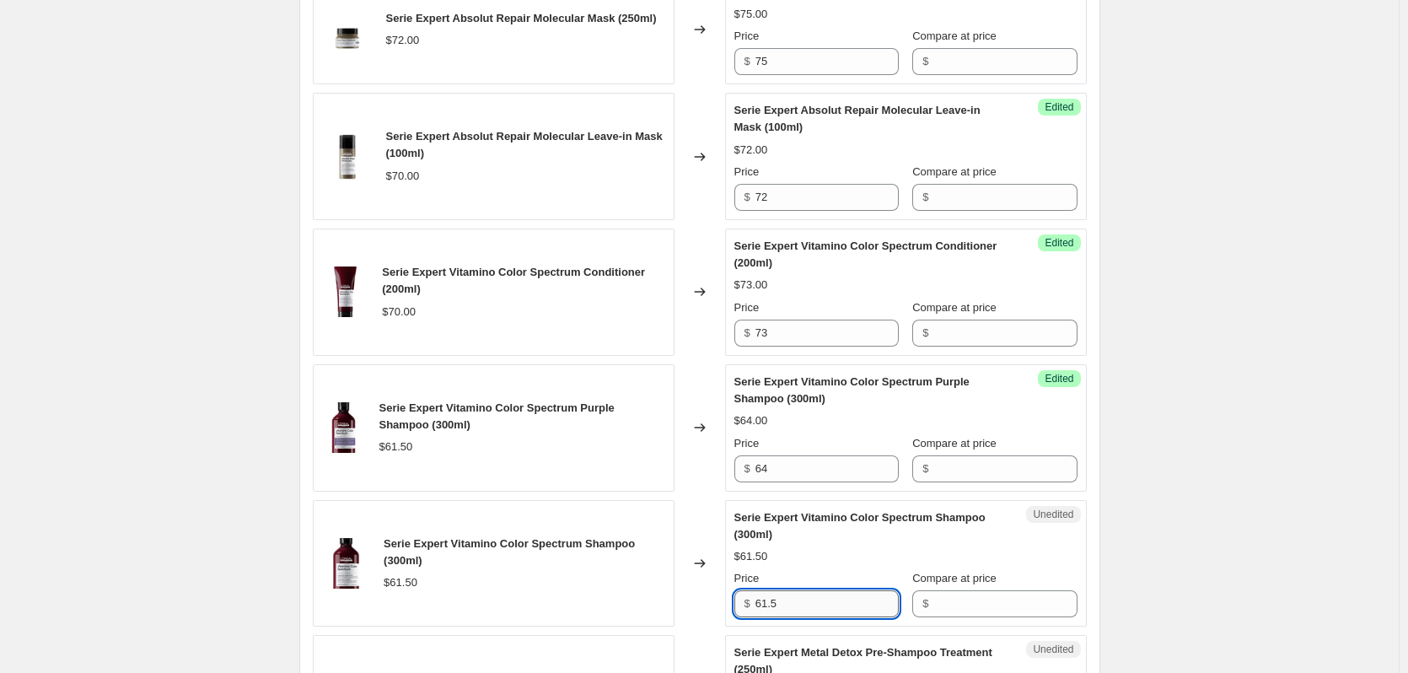
click at [801, 617] on input "61.5" at bounding box center [827, 603] width 143 height 27
type input "64"
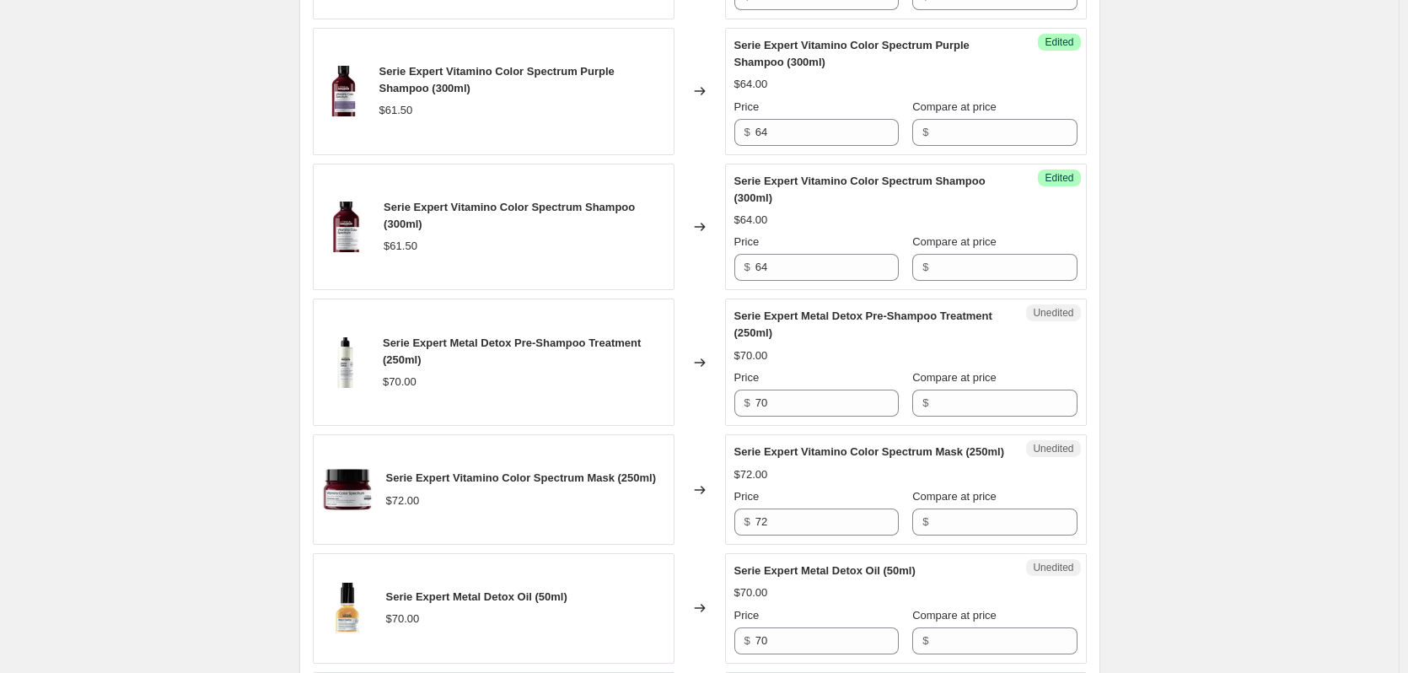
scroll to position [2260, 0]
click at [794, 416] on input "70" at bounding box center [827, 402] width 143 height 27
type input "75"
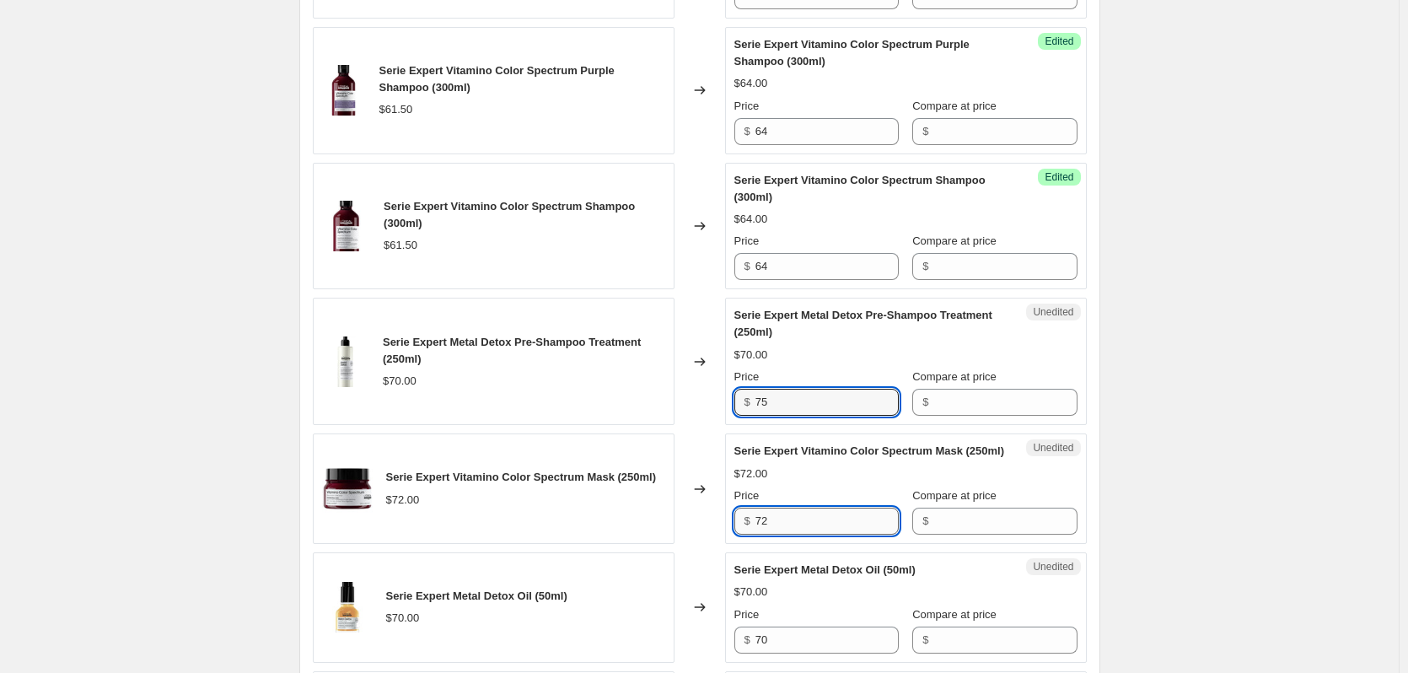
click at [832, 535] on input "72" at bounding box center [827, 521] width 143 height 27
type input "75"
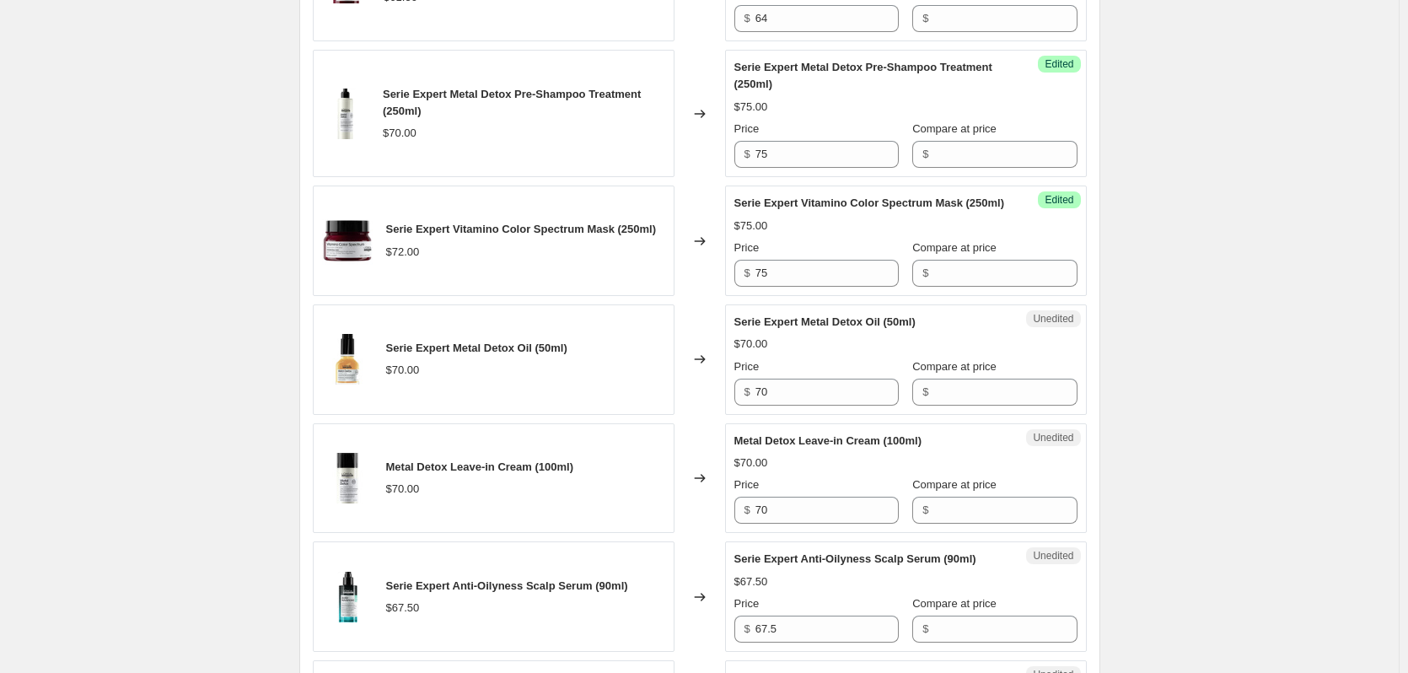
scroll to position [2513, 0]
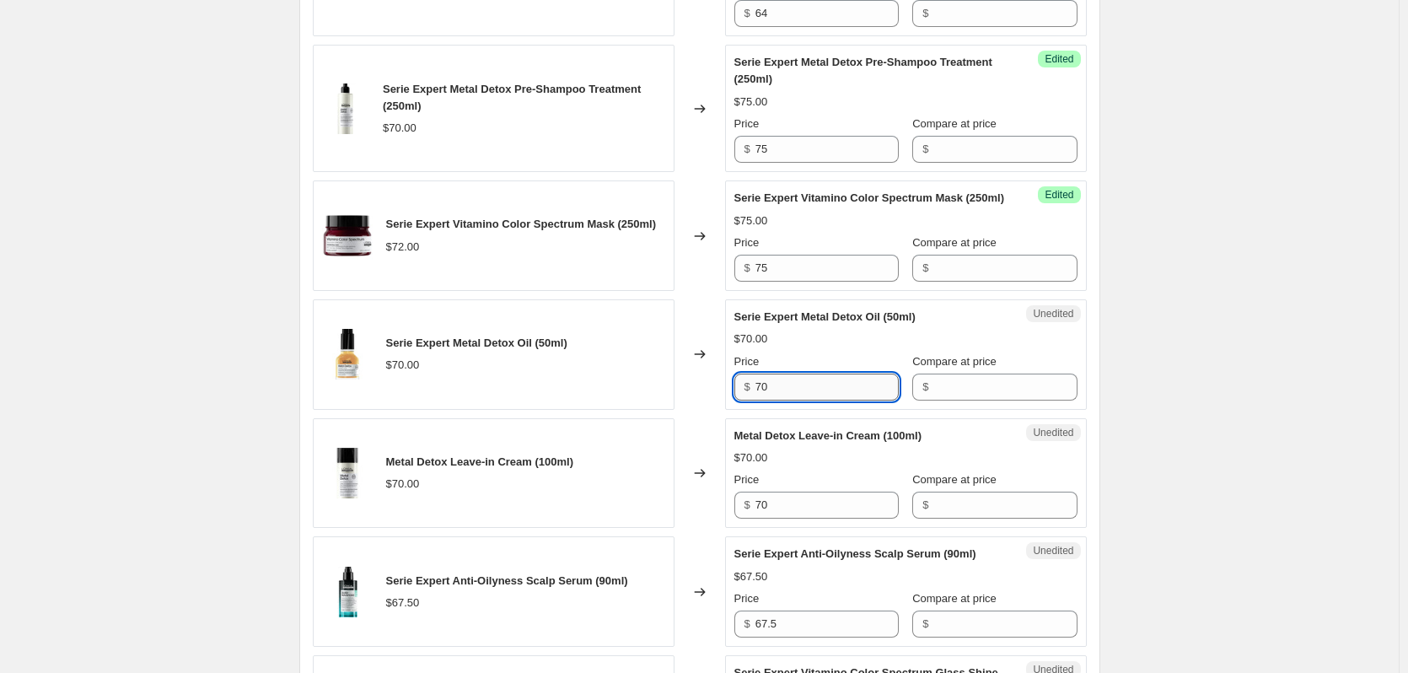
click at [780, 401] on input "70" at bounding box center [827, 387] width 143 height 27
click at [805, 401] on input "70" at bounding box center [827, 387] width 143 height 27
type input "72"
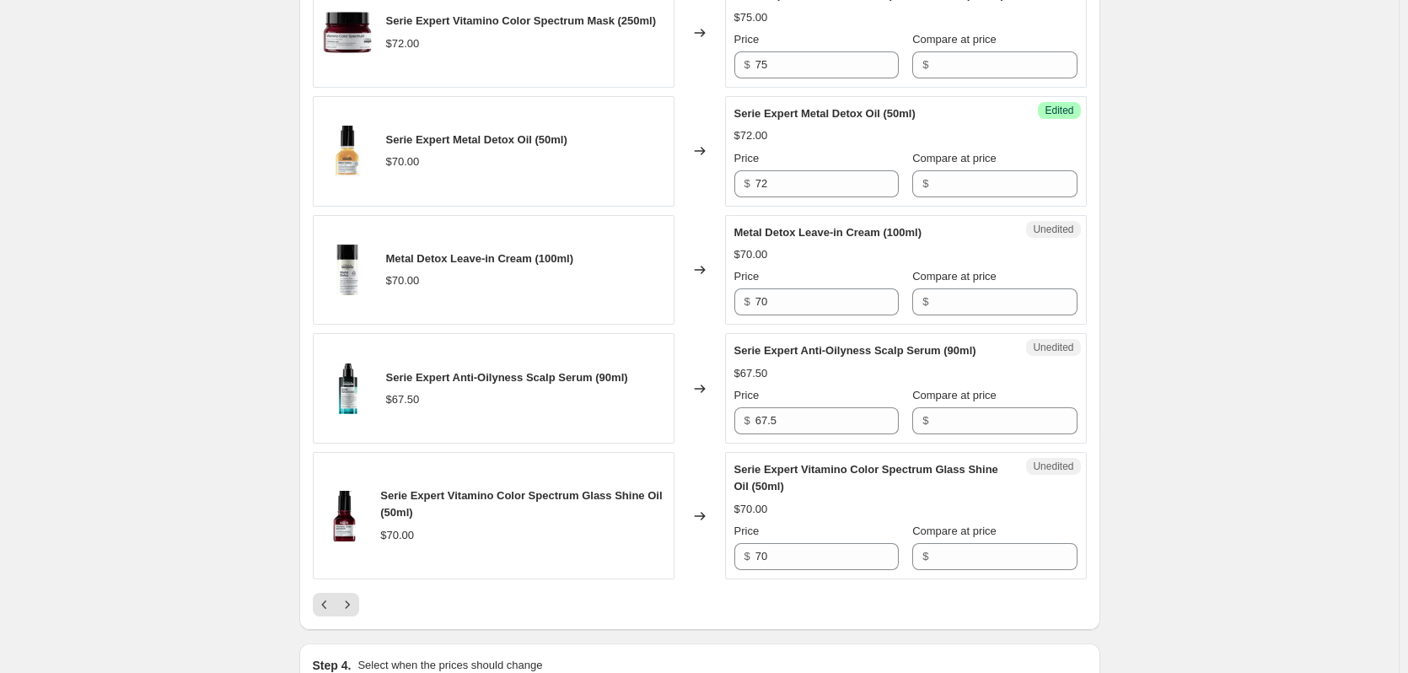
scroll to position [2766, 0]
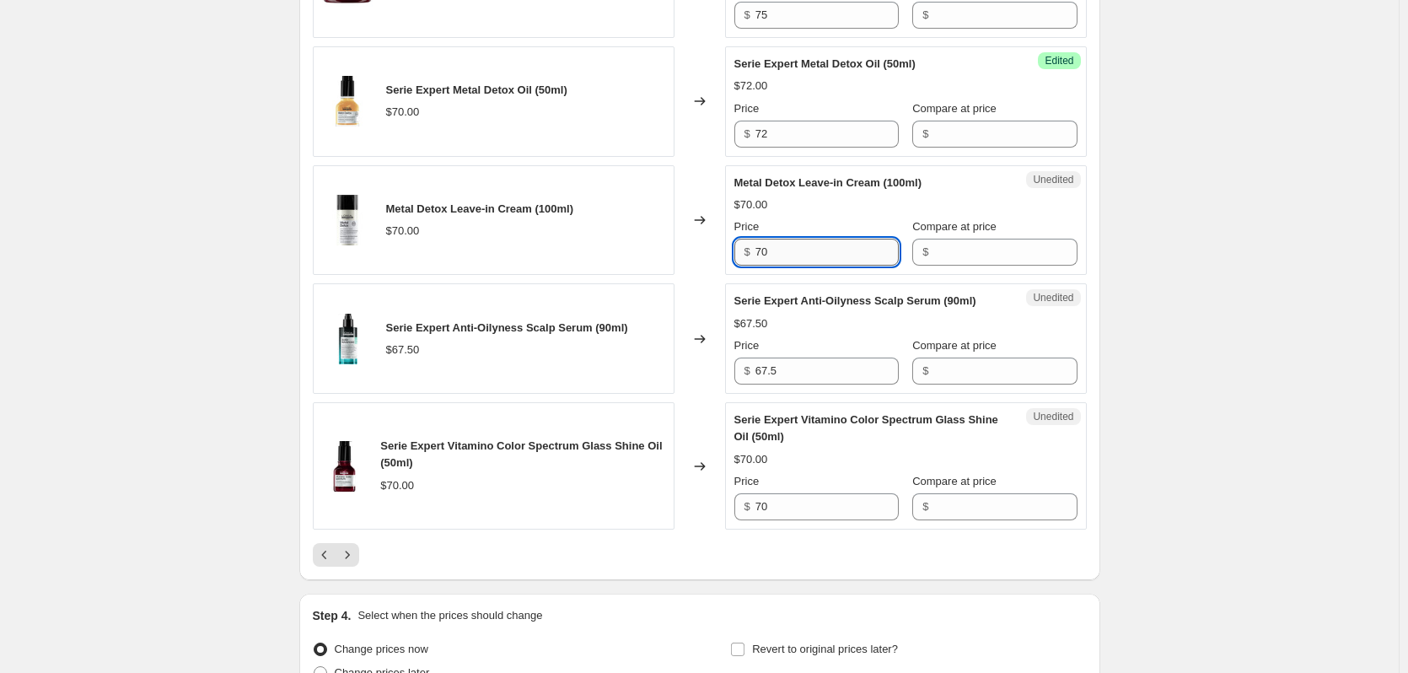
click at [831, 266] on input "70" at bounding box center [827, 252] width 143 height 27
type input "72"
click at [782, 385] on input "67.5" at bounding box center [827, 371] width 143 height 27
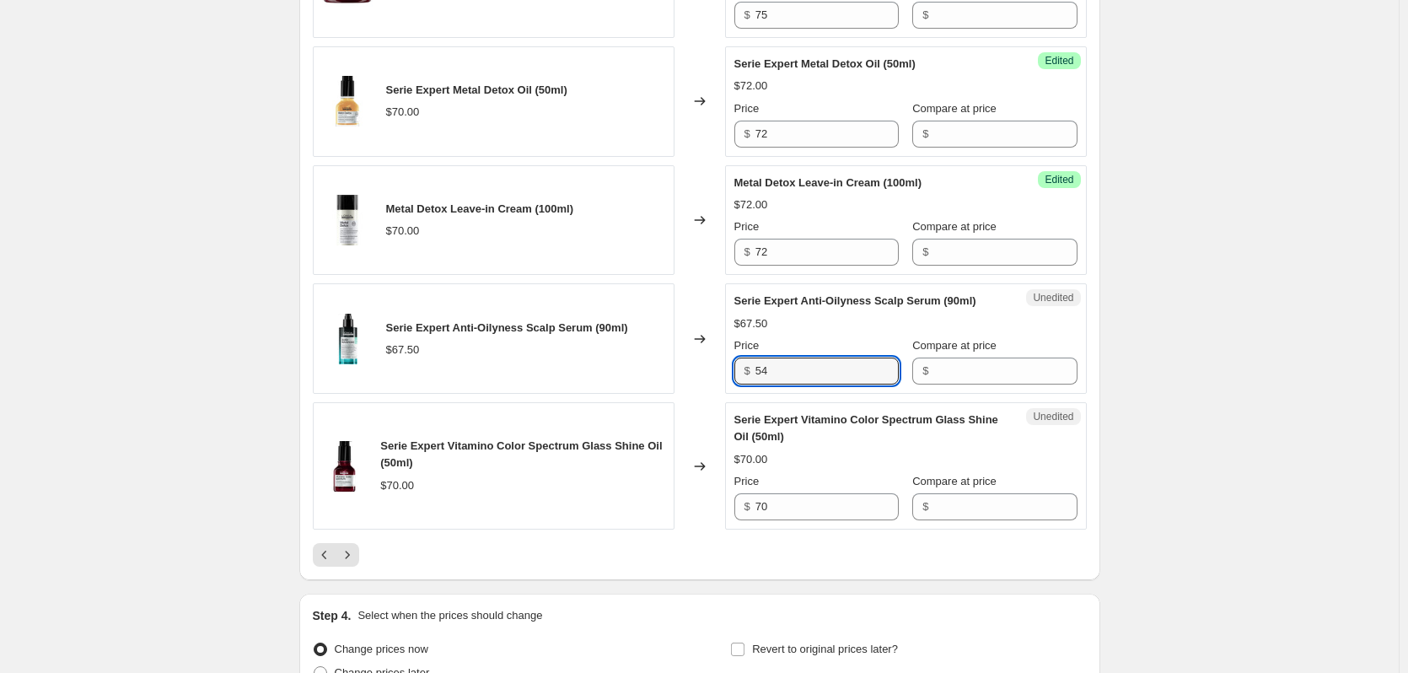
click at [796, 385] on input "54" at bounding box center [827, 371] width 143 height 27
click at [794, 385] on input "54" at bounding box center [827, 371] width 143 height 27
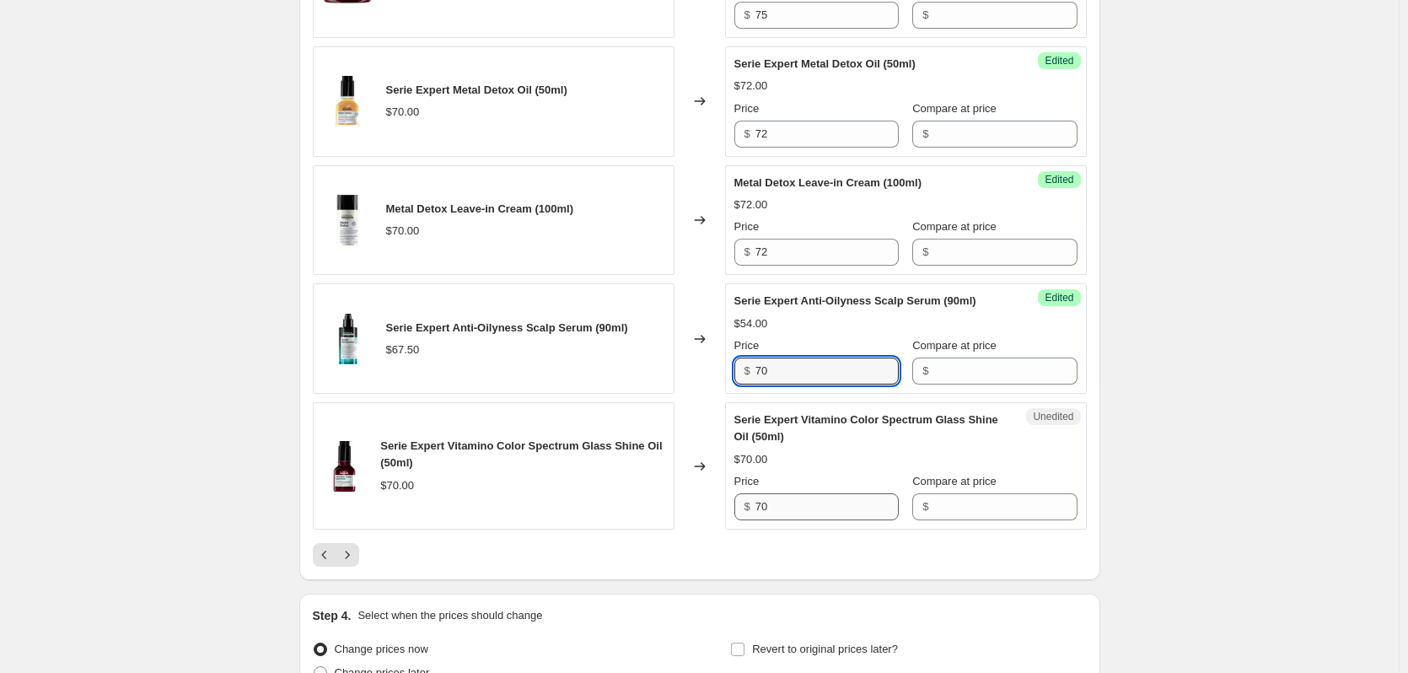
type input "70"
click at [797, 520] on input "70" at bounding box center [827, 506] width 143 height 27
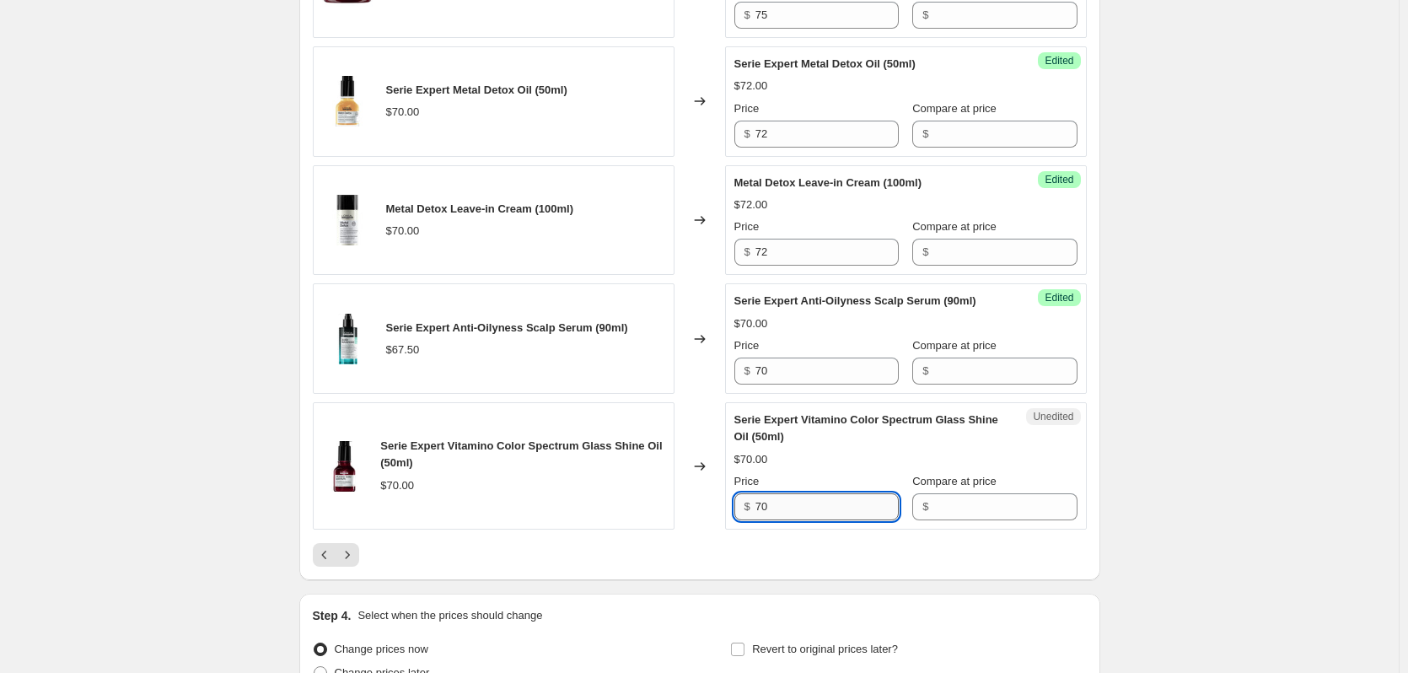
click at [797, 520] on input "70" at bounding box center [827, 506] width 143 height 27
type input "73"
drag, startPoint x: 1278, startPoint y: 429, endPoint x: 1253, endPoint y: 431, distance: 24.5
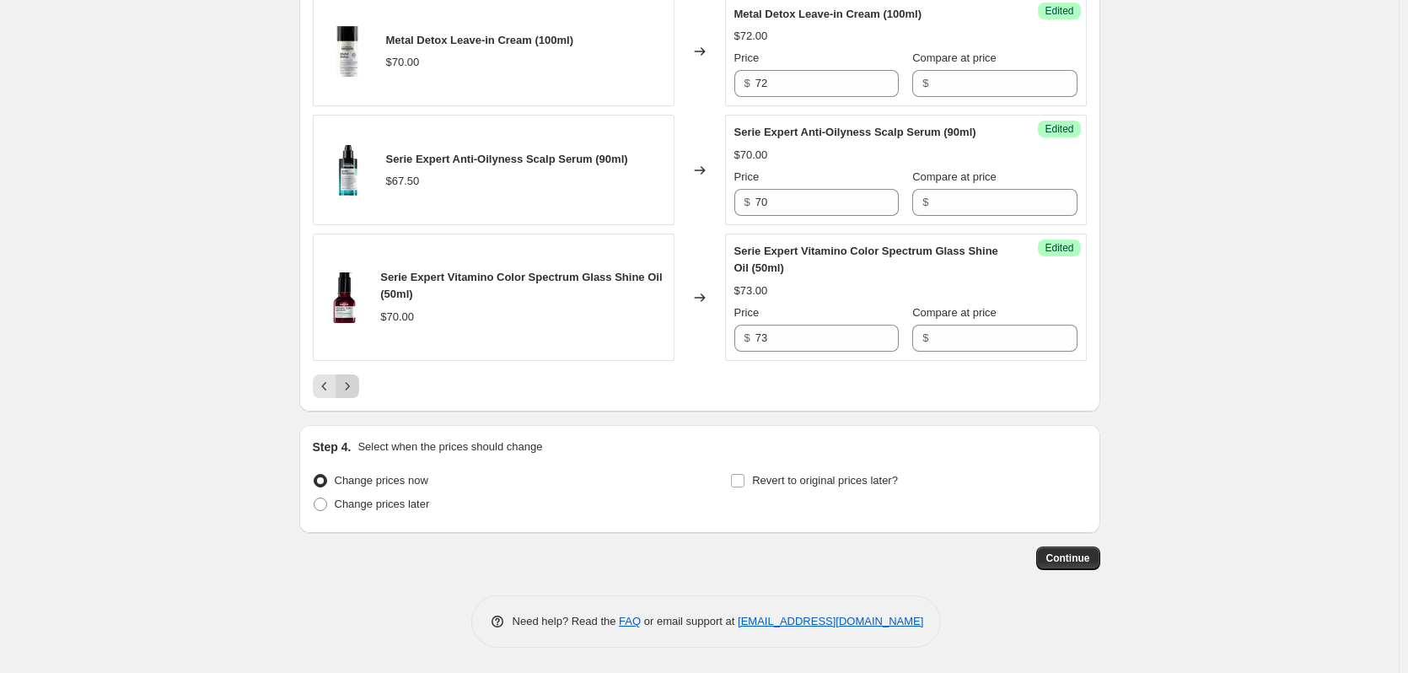
click at [353, 395] on icon "Next" at bounding box center [347, 386] width 17 height 17
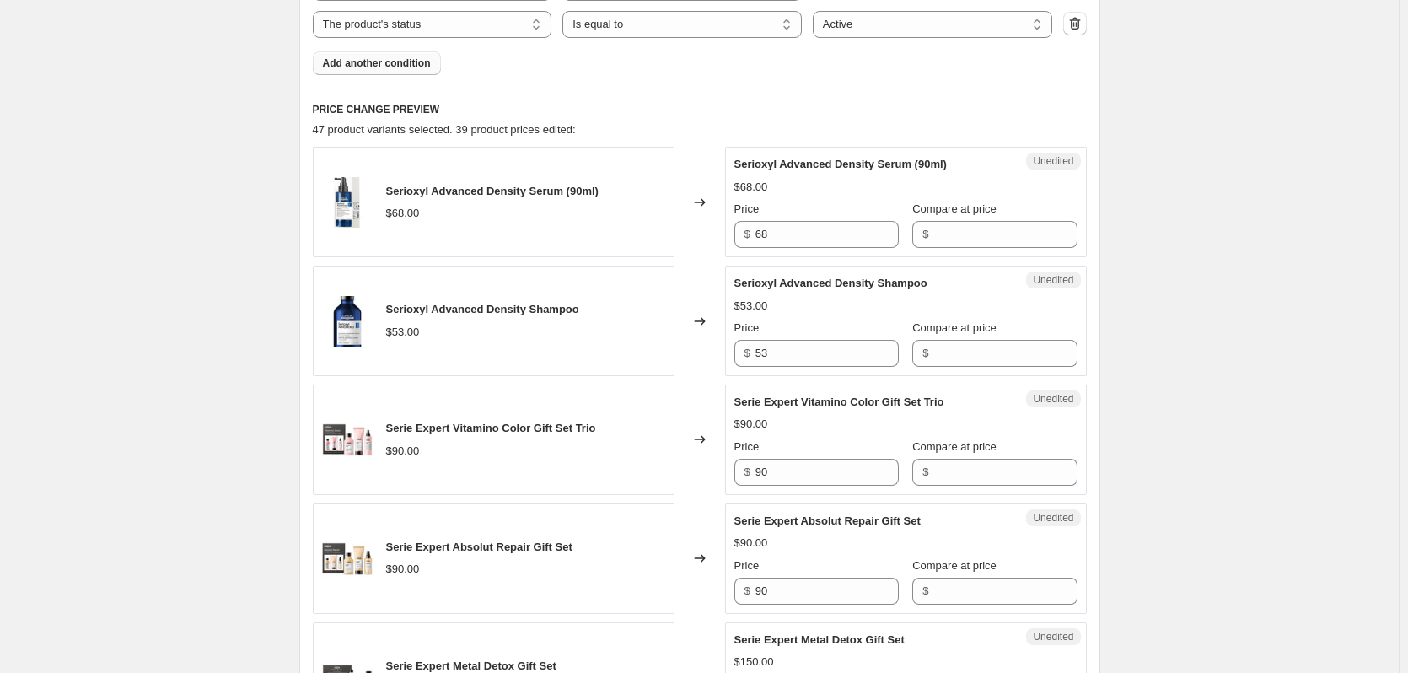
scroll to position [675, 0]
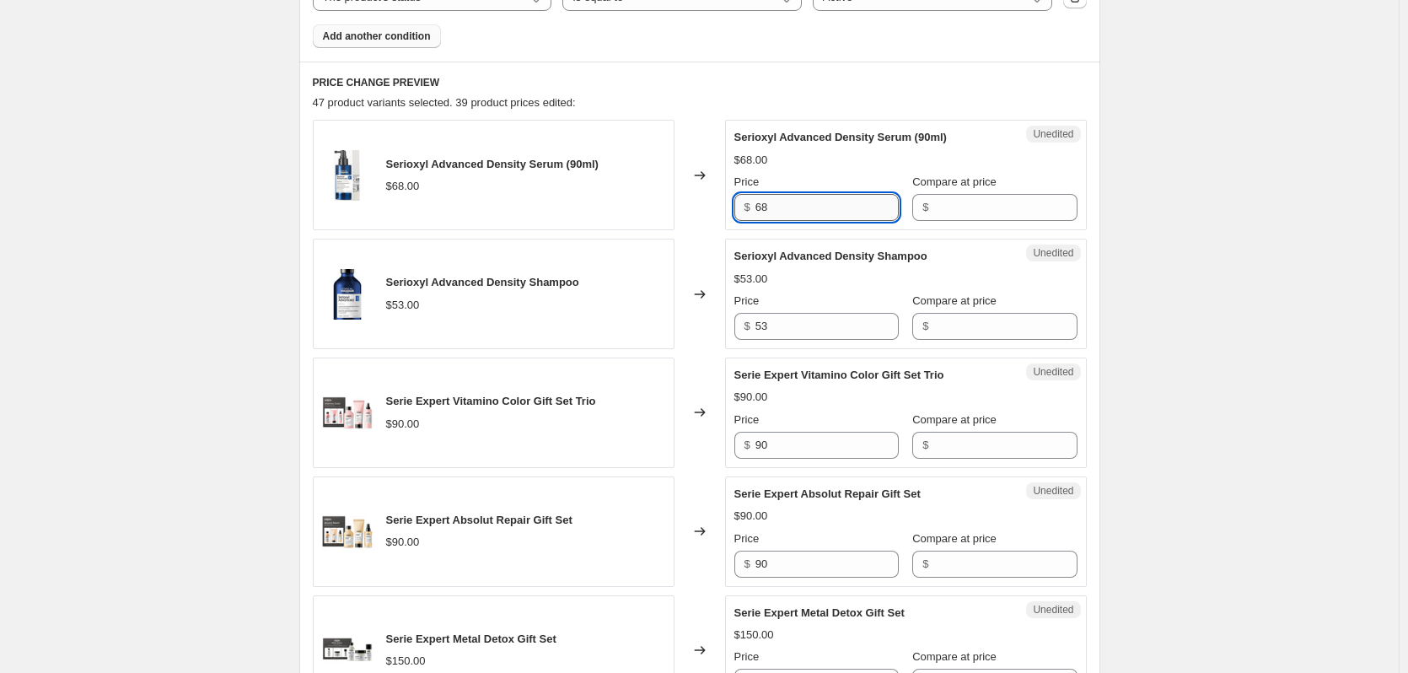
click at [843, 197] on input "68" at bounding box center [827, 207] width 143 height 27
type input "70"
click at [787, 339] on input "53" at bounding box center [827, 326] width 143 height 27
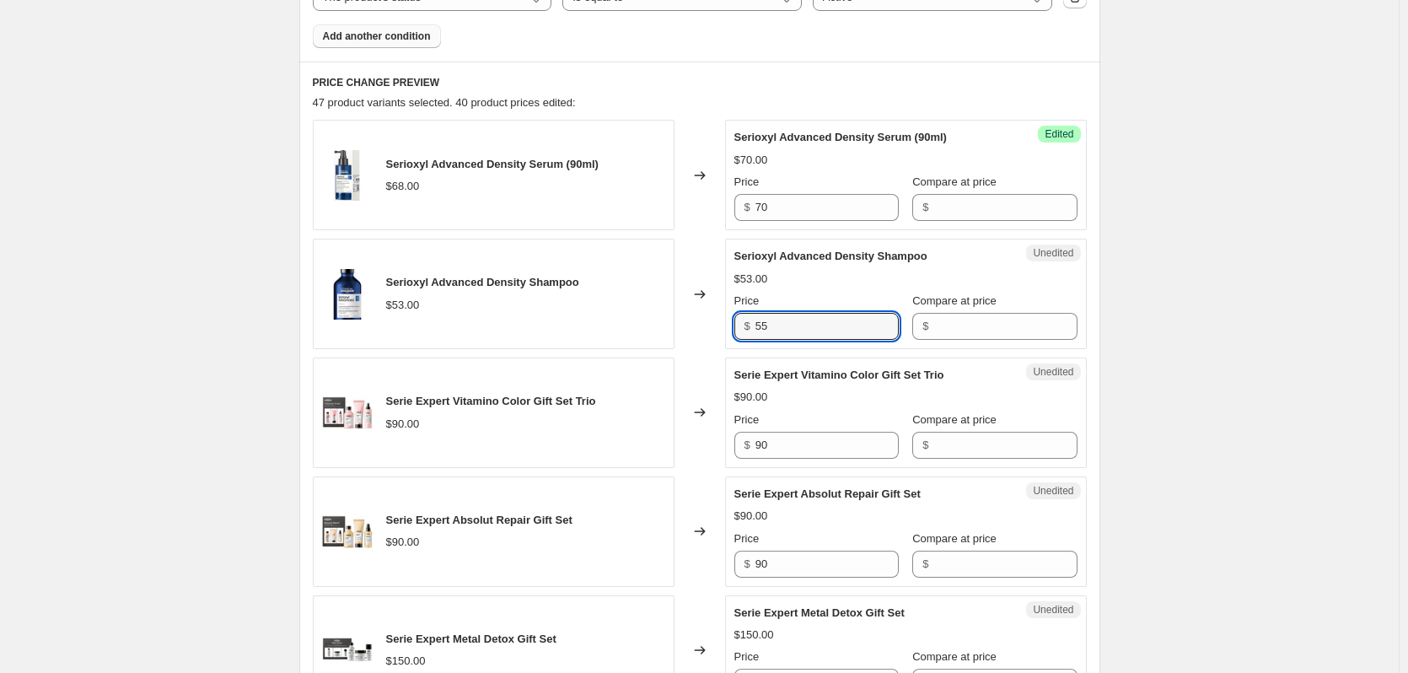
type input "55"
click at [255, 396] on div "Create new price [MEDICAL_DATA]. This page is ready Create new price [MEDICAL_D…" at bounding box center [699, 290] width 1399 height 1930
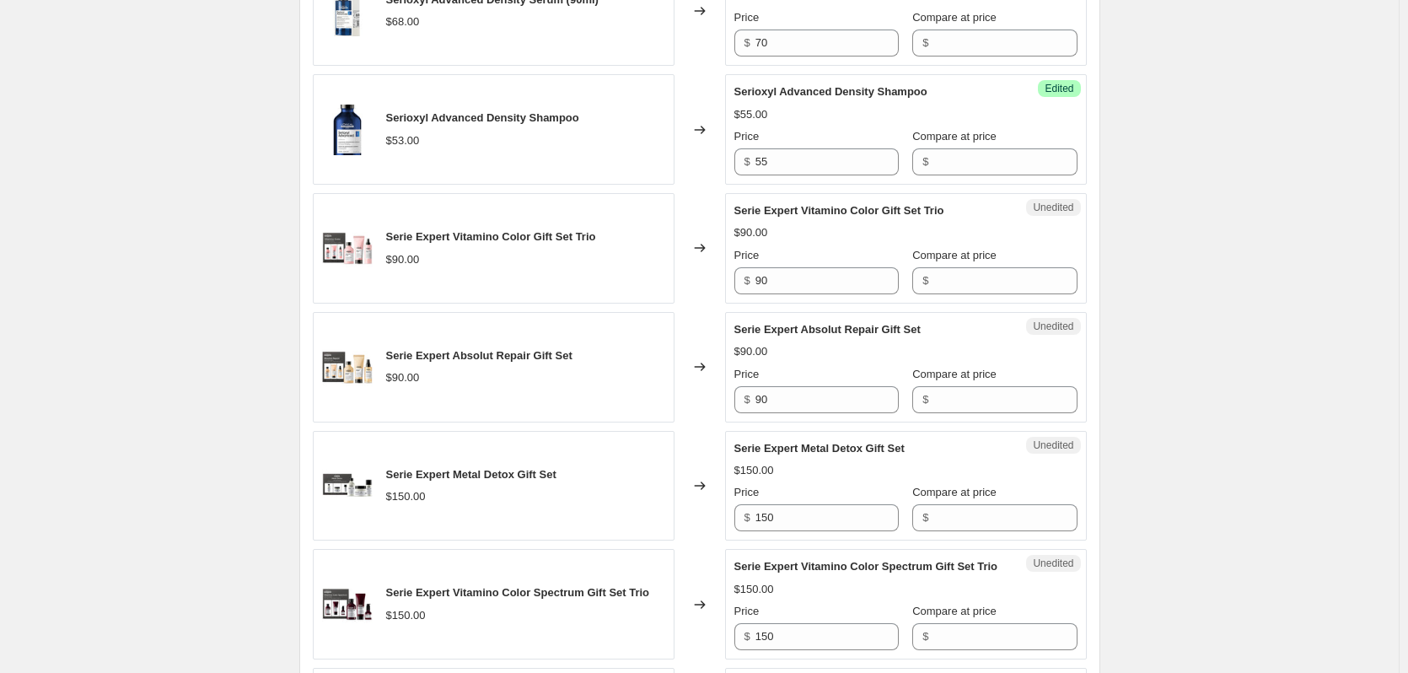
scroll to position [843, 0]
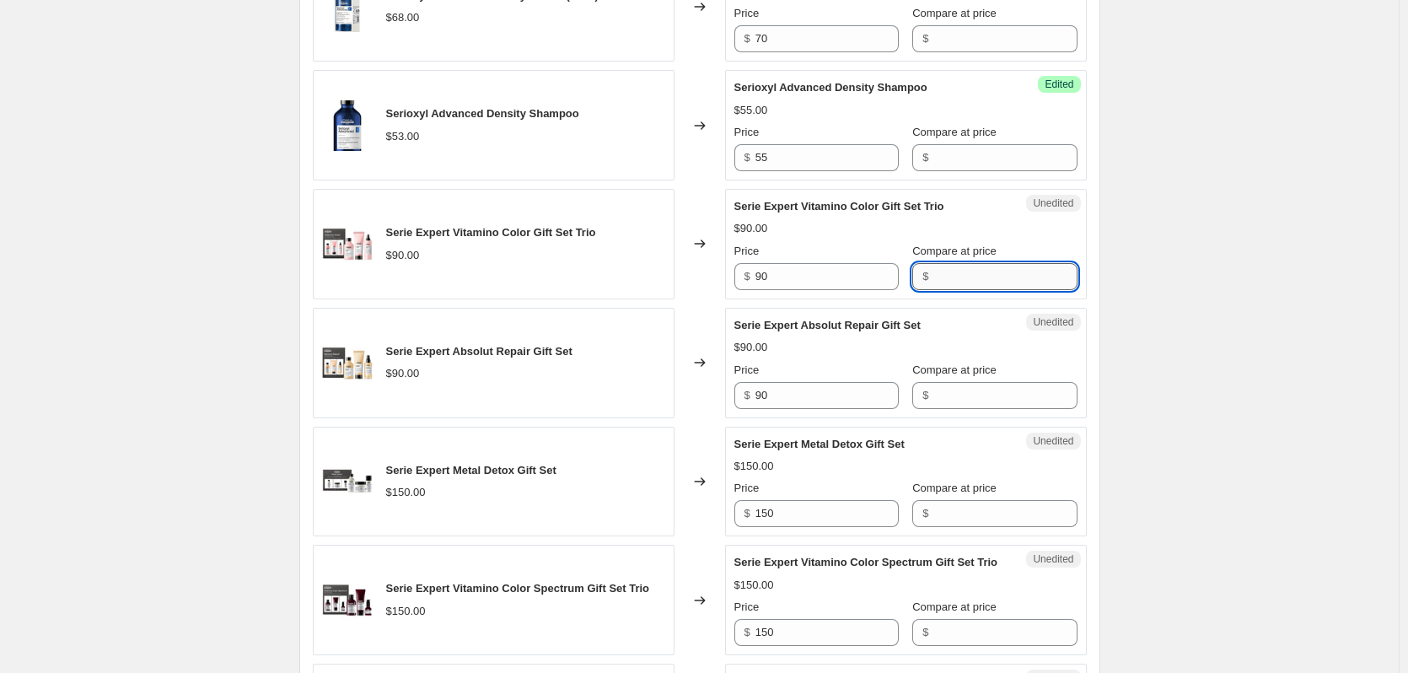
click at [966, 286] on input "Compare at price" at bounding box center [1005, 276] width 143 height 27
click at [190, 406] on div "Create new price [MEDICAL_DATA]. This page is ready Create new price [MEDICAL_D…" at bounding box center [699, 122] width 1399 height 1930
click at [945, 275] on input "Compare at price" at bounding box center [1005, 276] width 143 height 27
click at [958, 277] on input "Compare at price" at bounding box center [1005, 276] width 143 height 27
type input "137"
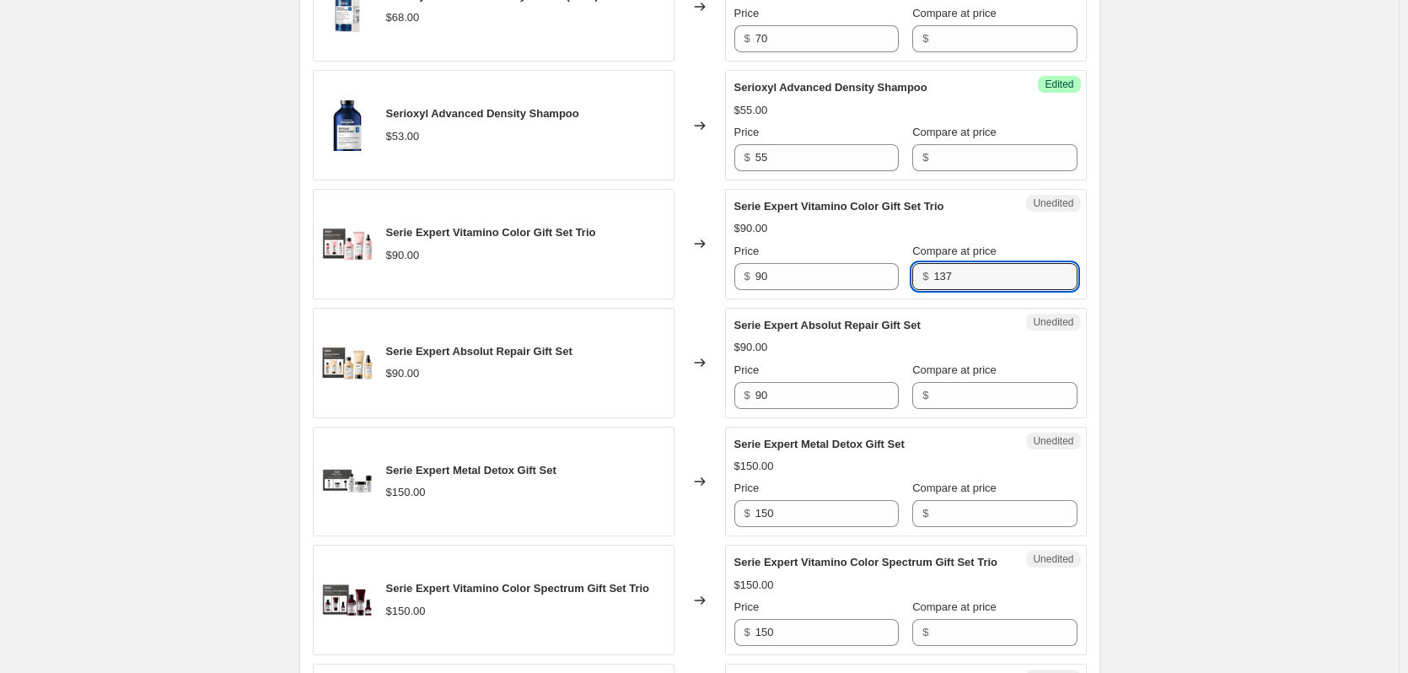
click at [1155, 230] on div "Create new price [MEDICAL_DATA]. This page is ready Create new price [MEDICAL_D…" at bounding box center [699, 122] width 1399 height 1930
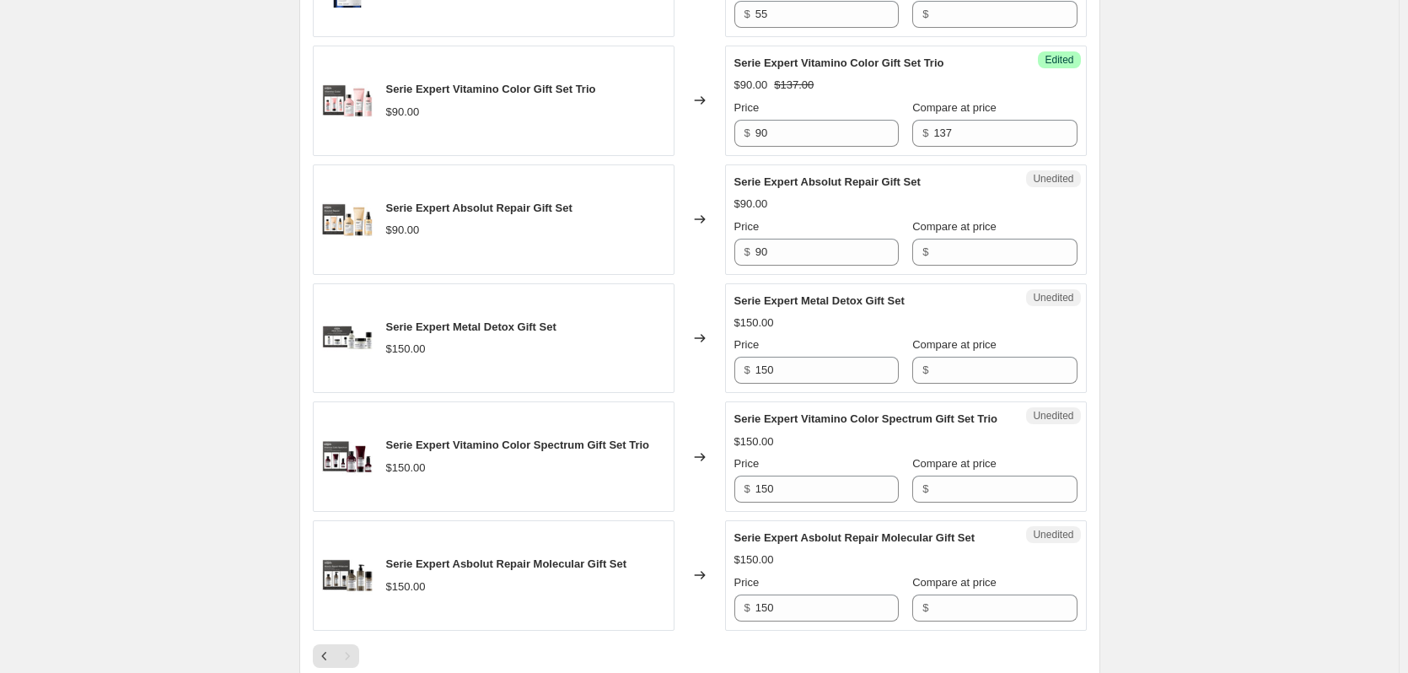
scroll to position [1012, 0]
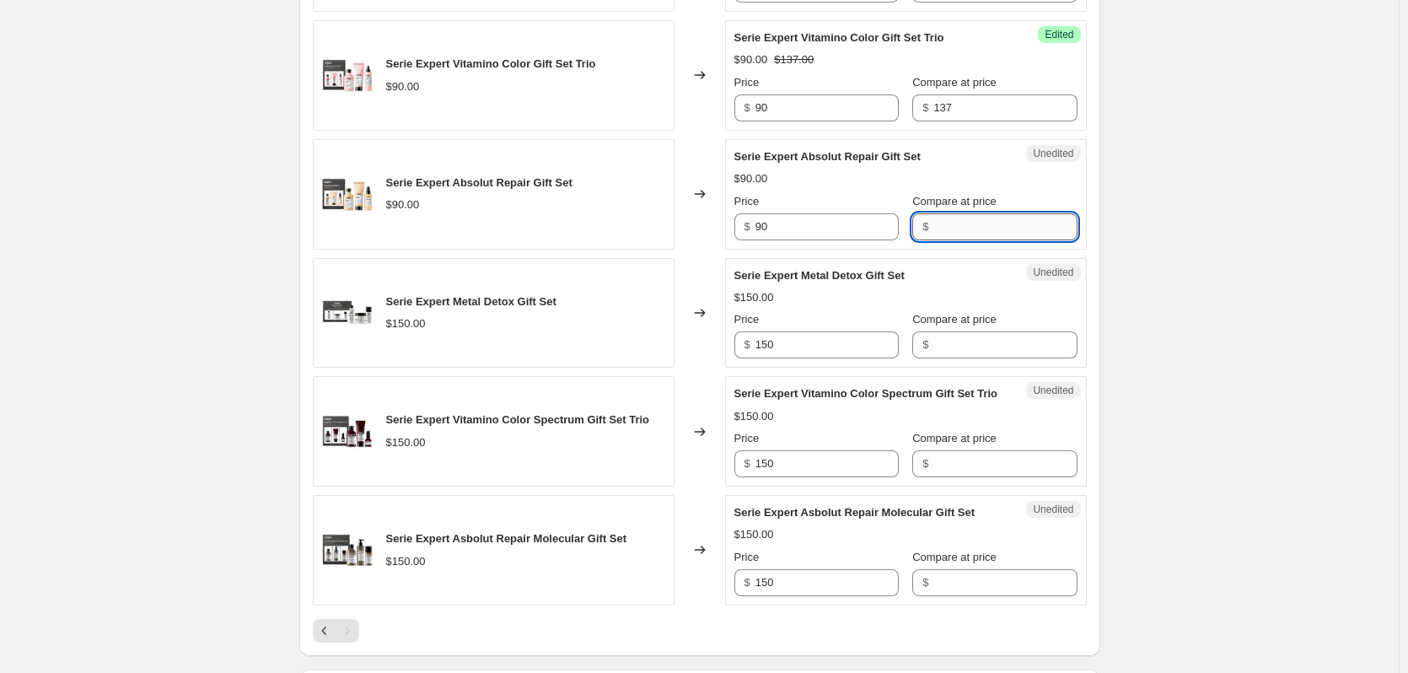
click at [947, 228] on input "Compare at price" at bounding box center [1005, 226] width 143 height 27
click at [936, 223] on input "Compare at price" at bounding box center [1005, 226] width 143 height 27
type input "137"
click at [934, 344] on input "Compare at price" at bounding box center [1005, 344] width 143 height 27
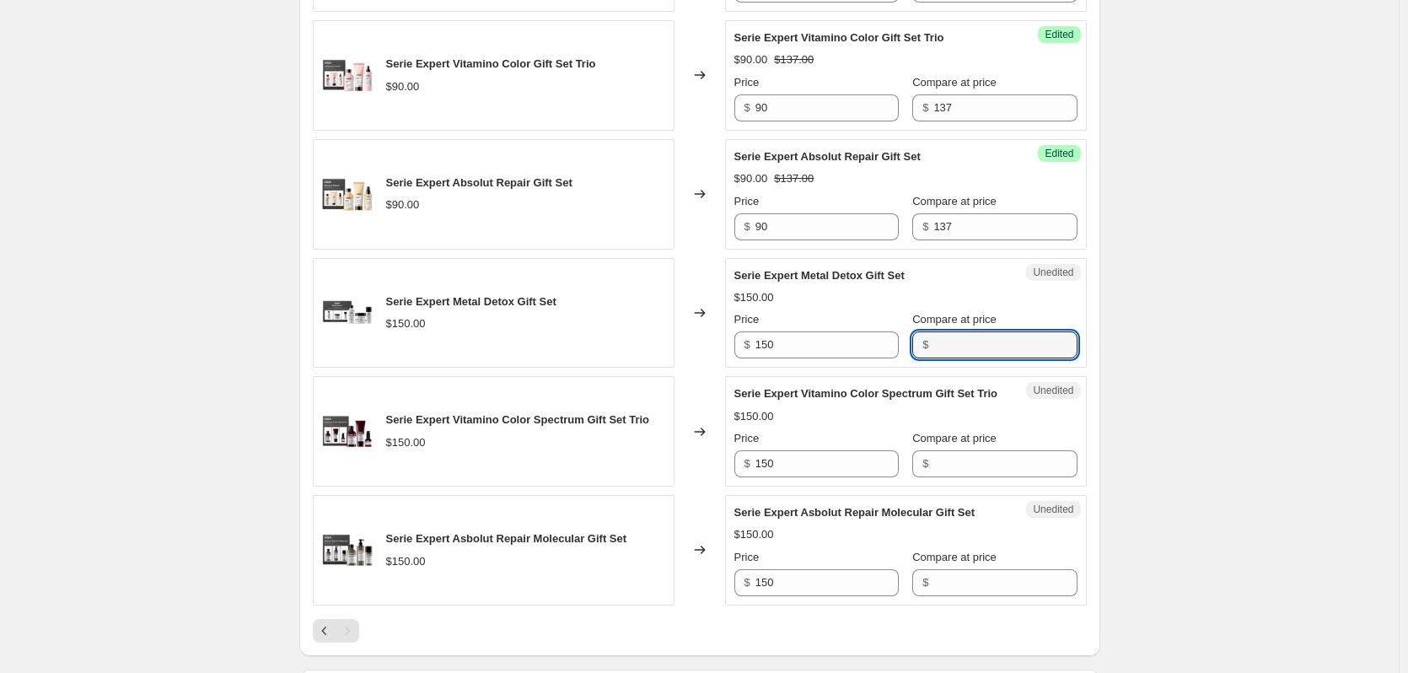
click at [939, 347] on input "Compare at price" at bounding box center [1005, 344] width 143 height 27
type input "211"
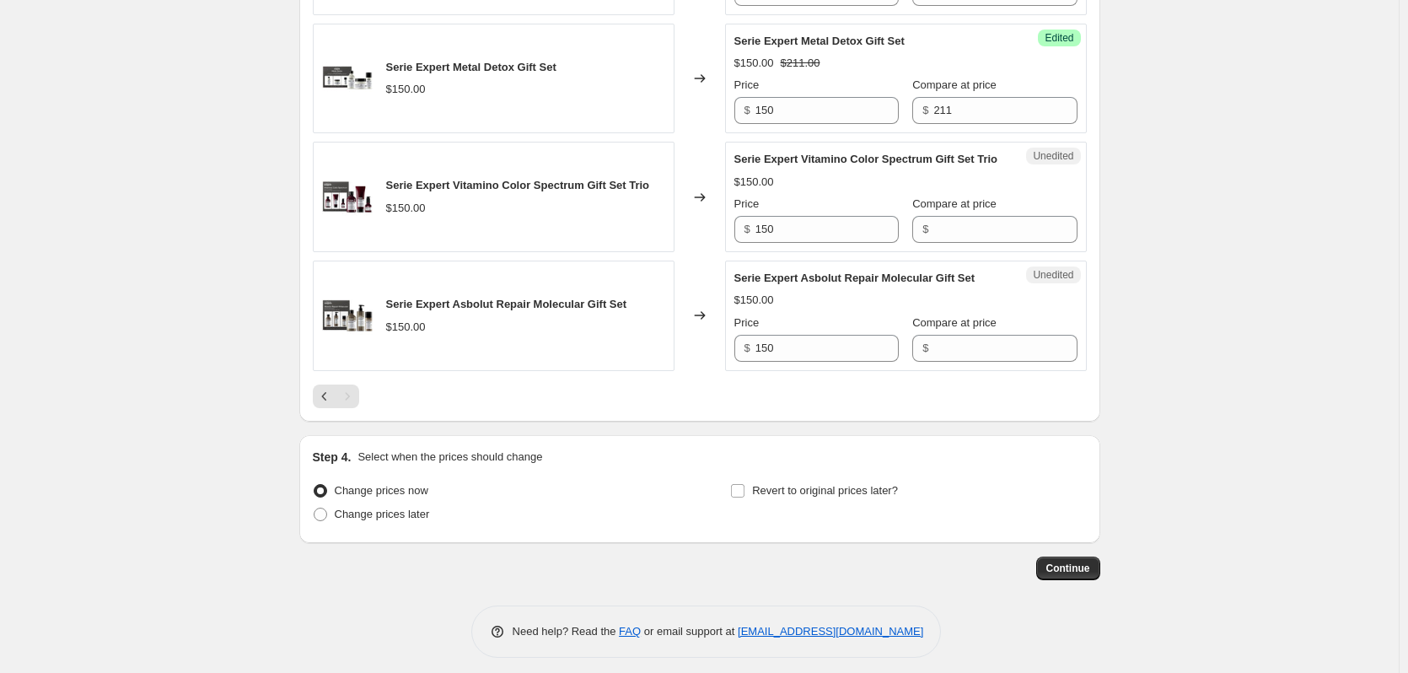
scroll to position [1265, 0]
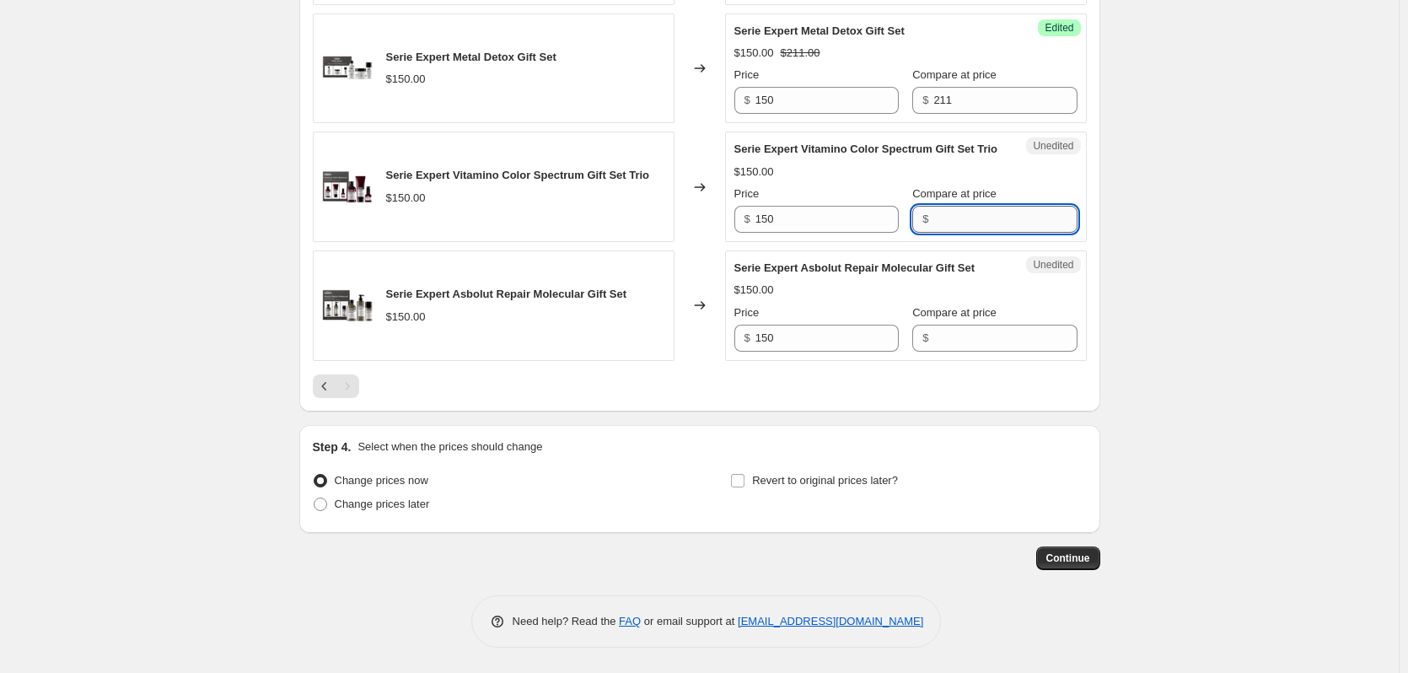
click at [950, 233] on input "Compare at price" at bounding box center [1005, 219] width 143 height 27
type input "210"
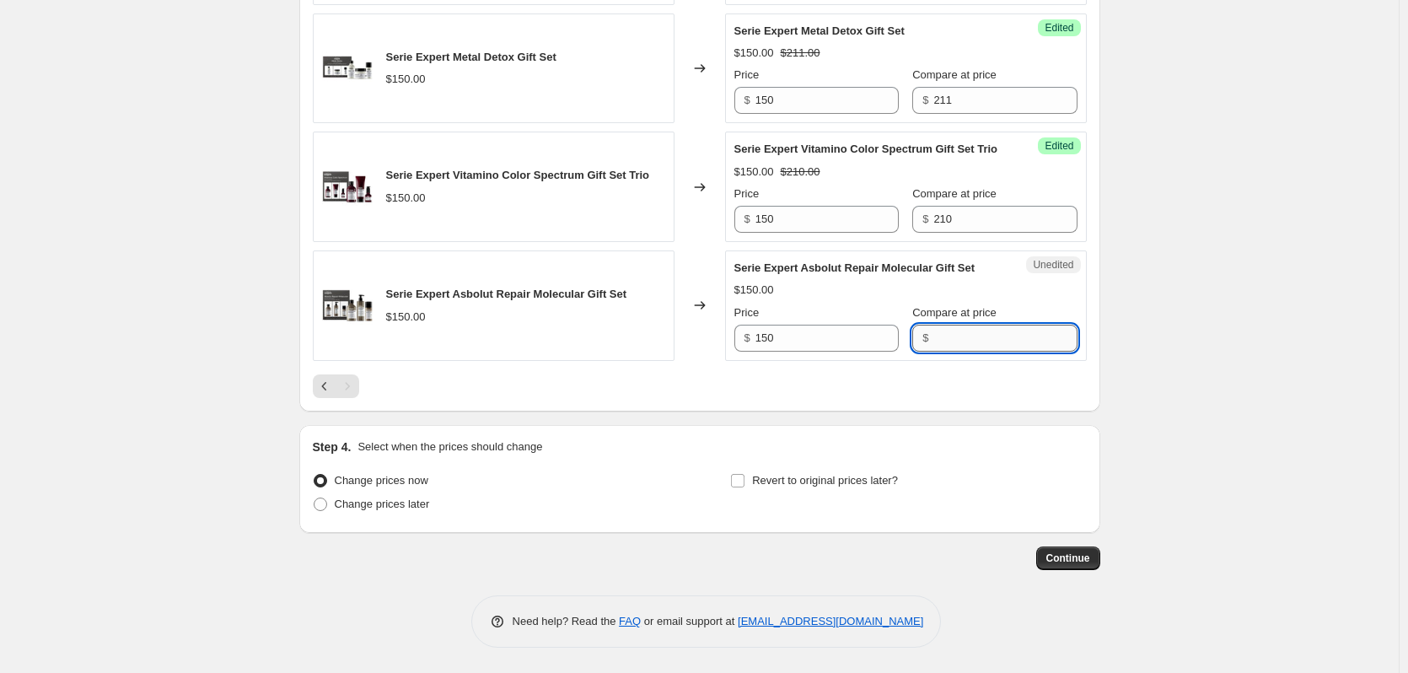
click at [961, 341] on input "Compare at price" at bounding box center [1005, 338] width 143 height 27
type input "211"
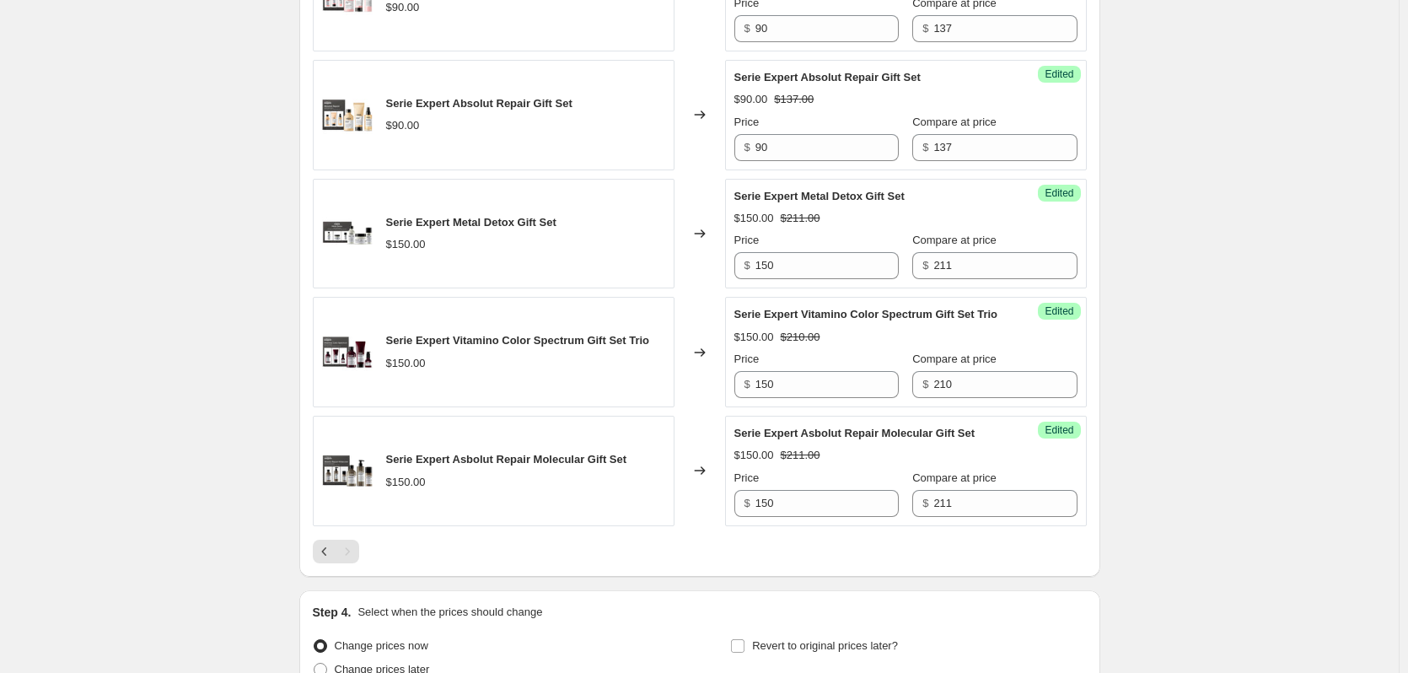
scroll to position [1273, 0]
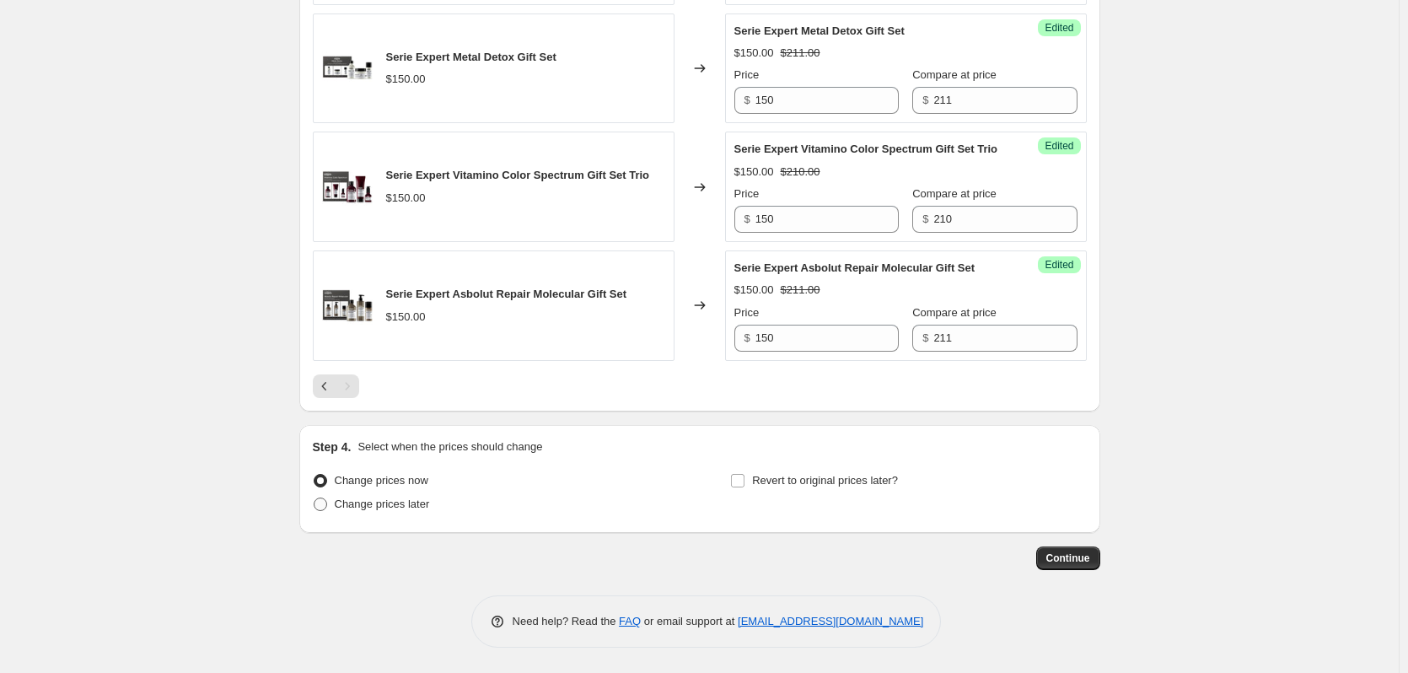
click at [369, 503] on span "Change prices later" at bounding box center [382, 504] width 95 height 13
click at [315, 498] on input "Change prices later" at bounding box center [314, 498] width 1 height 1
radio input "true"
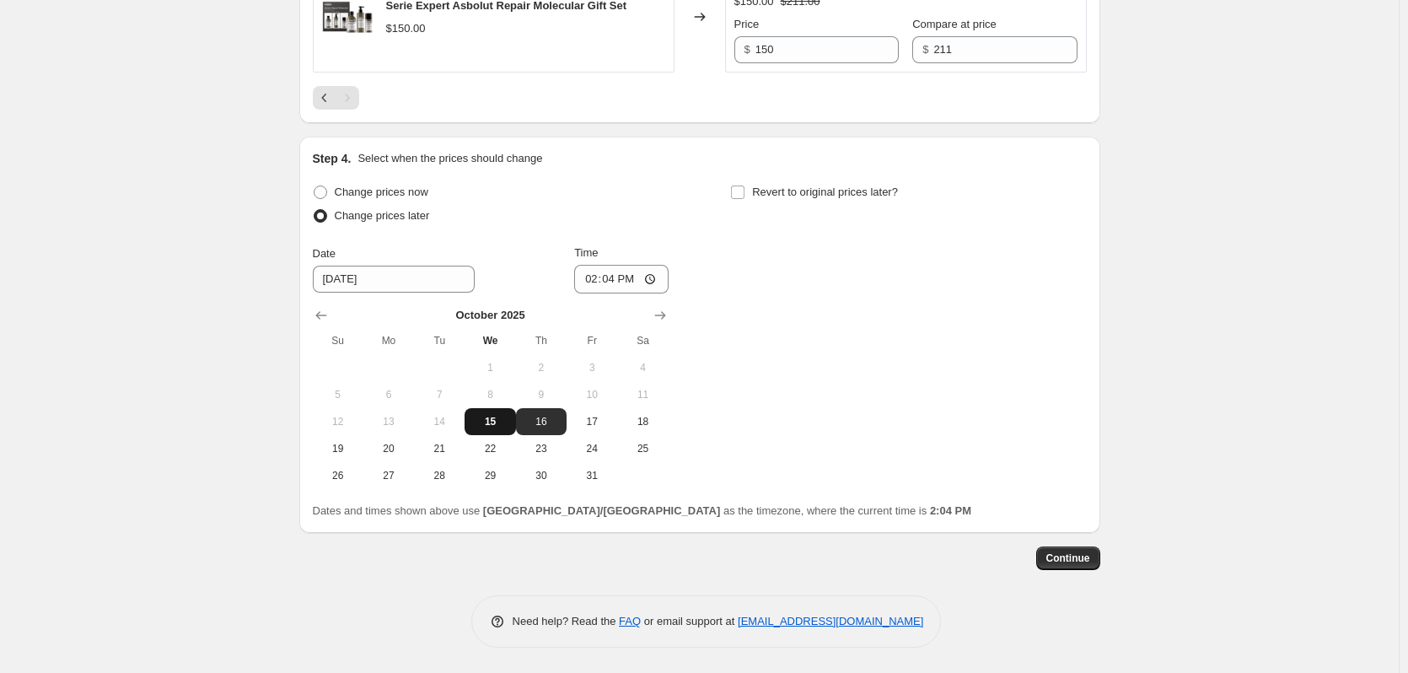
scroll to position [1562, 0]
click at [553, 426] on span "16" at bounding box center [541, 421] width 37 height 13
click at [618, 271] on input "14:04" at bounding box center [621, 279] width 94 height 29
type input "00:06"
click at [1059, 558] on span "Continue" at bounding box center [1069, 558] width 44 height 13
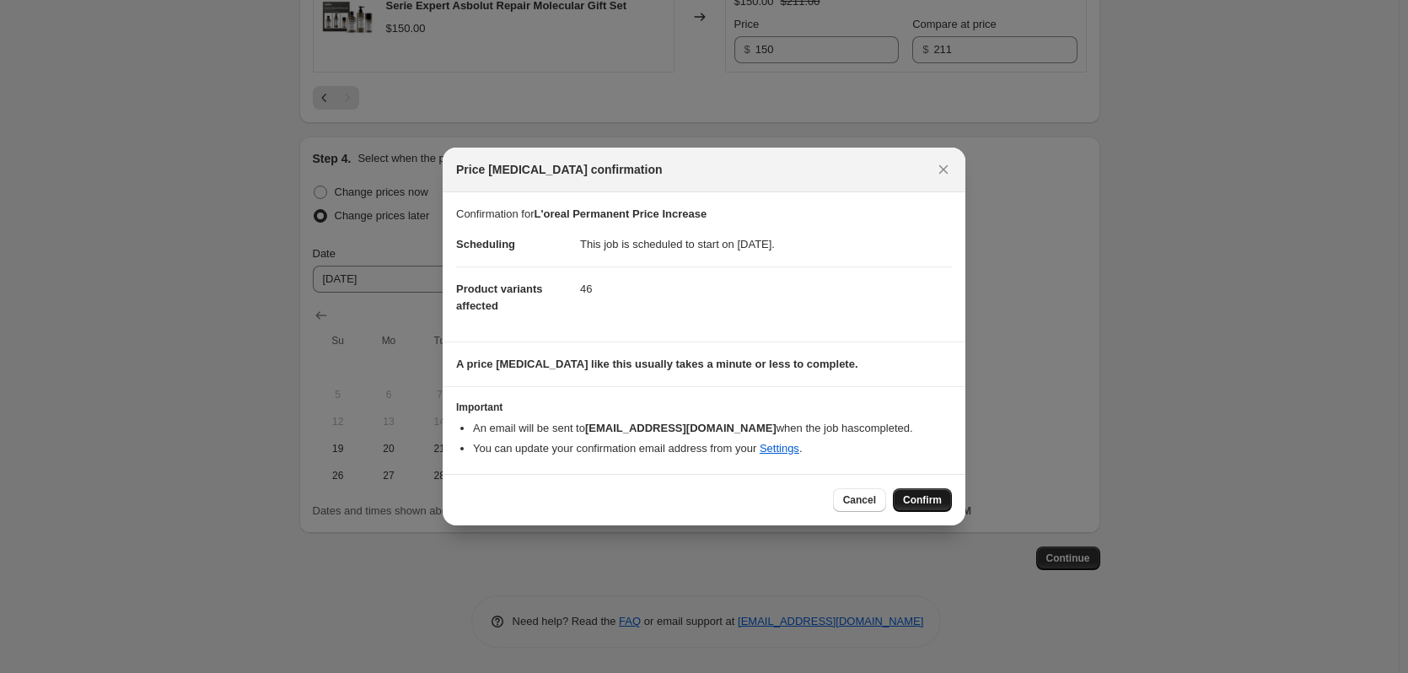
click at [913, 495] on span "Confirm" at bounding box center [922, 499] width 39 height 13
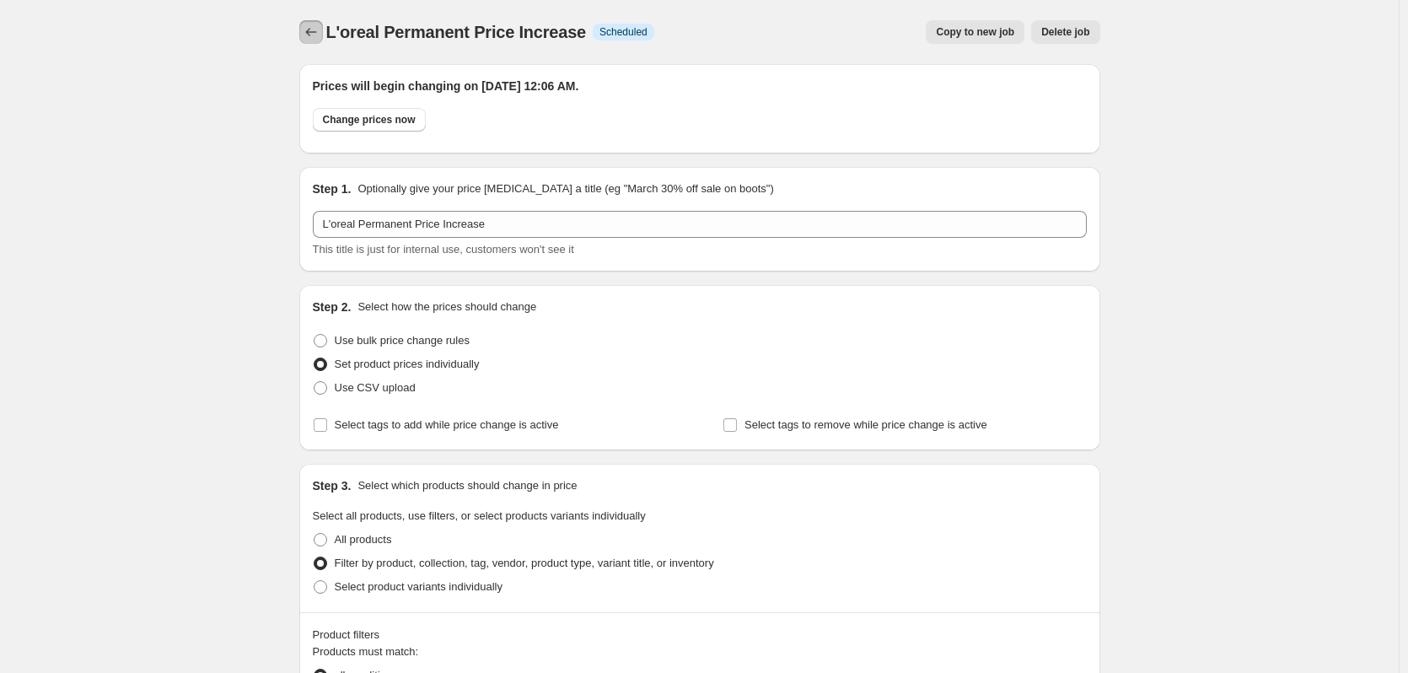
click at [316, 36] on icon "Price change jobs" at bounding box center [311, 32] width 17 height 17
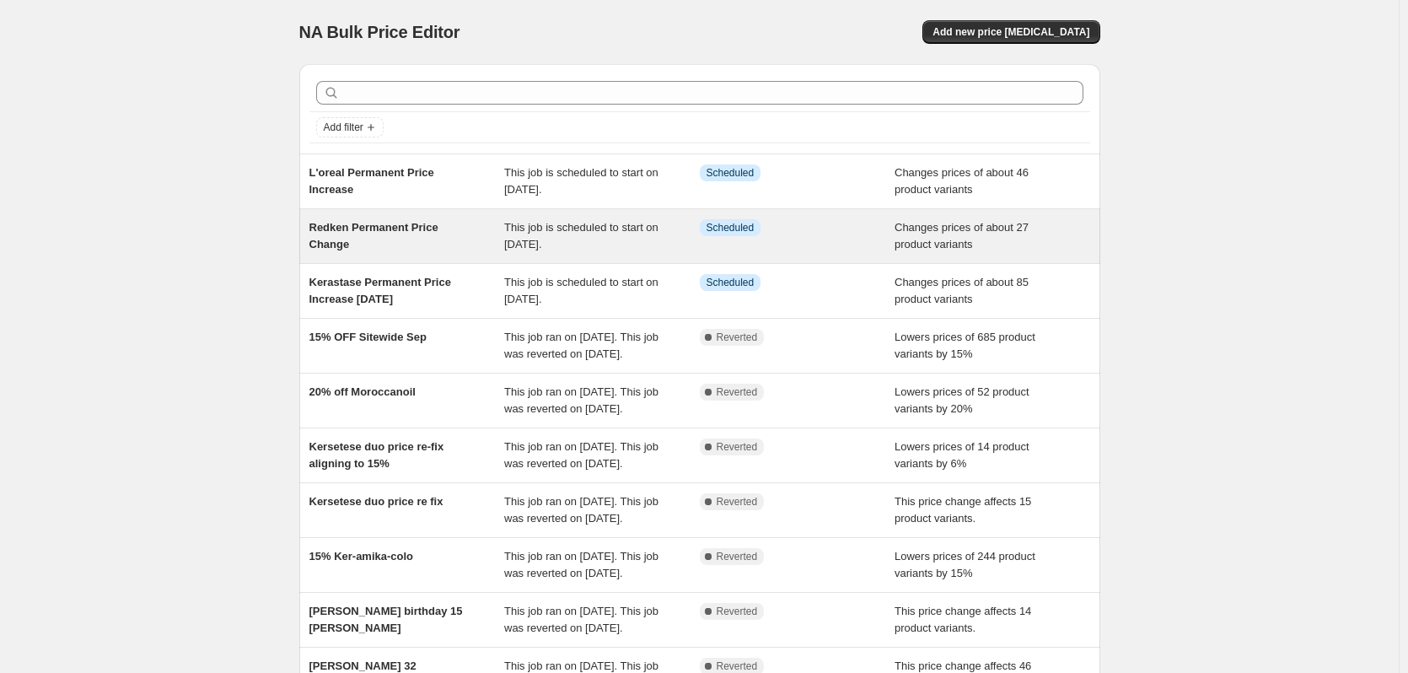
click at [539, 228] on span "This job is scheduled to start on [DATE]." at bounding box center [581, 236] width 154 height 30
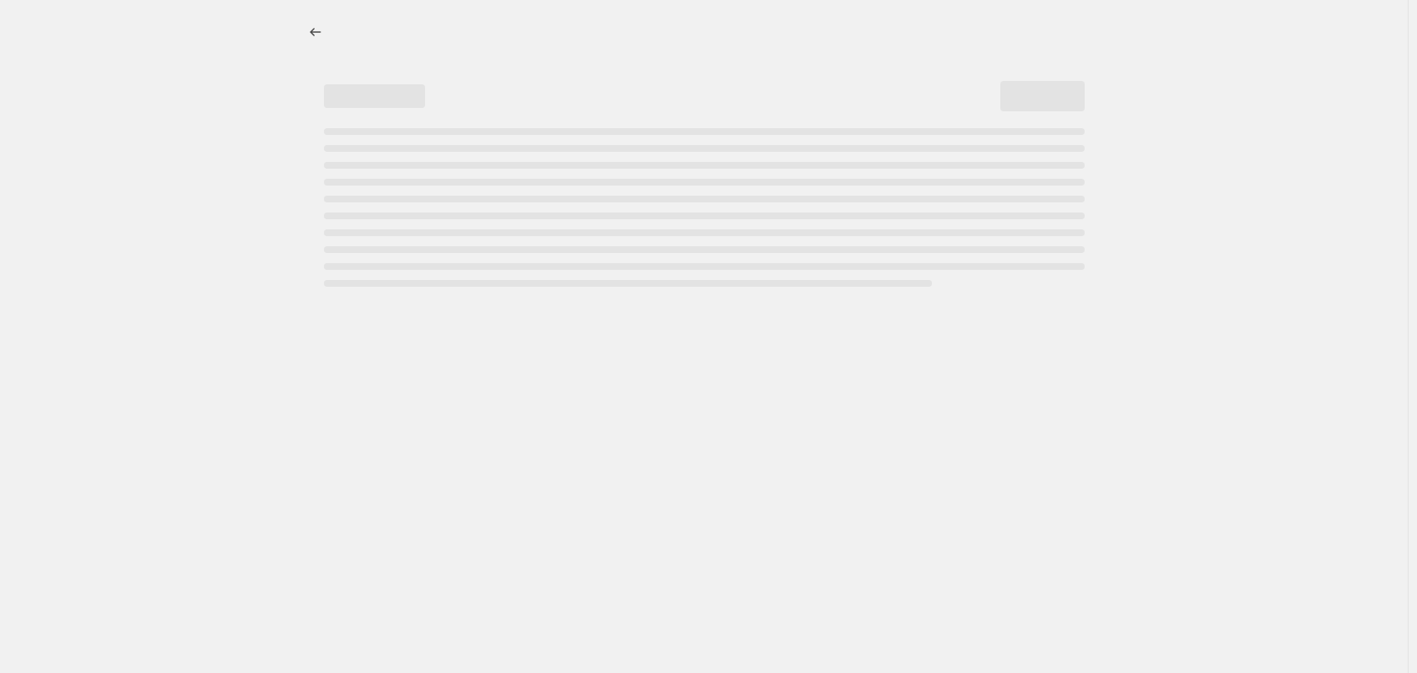
select select "vendor"
select select "product_status"
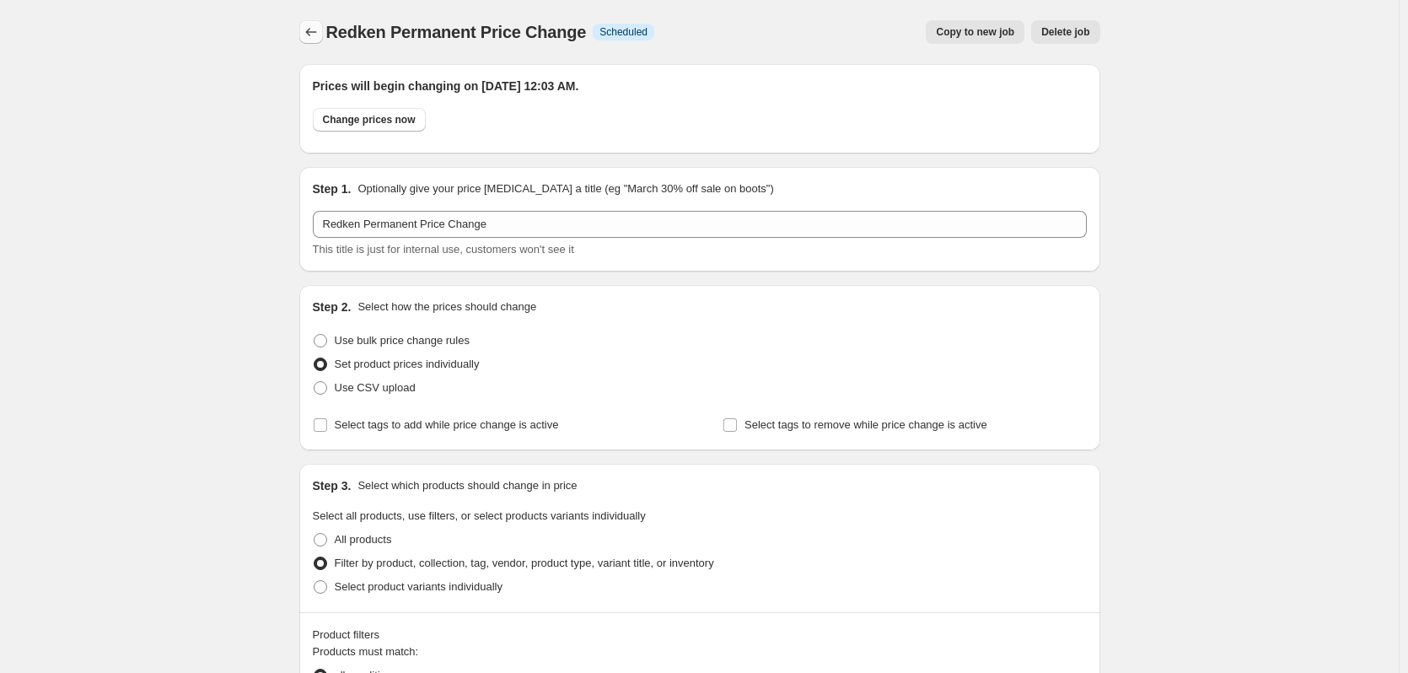
click at [319, 33] on icon "Price change jobs" at bounding box center [311, 32] width 17 height 17
